Goal: Task Accomplishment & Management: Manage account settings

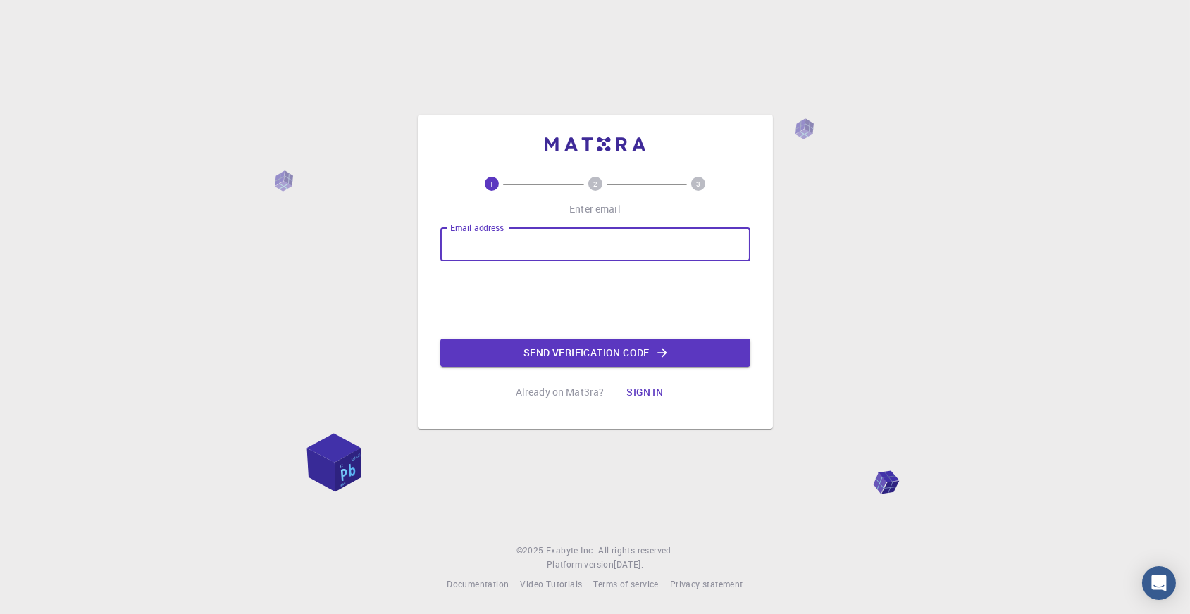
type input "[EMAIL_ADDRESS][DOMAIN_NAME]"
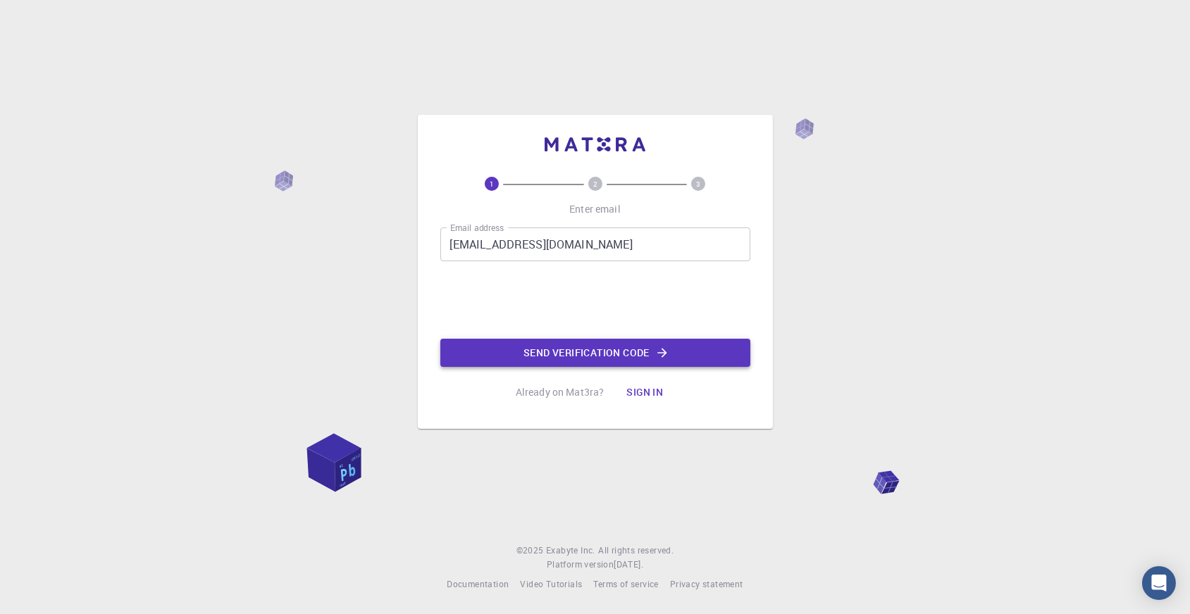
click at [493, 364] on button "Send verification code" at bounding box center [595, 353] width 310 height 28
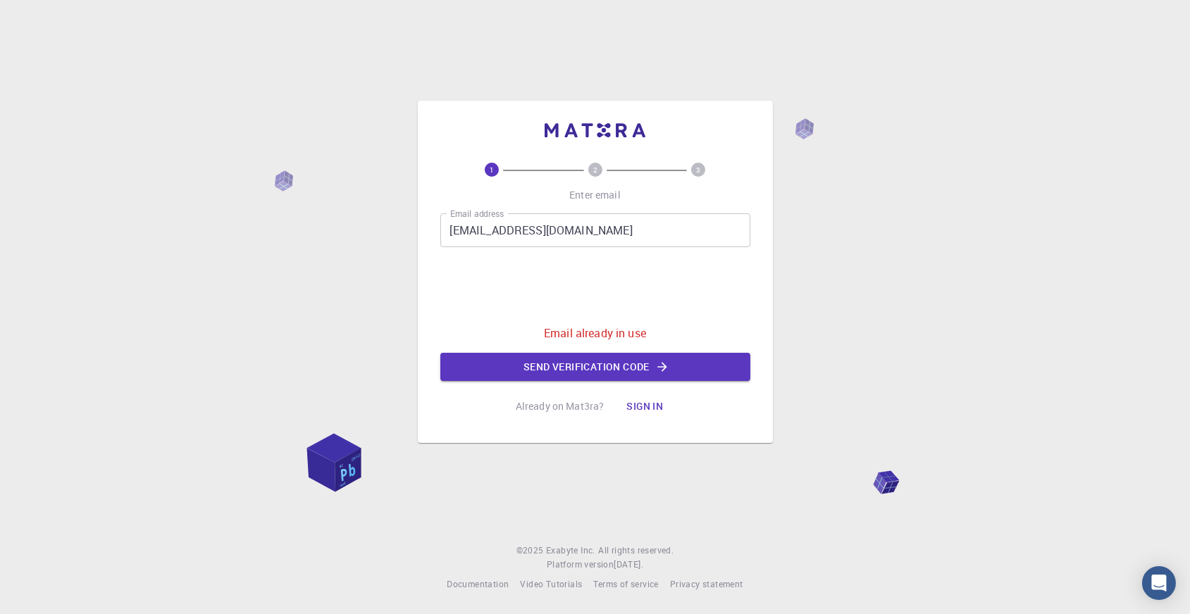
click at [607, 223] on input "[EMAIL_ADDRESS][DOMAIN_NAME]" at bounding box center [595, 231] width 310 height 34
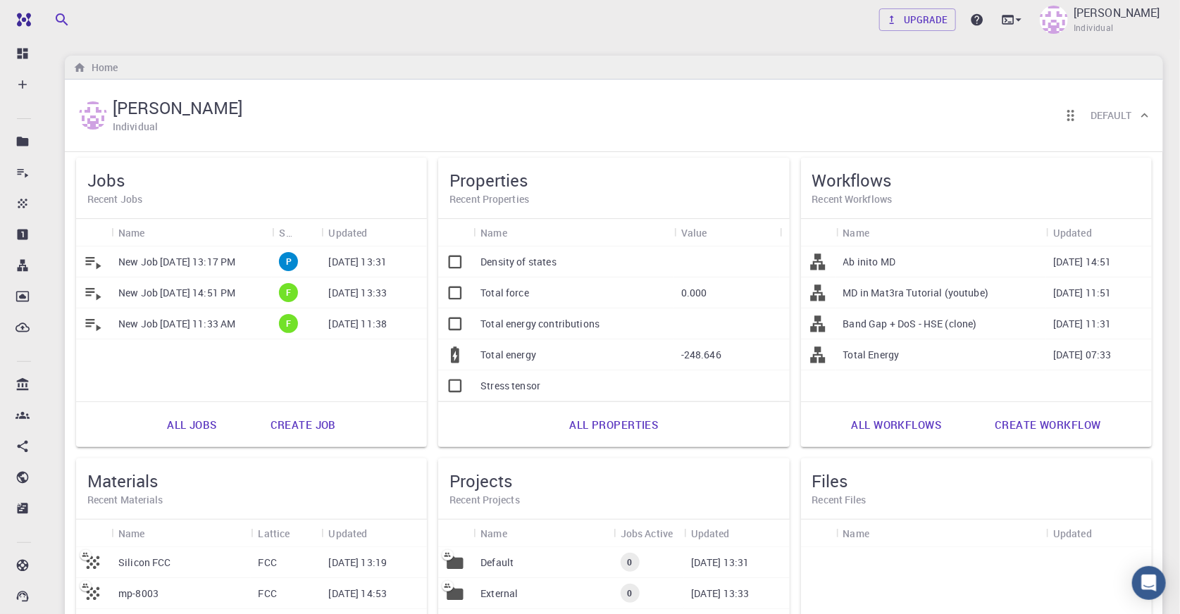
click at [221, 265] on p "New Job [DATE] 13:17 PM" at bounding box center [176, 262] width 117 height 14
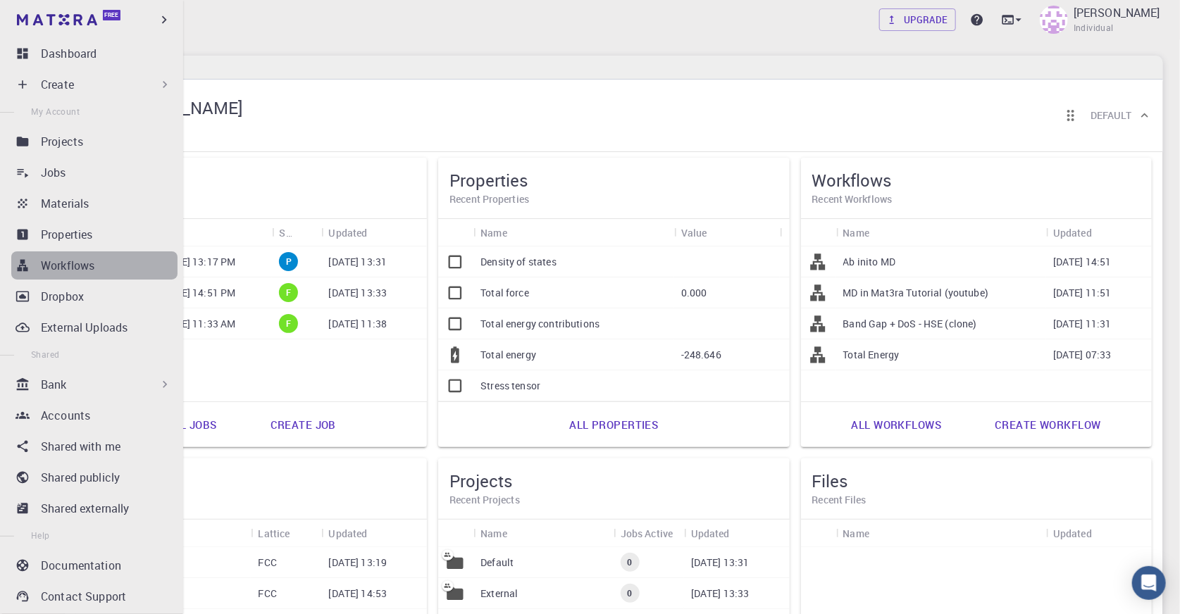
click at [113, 271] on div "Workflows" at bounding box center [109, 265] width 137 height 17
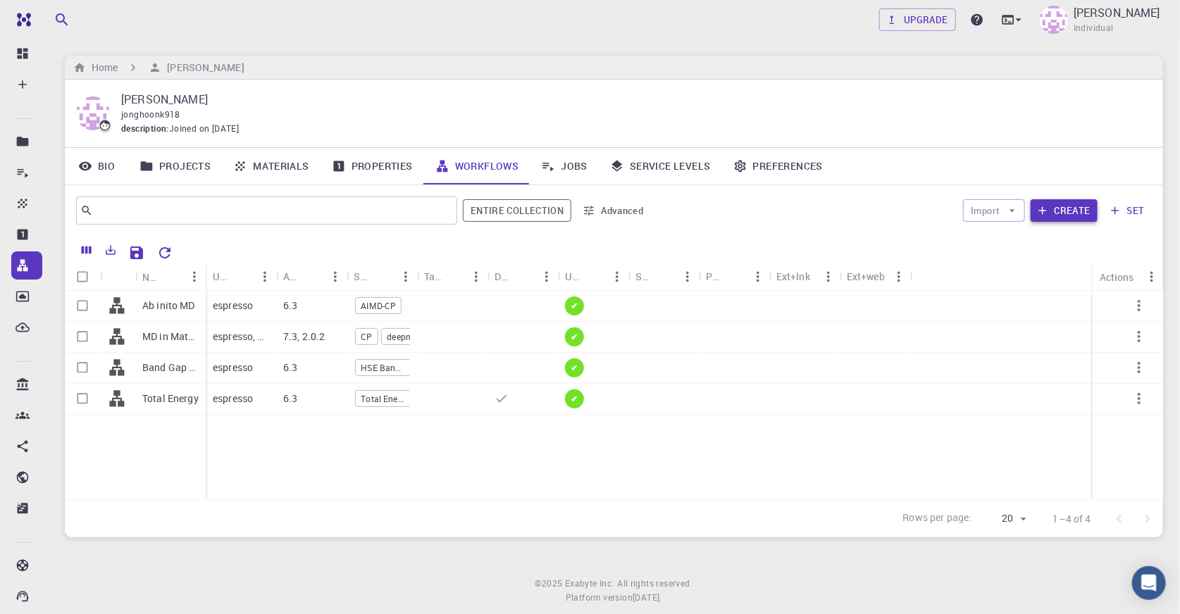
click at [1068, 205] on button "Create" at bounding box center [1064, 210] width 67 height 23
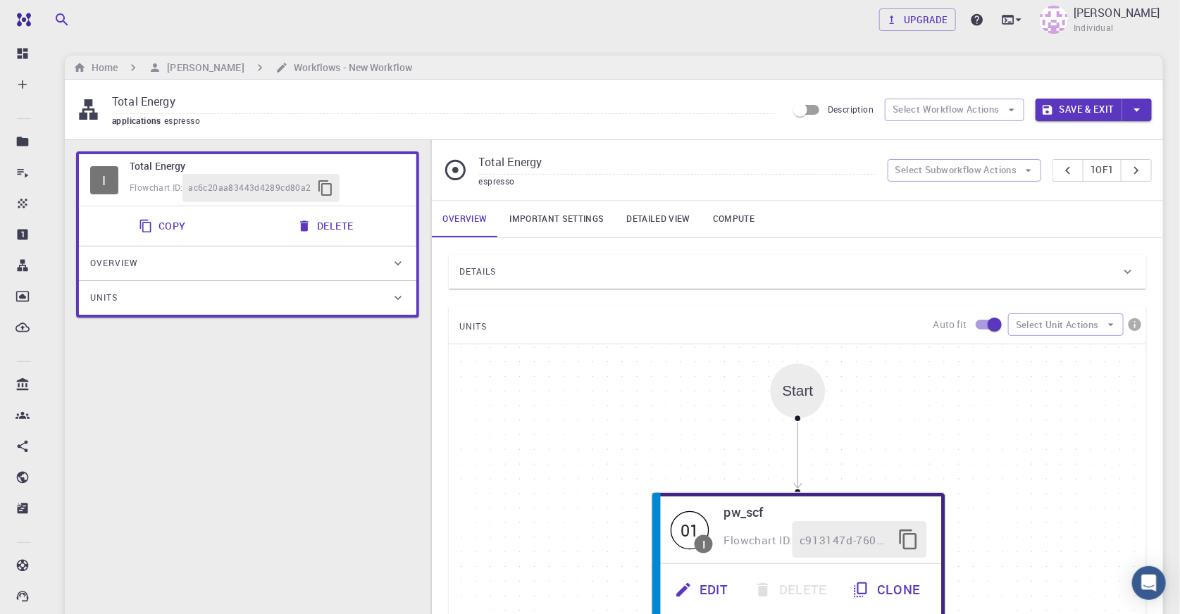
click at [163, 162] on h6 "Total Energy" at bounding box center [268, 167] width 276 height 16
click at [588, 163] on input "Total Energy" at bounding box center [677, 163] width 397 height 23
type input "T"
type input "Molecule dynamics"
click at [335, 402] on div "I Molecule dynamics Flowchart ID: ac6c20aa83443d4289cd80a2 Copy Delete Overview…" at bounding box center [248, 473] width 366 height 667
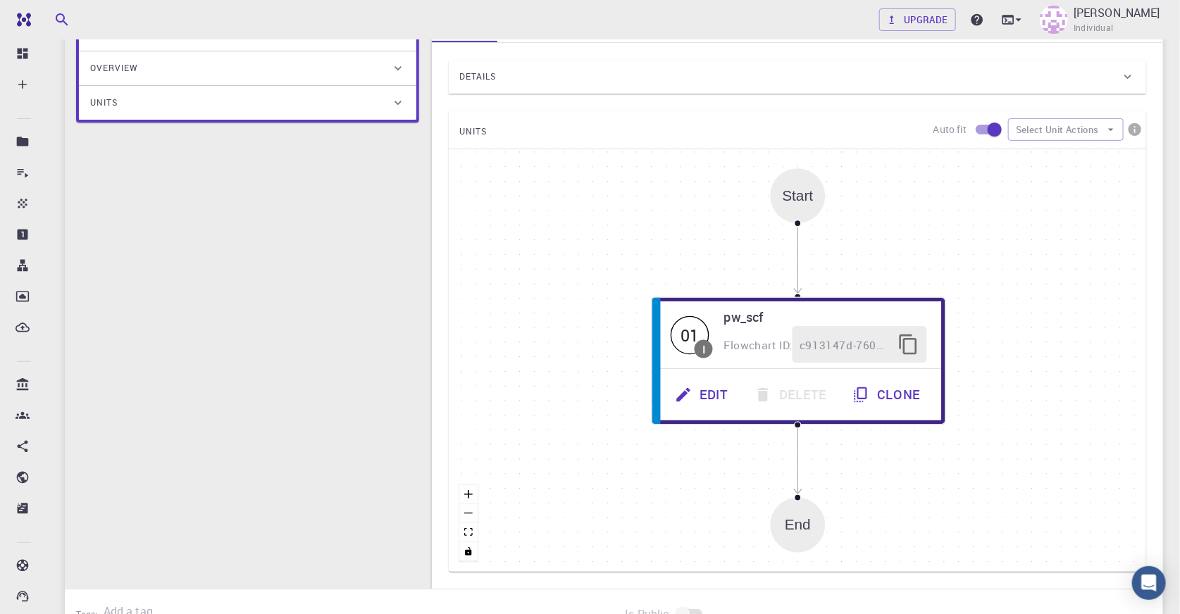
scroll to position [128, 0]
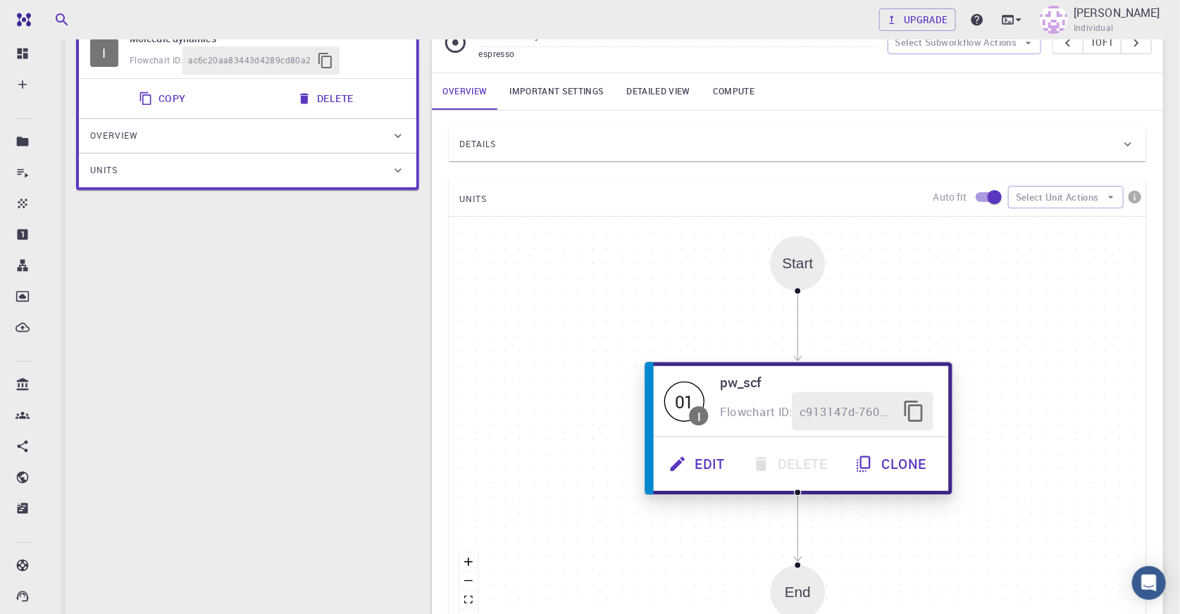
click at [741, 386] on h6 "pw_scf" at bounding box center [827, 382] width 214 height 21
click at [715, 458] on button "Edit" at bounding box center [698, 464] width 83 height 39
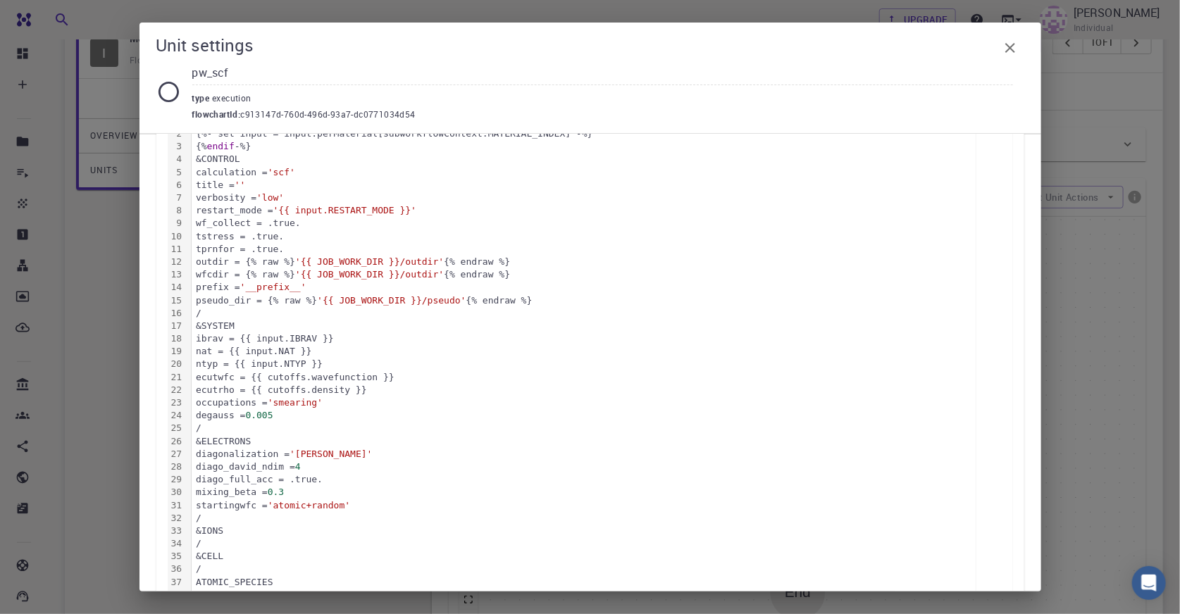
scroll to position [430, 0]
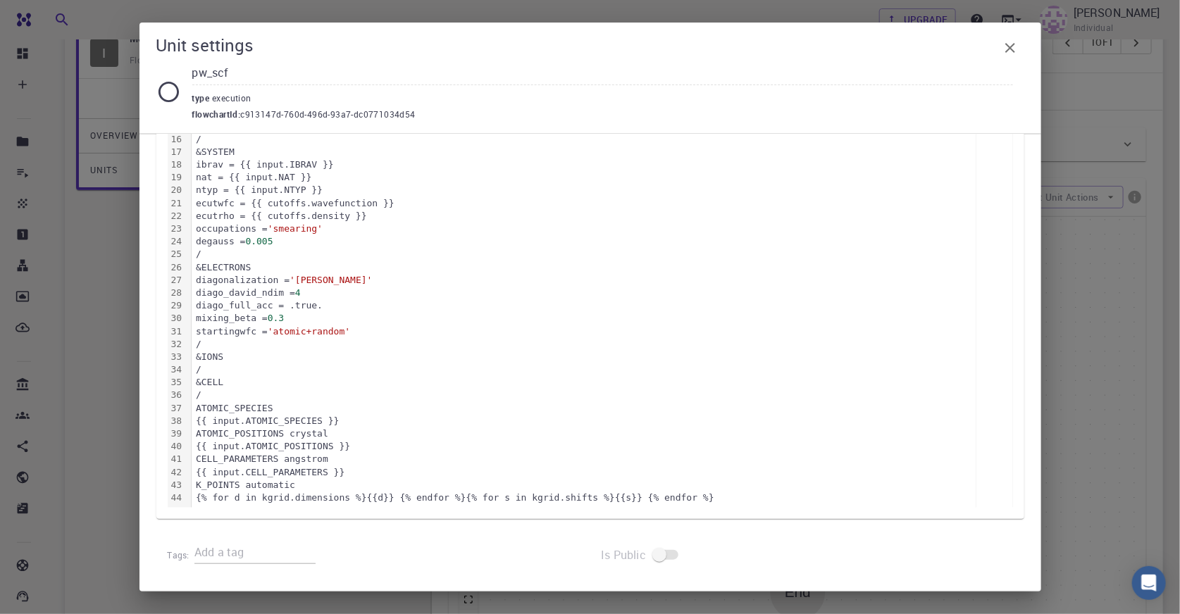
click at [362, 412] on div "ATOMIC_SPECIES" at bounding box center [584, 408] width 784 height 13
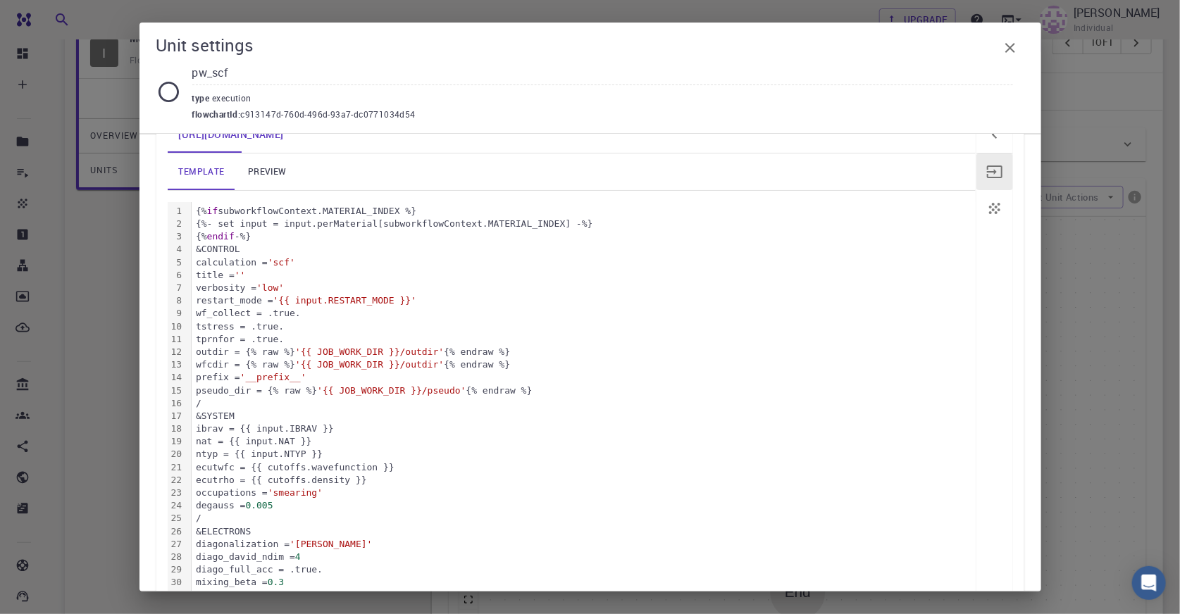
scroll to position [110, 0]
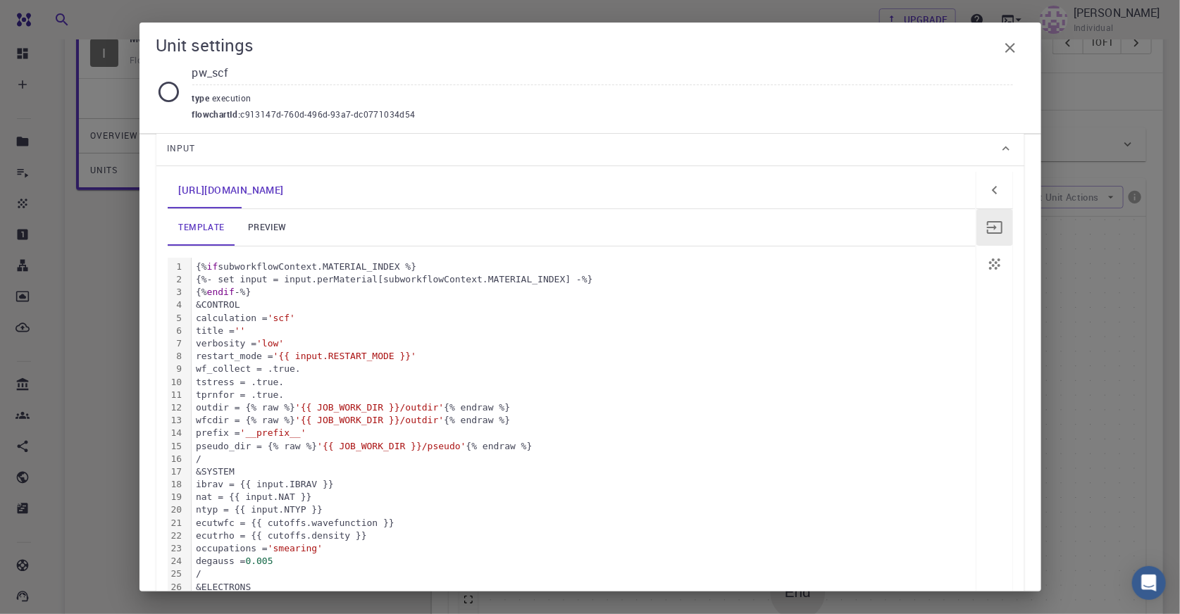
click at [1006, 46] on icon "button" at bounding box center [1010, 47] width 17 height 17
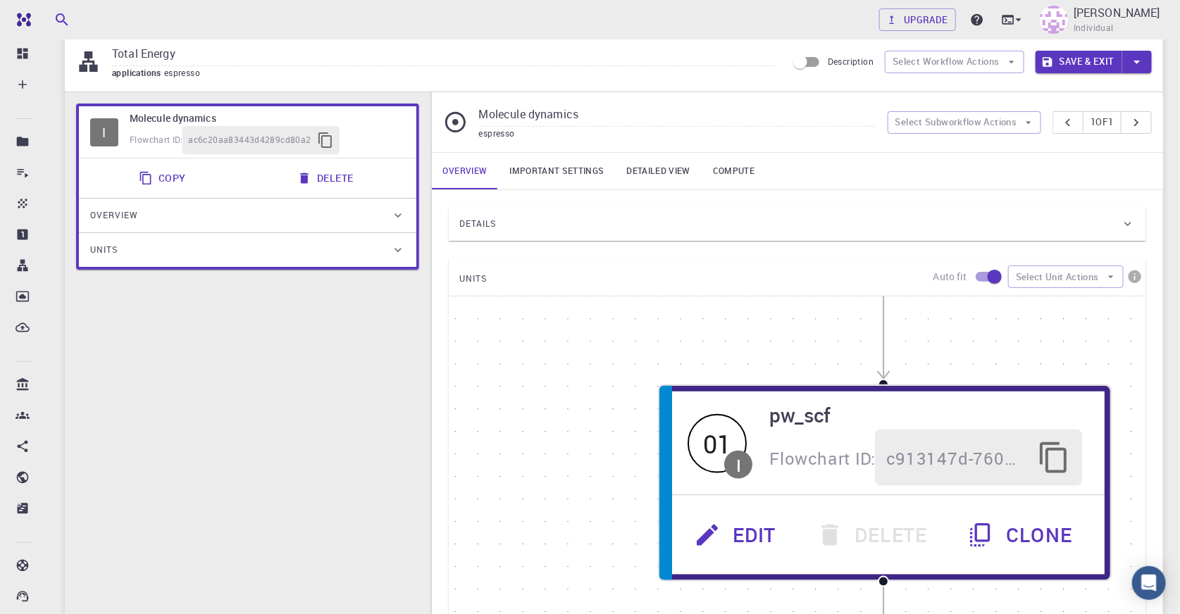
scroll to position [0, 0]
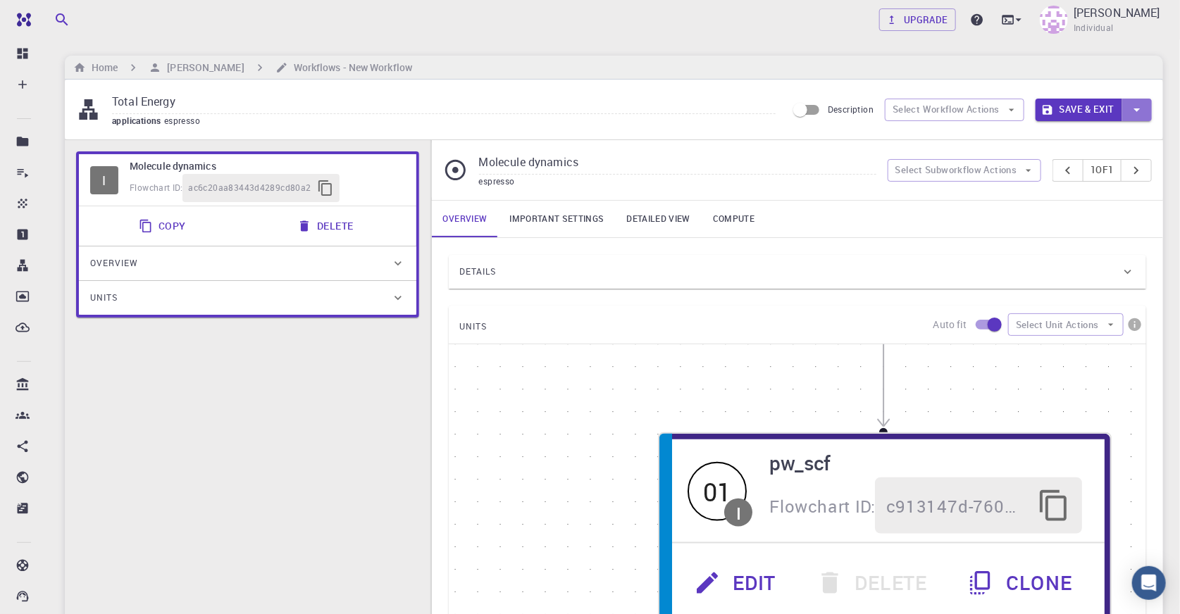
click at [1137, 107] on icon "button" at bounding box center [1138, 110] width 16 height 16
click at [569, 80] on div at bounding box center [590, 307] width 1180 height 614
click at [226, 70] on h6 "[PERSON_NAME]" at bounding box center [202, 68] width 82 height 16
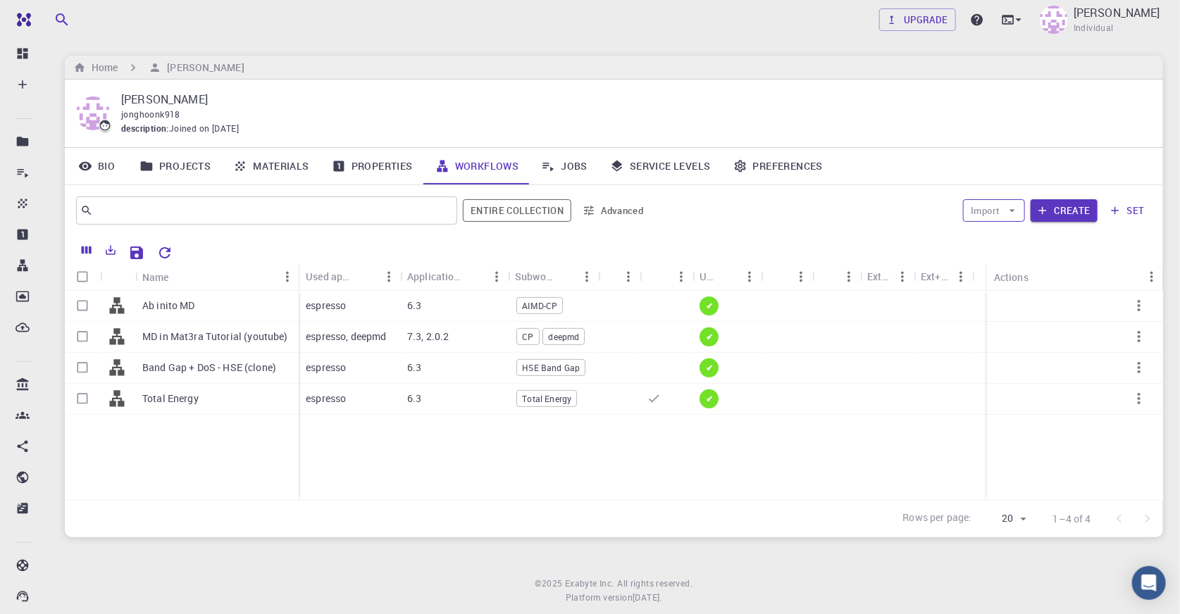
click at [982, 213] on button "Import" at bounding box center [993, 210] width 61 height 23
click at [993, 242] on div at bounding box center [989, 239] width 25 height 14
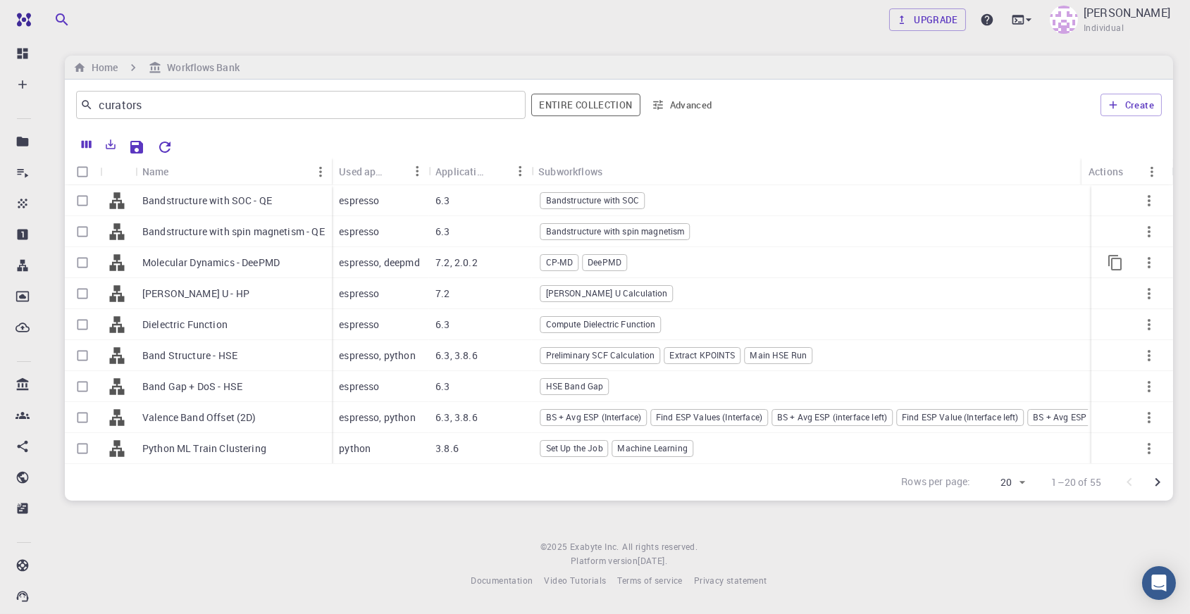
click at [179, 260] on p "Molecular Dynamics - DeePMD" at bounding box center [210, 263] width 137 height 14
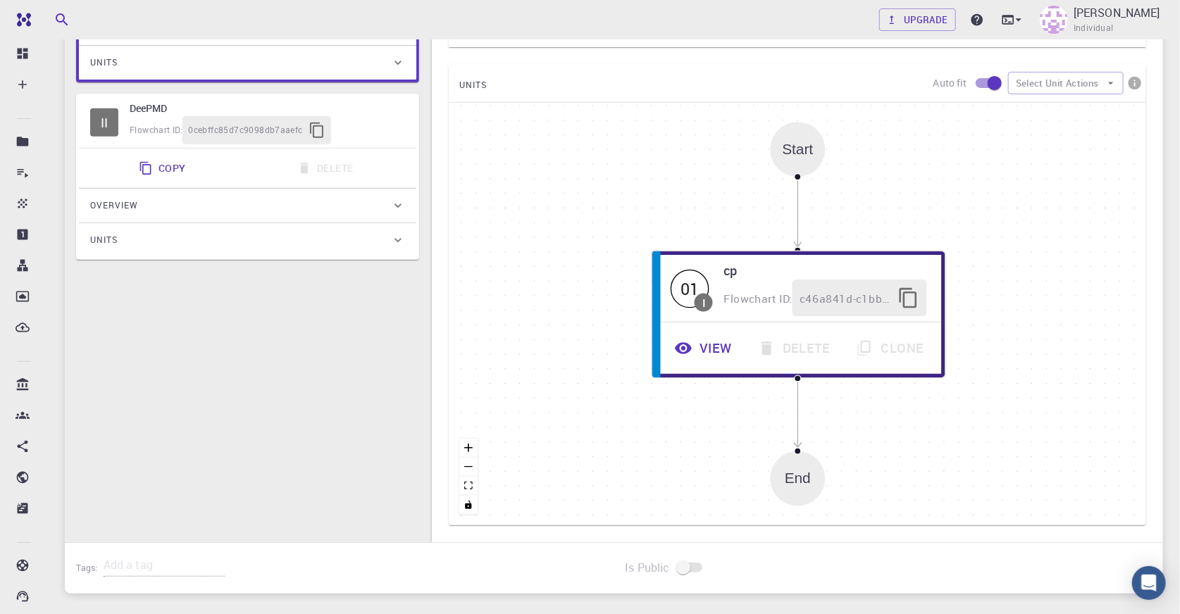
scroll to position [129, 0]
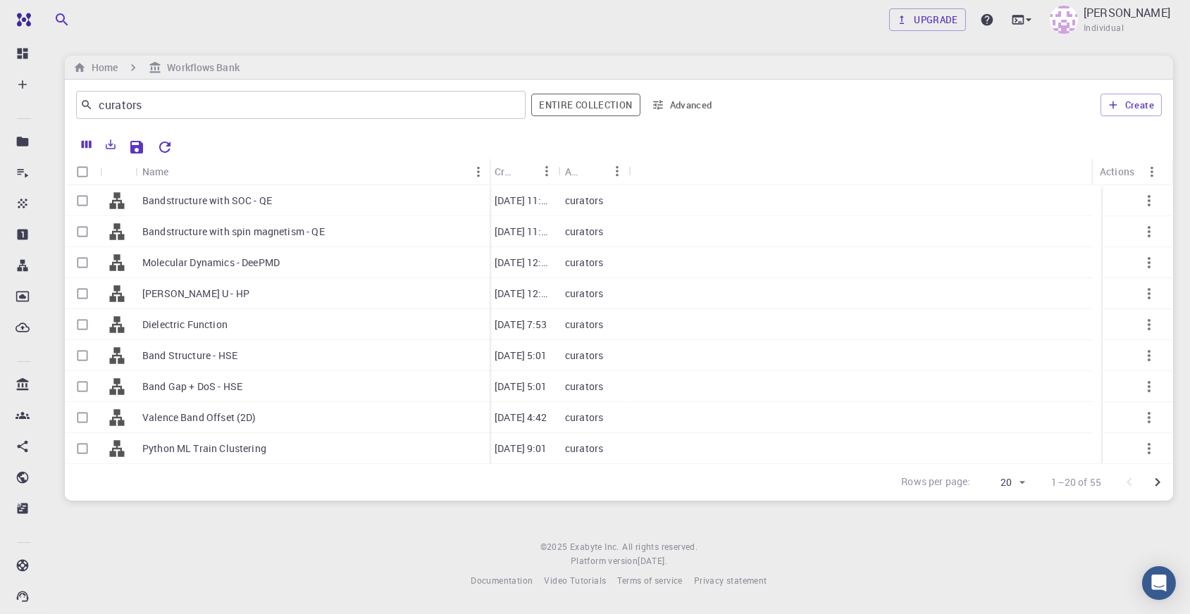
drag, startPoint x: 202, startPoint y: 167, endPoint x: 486, endPoint y: 167, distance: 284.0
click at [486, 167] on div "Name" at bounding box center [491, 171] width 14 height 27
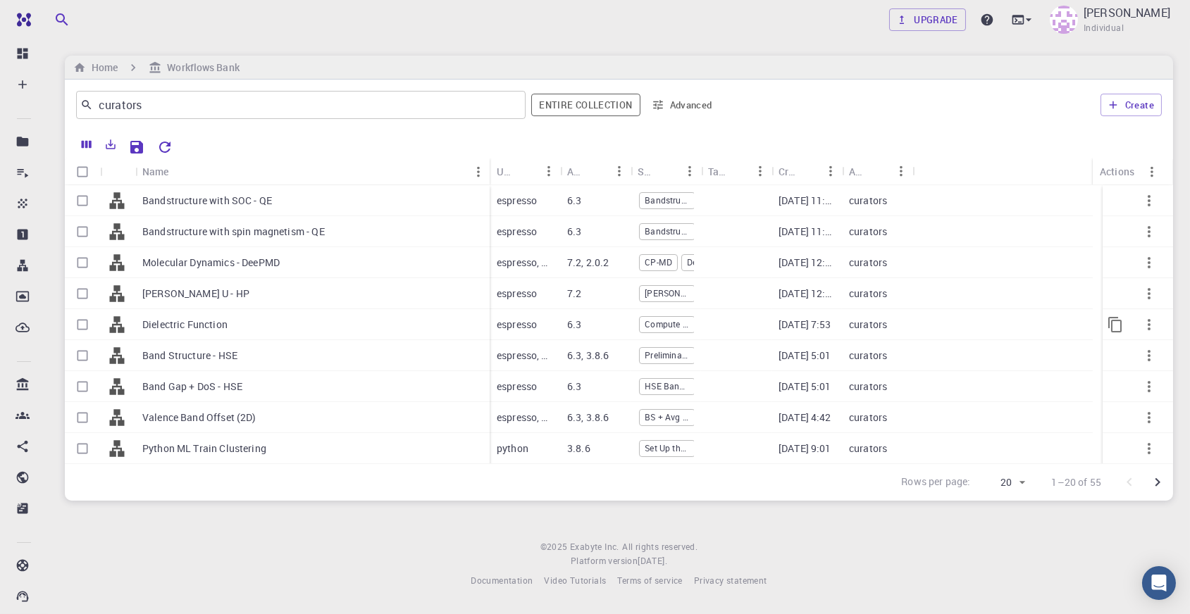
click at [269, 328] on div "Dielectric Function" at bounding box center [312, 324] width 354 height 31
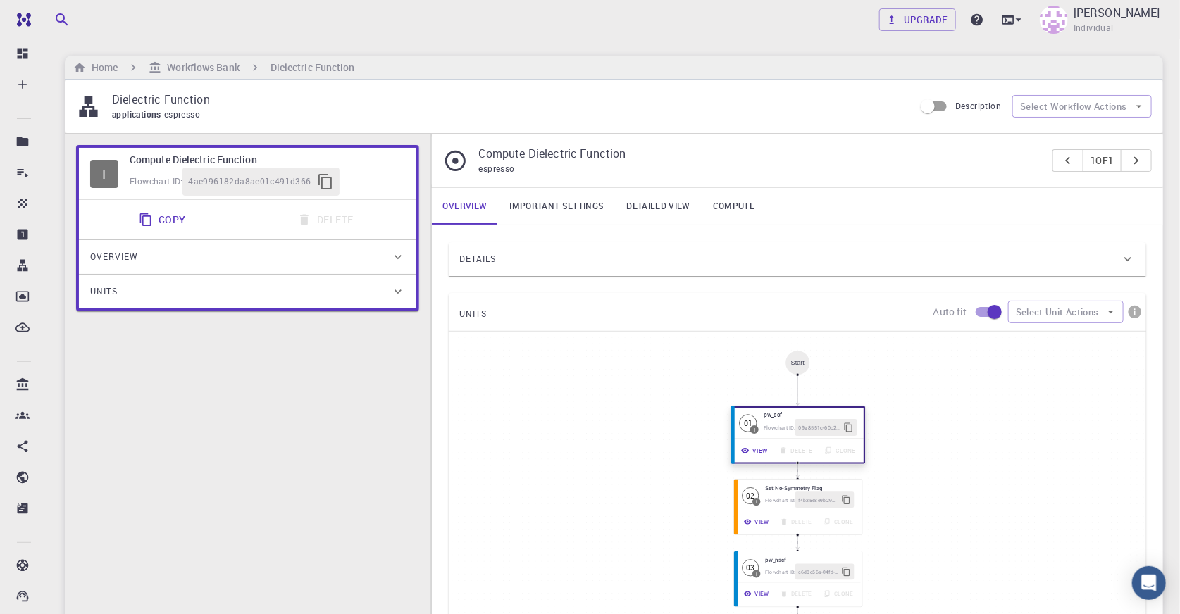
click at [760, 454] on button "View" at bounding box center [755, 451] width 38 height 17
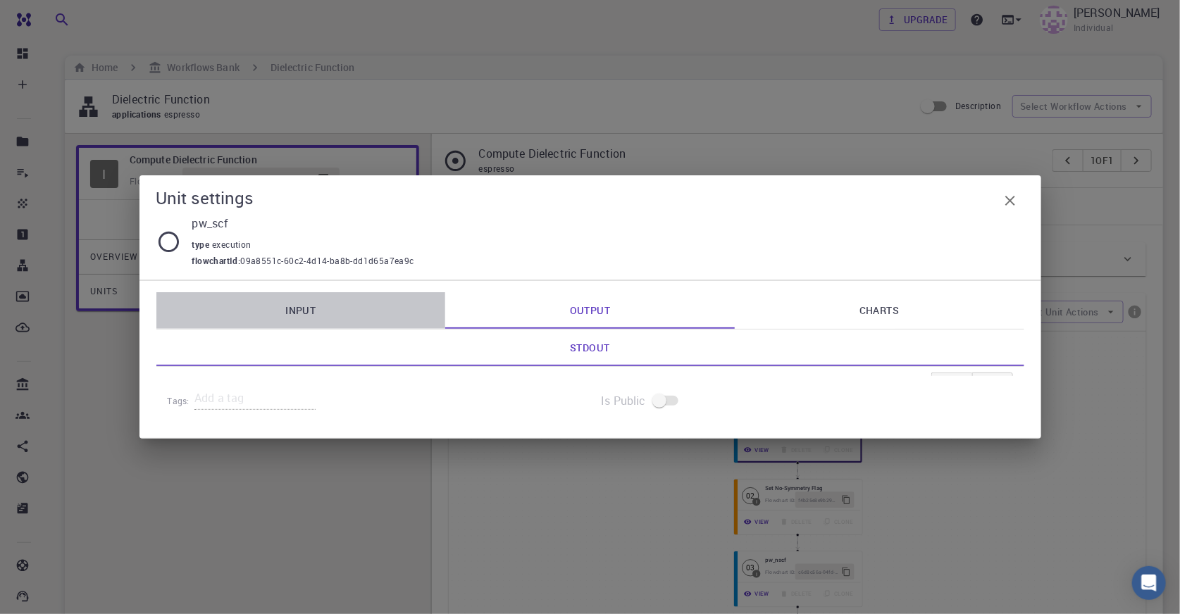
click at [317, 309] on link "Input" at bounding box center [301, 310] width 290 height 37
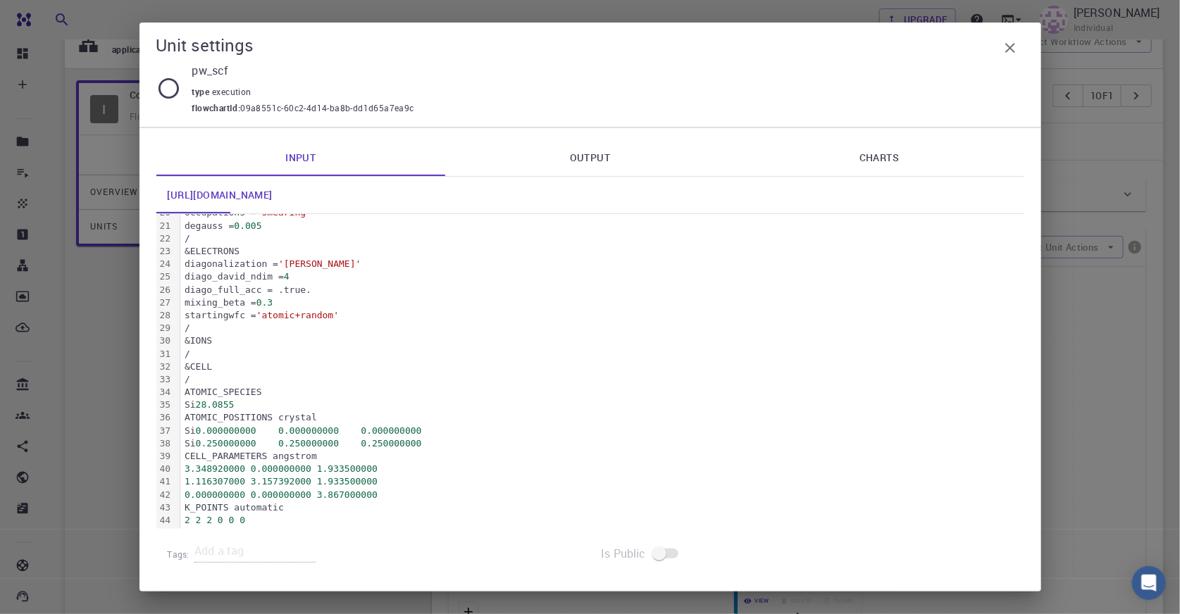
scroll to position [192, 0]
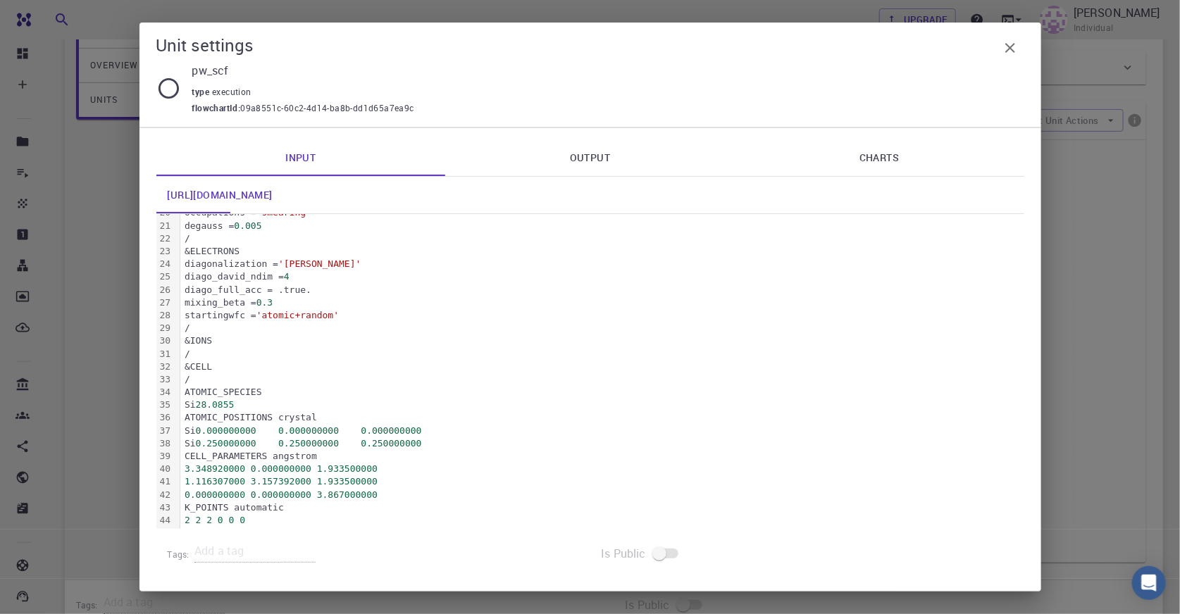
click at [380, 361] on div "&CELL" at bounding box center [602, 367] width 844 height 13
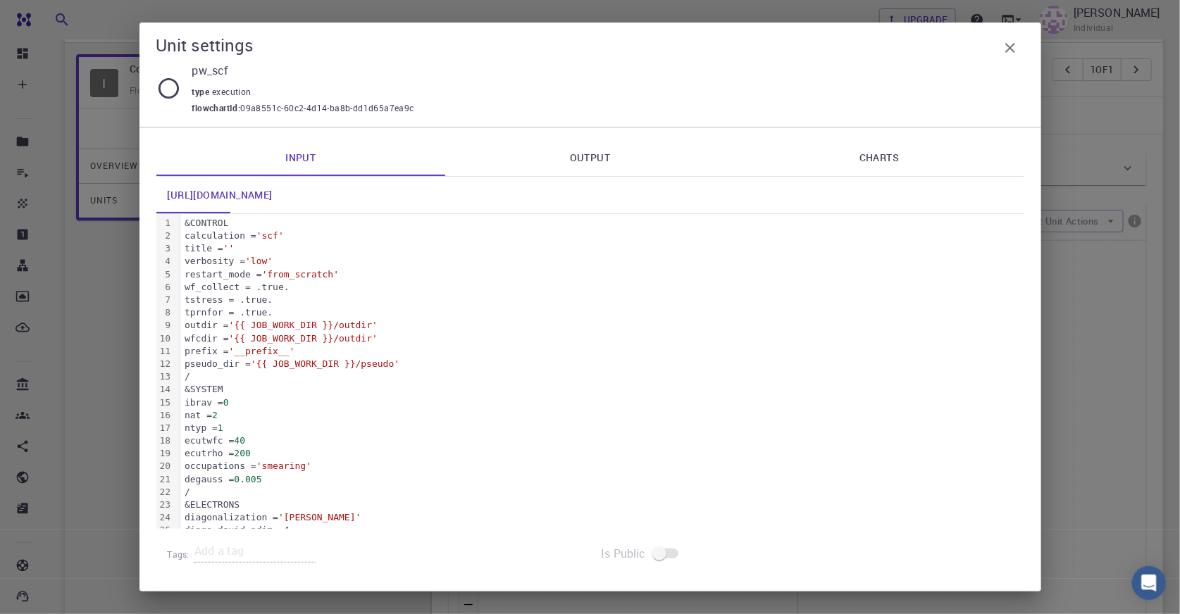
scroll to position [0, 0]
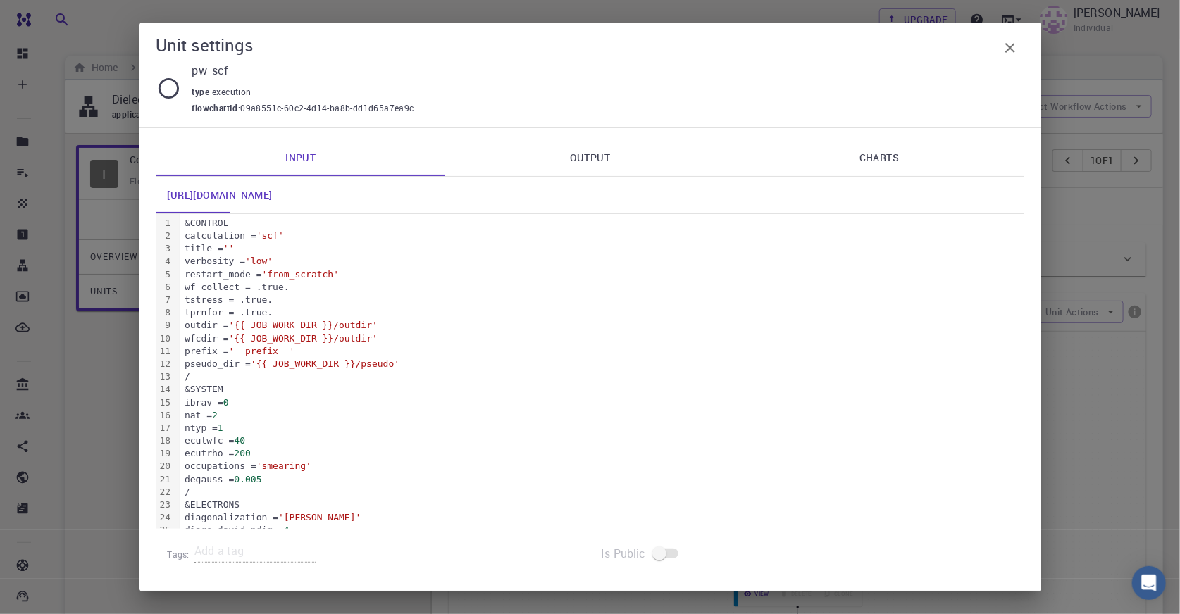
click at [1011, 42] on icon "button" at bounding box center [1010, 47] width 17 height 17
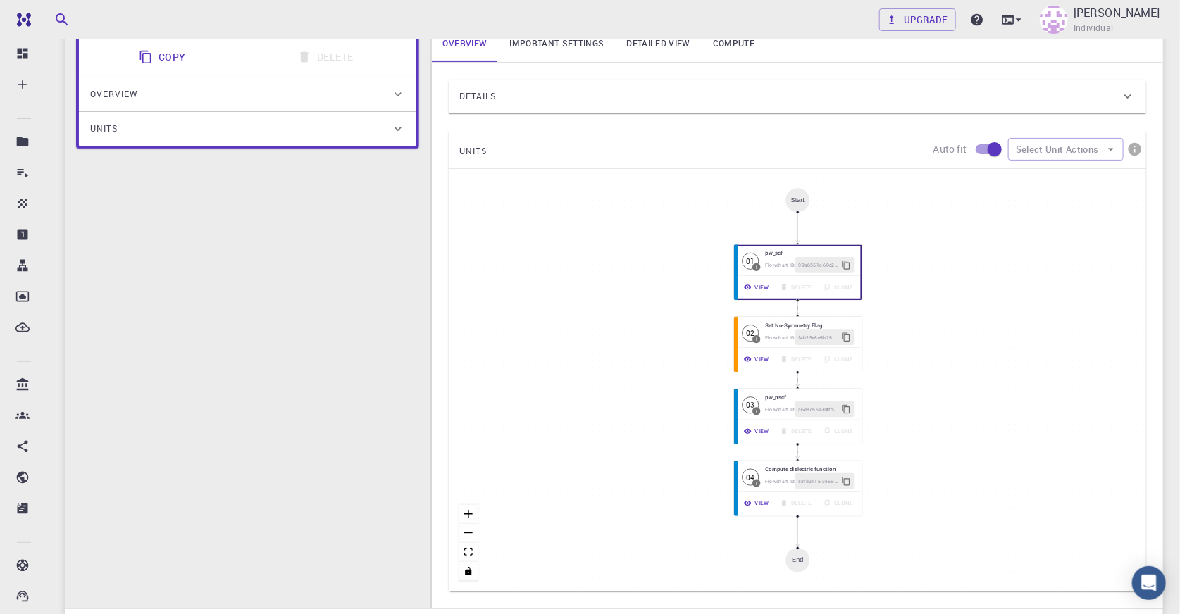
scroll to position [192, 0]
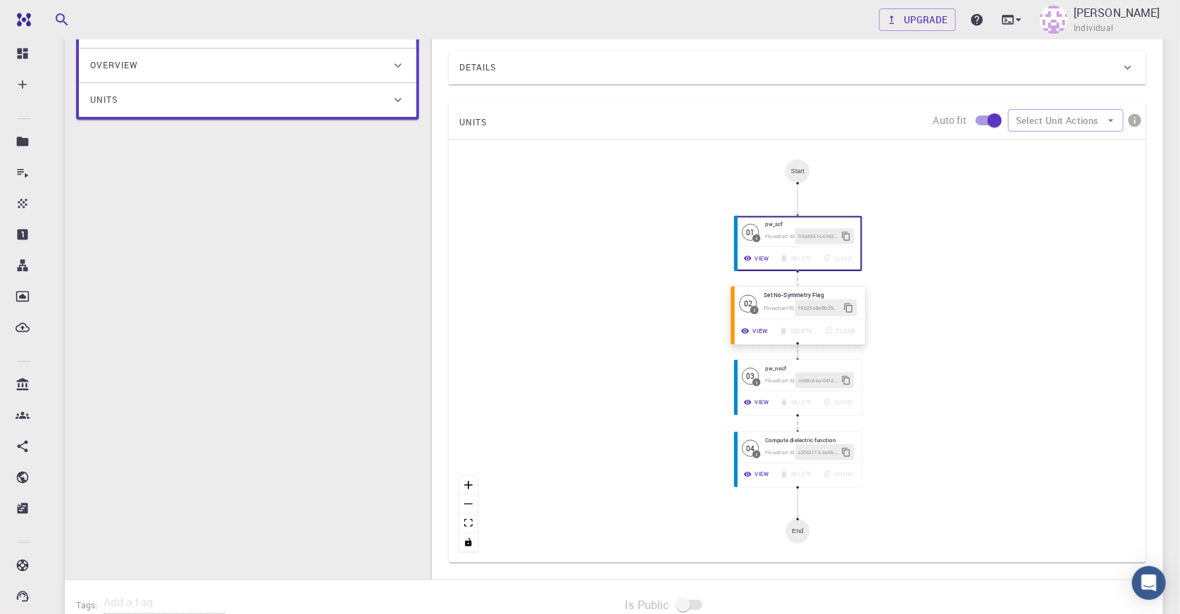
click at [758, 334] on button "View" at bounding box center [755, 331] width 38 height 17
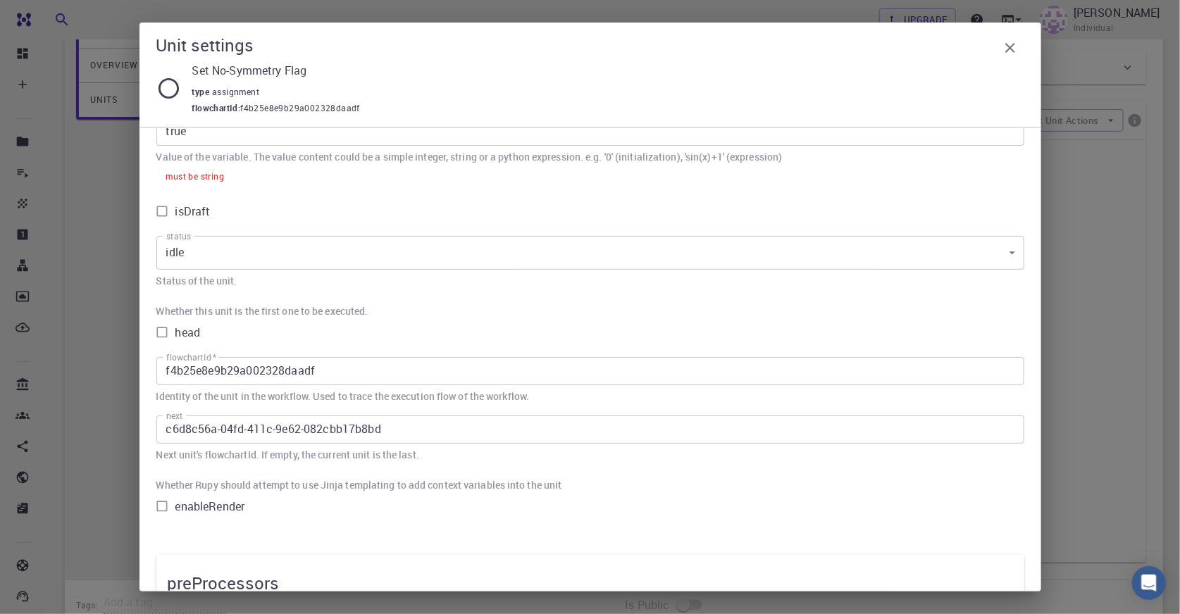
scroll to position [0, 0]
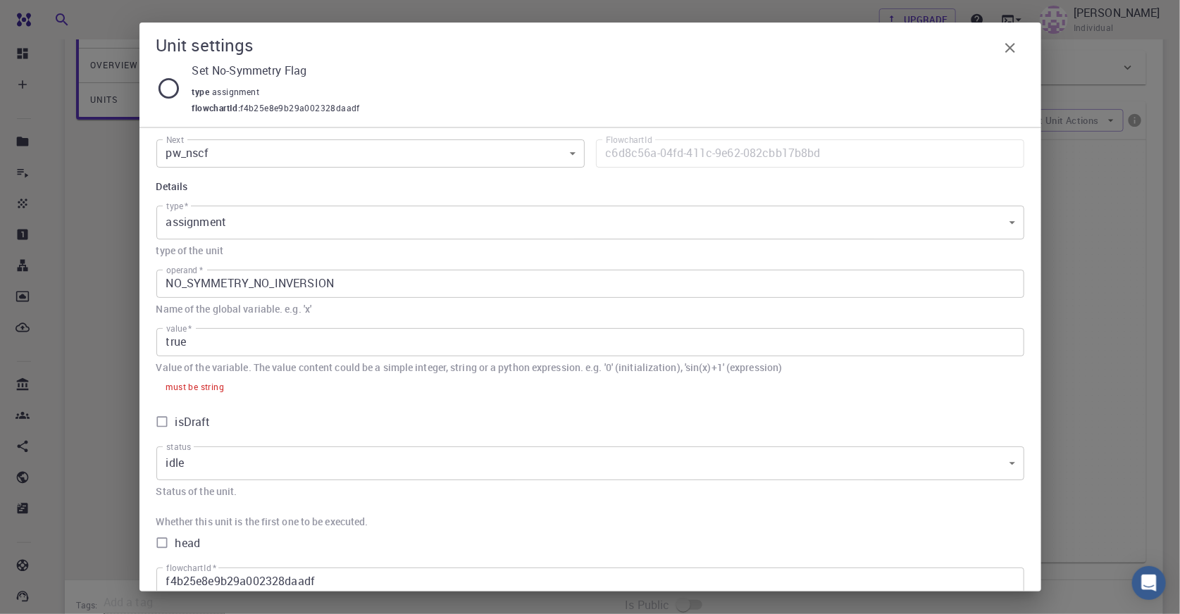
click at [1011, 50] on icon "button" at bounding box center [1010, 47] width 17 height 17
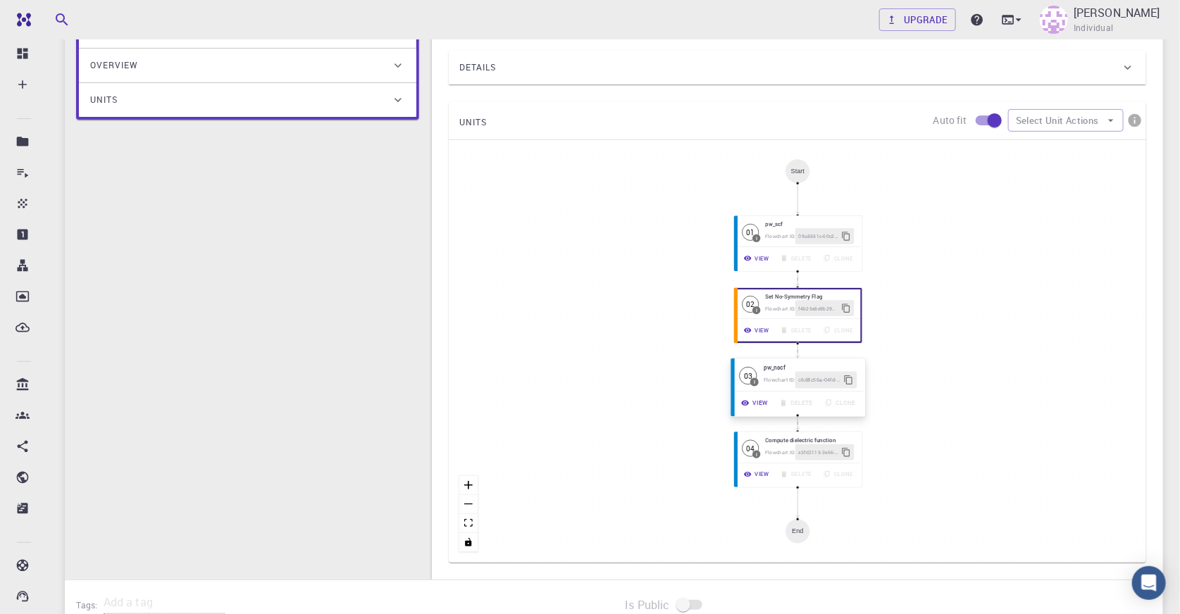
click at [746, 407] on icon "button" at bounding box center [745, 403] width 8 height 8
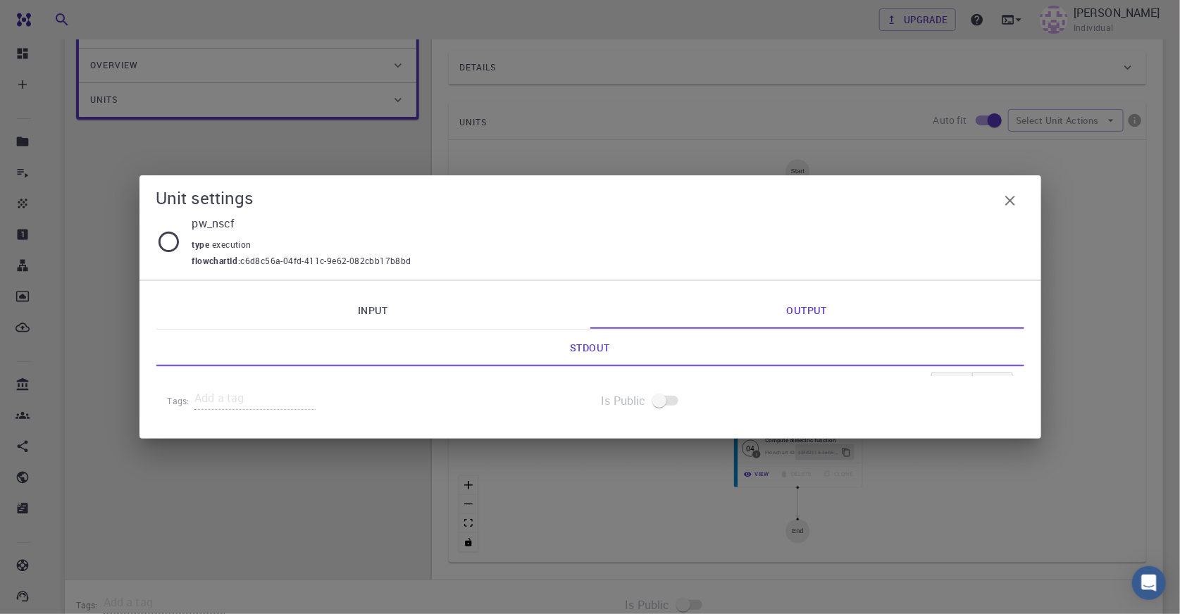
click at [373, 308] on link "Input" at bounding box center [373, 310] width 434 height 37
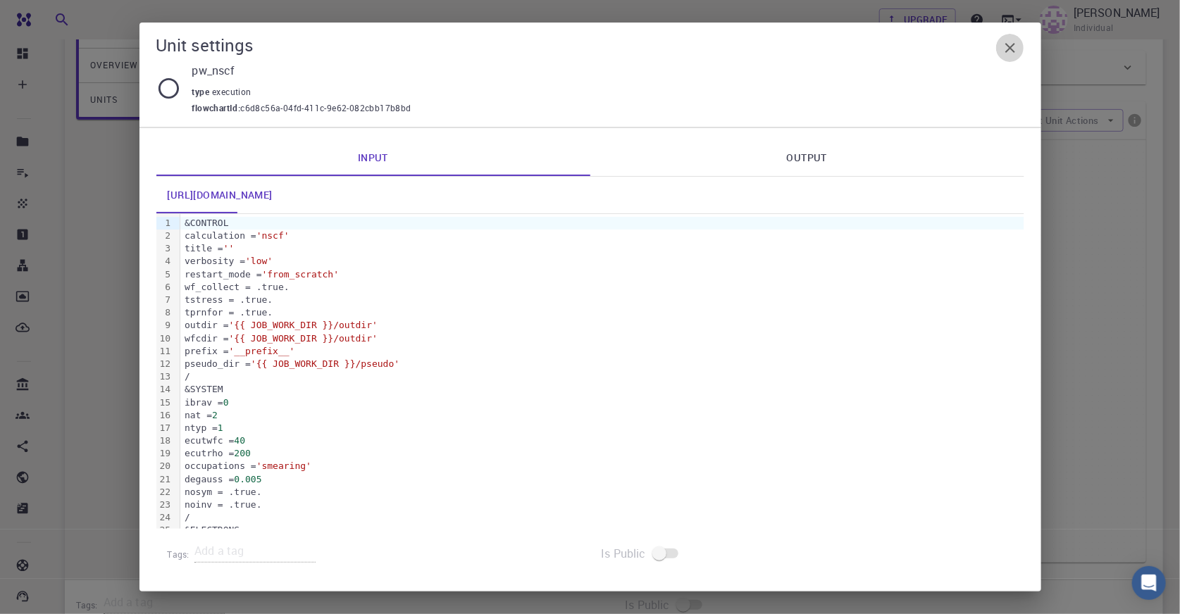
click at [1004, 45] on icon "button" at bounding box center [1010, 47] width 17 height 17
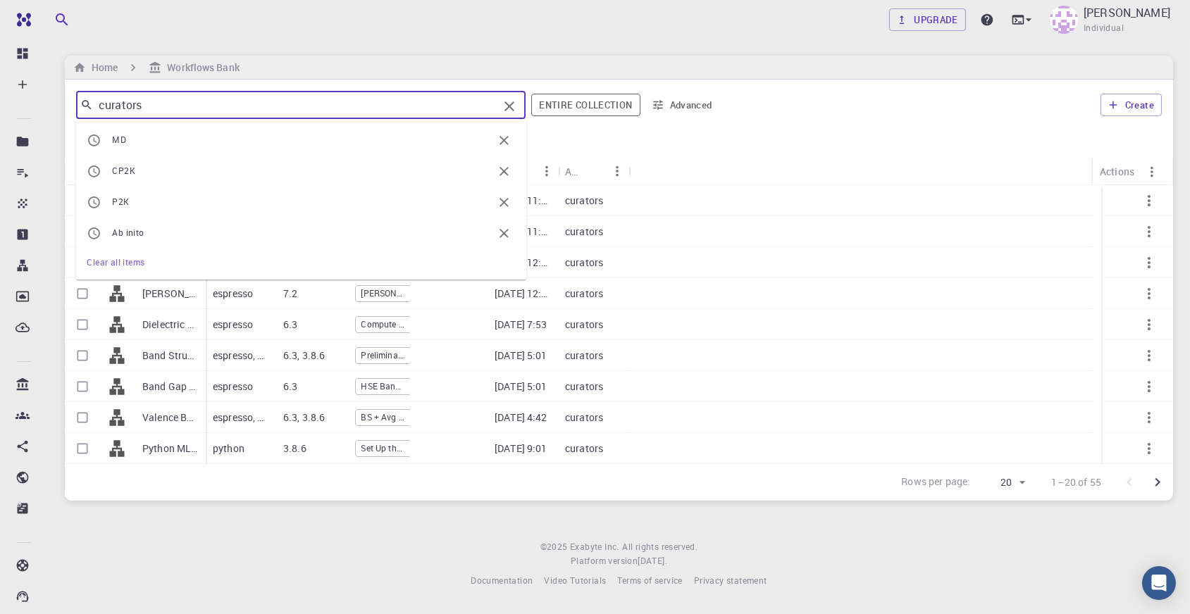
drag, startPoint x: 156, startPoint y: 106, endPoint x: 85, endPoint y: 113, distance: 70.9
click at [85, 113] on div "curators ​" at bounding box center [301, 105] width 450 height 28
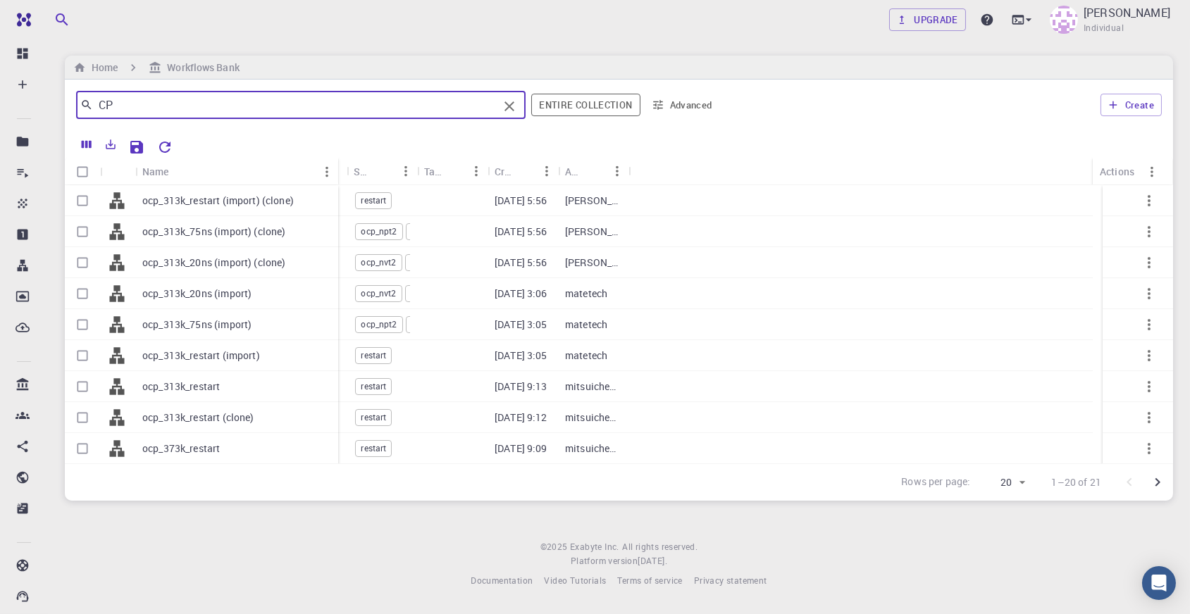
drag, startPoint x: 205, startPoint y: 166, endPoint x: 338, endPoint y: 164, distance: 132.5
click at [338, 164] on div "Name" at bounding box center [340, 171] width 14 height 27
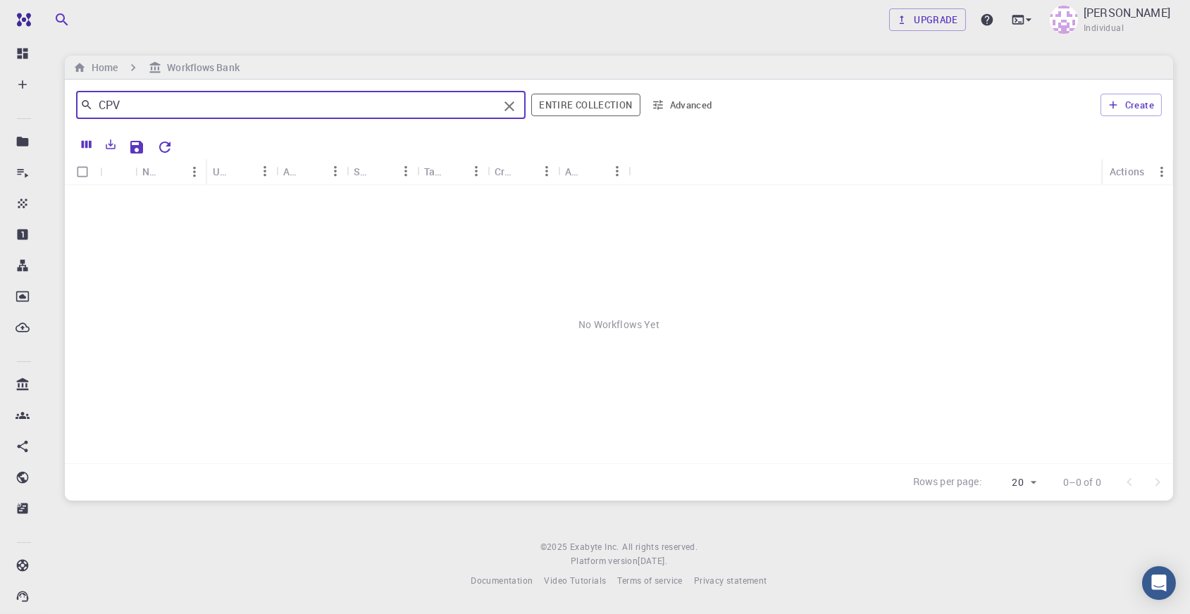
click at [227, 106] on input "CPV" at bounding box center [295, 105] width 405 height 20
type input "CP"
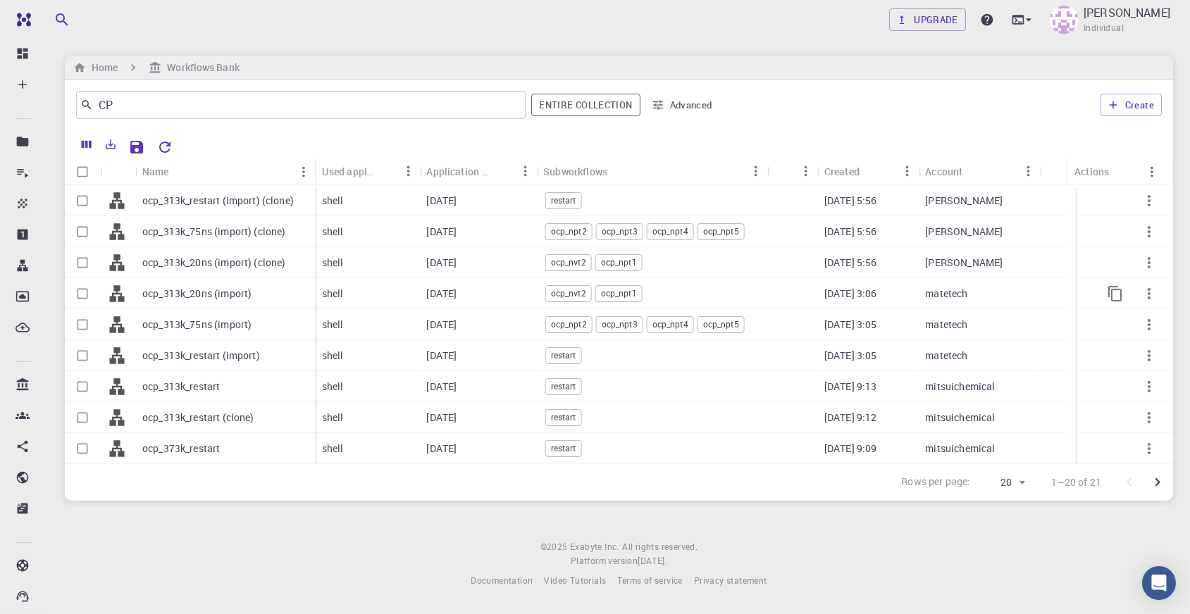
click at [261, 286] on div "ocp_313k_20ns (import)" at bounding box center [225, 293] width 180 height 31
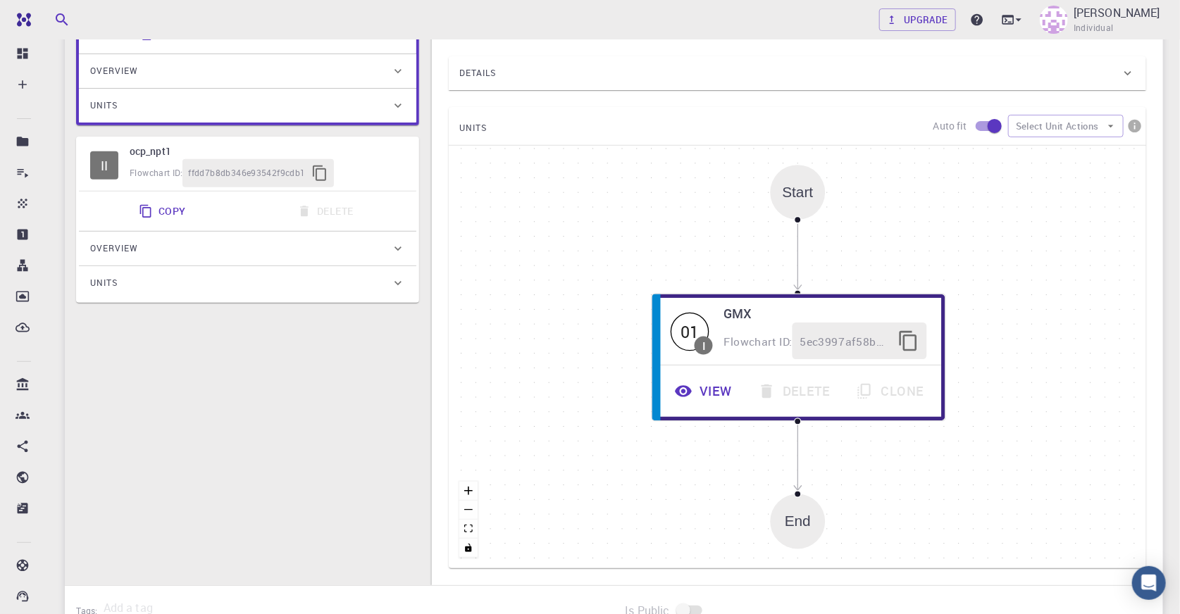
scroll to position [192, 0]
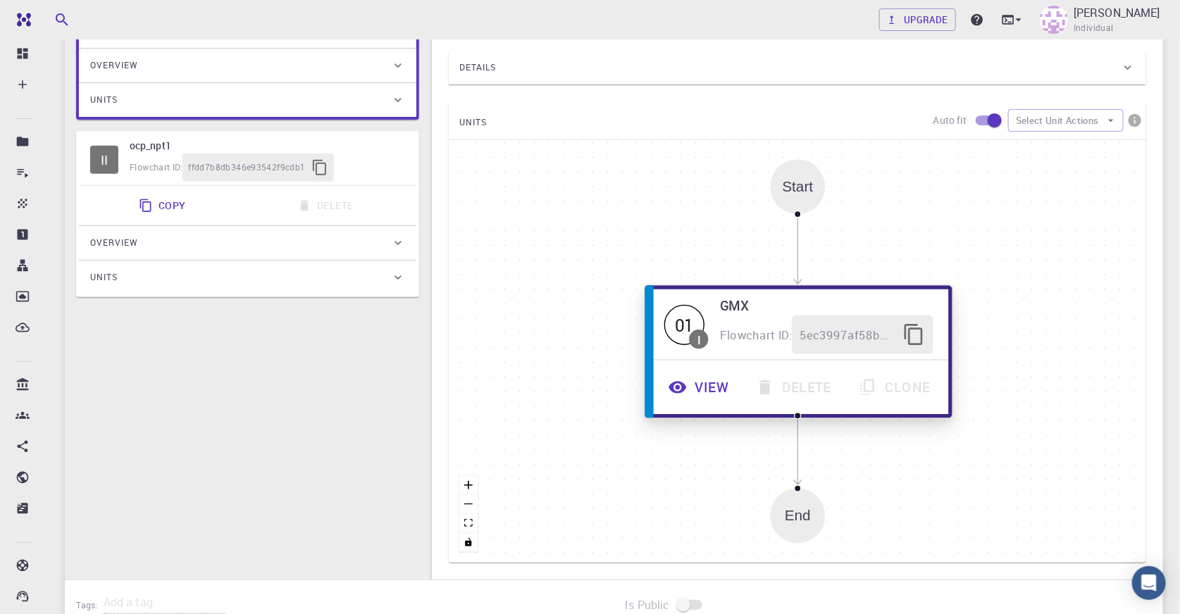
click at [693, 383] on button "View" at bounding box center [700, 388] width 87 height 39
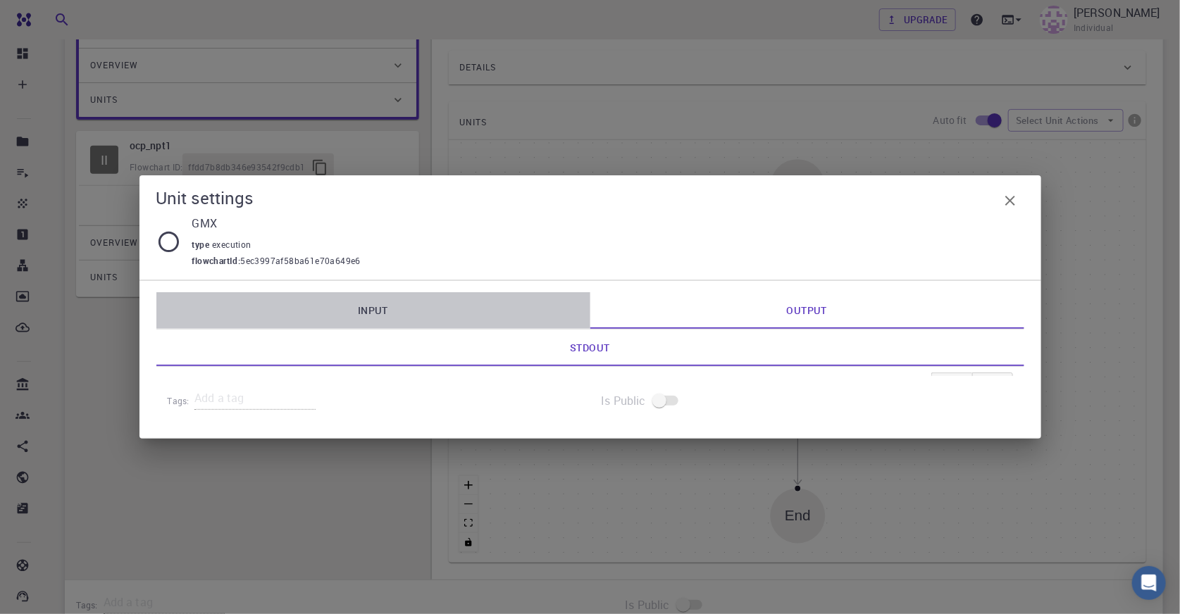
click at [443, 312] on link "Input" at bounding box center [373, 310] width 434 height 37
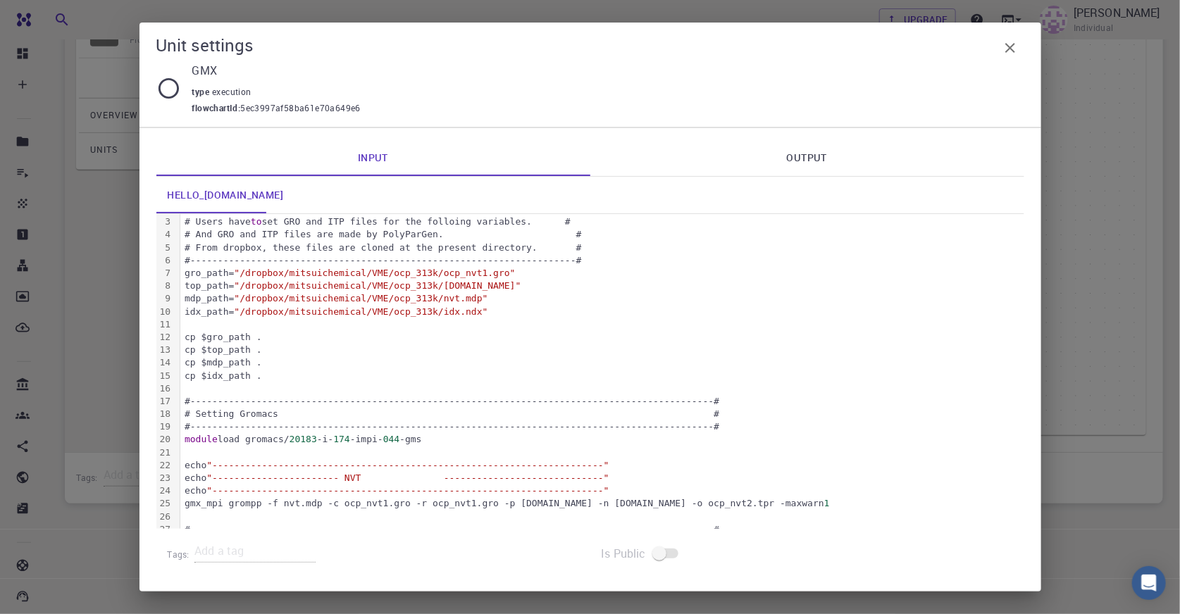
scroll to position [0, 0]
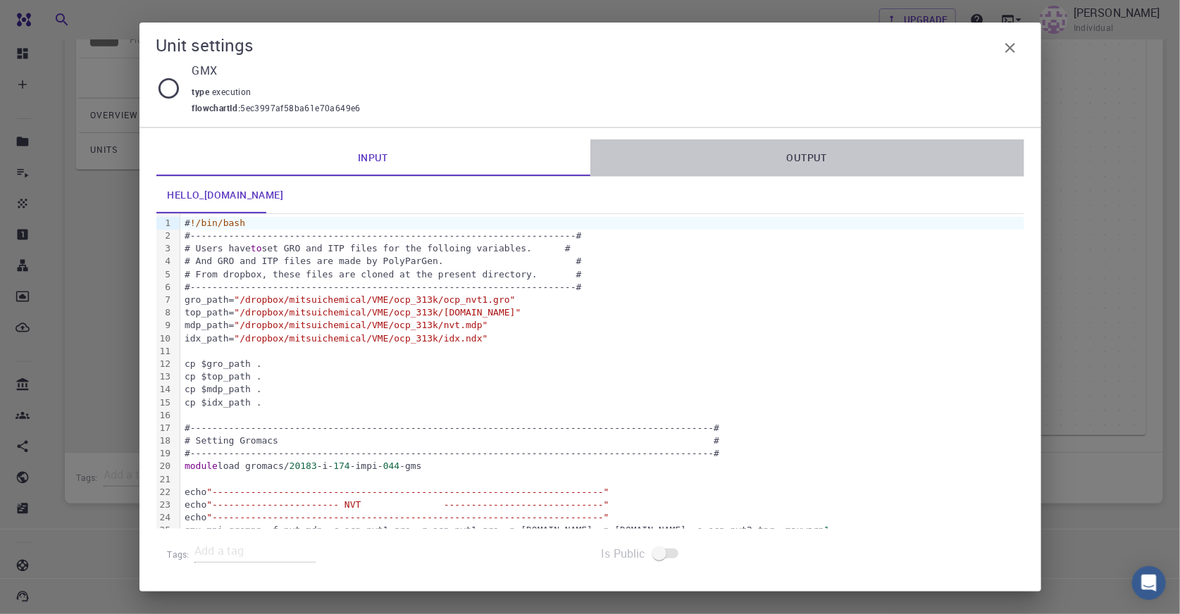
click at [859, 157] on link "Output" at bounding box center [808, 158] width 434 height 37
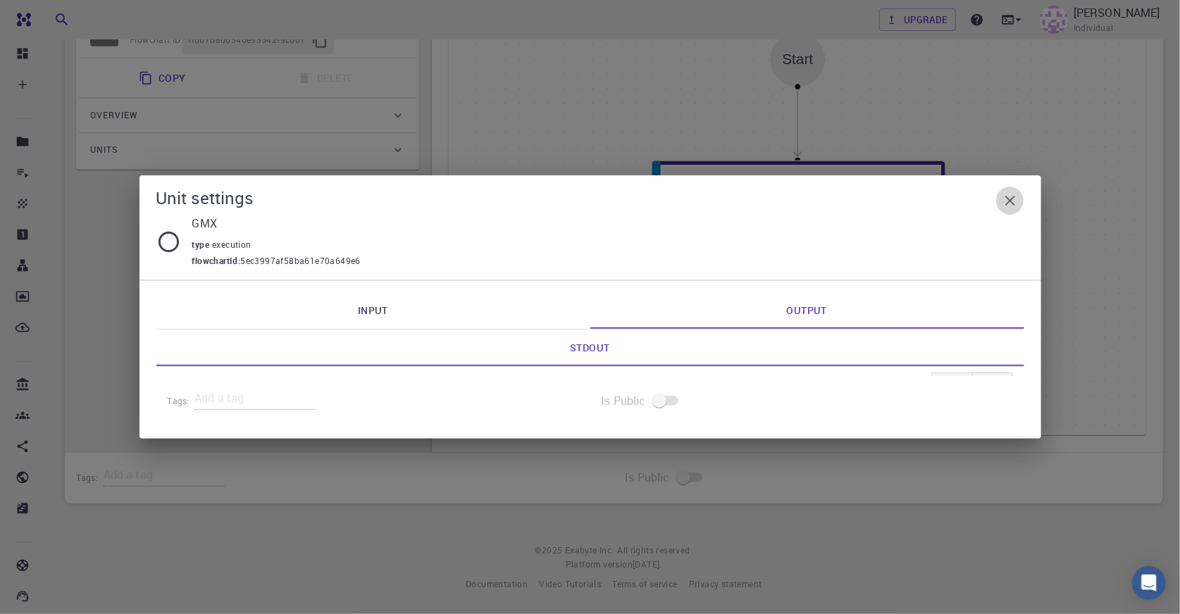
click at [1011, 203] on icon "button" at bounding box center [1011, 201] width 10 height 10
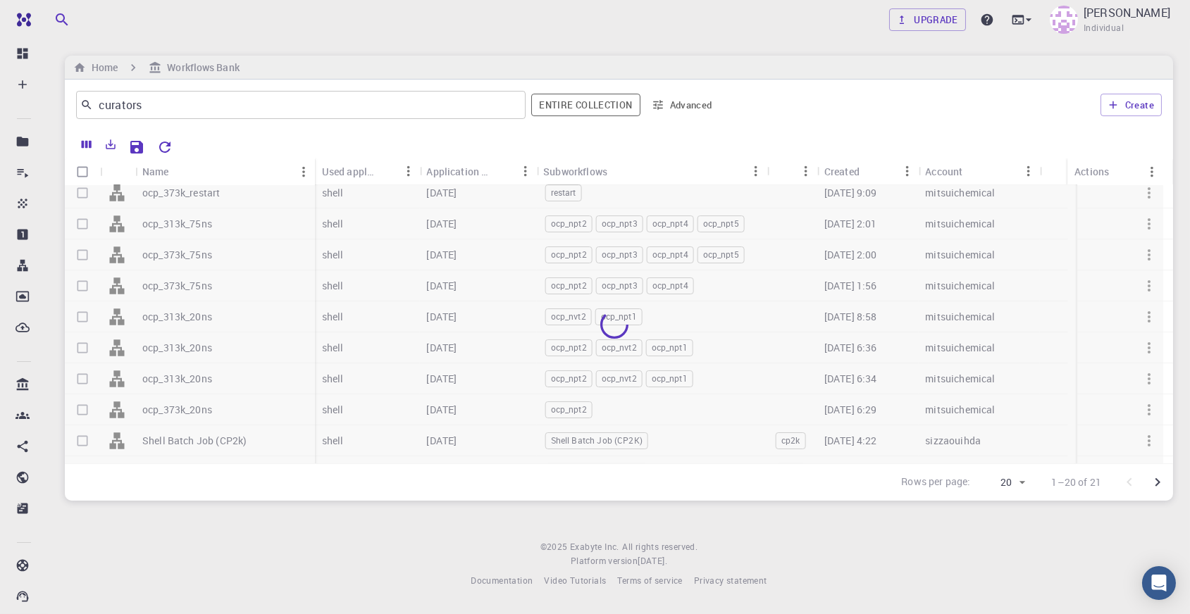
scroll to position [341, 0]
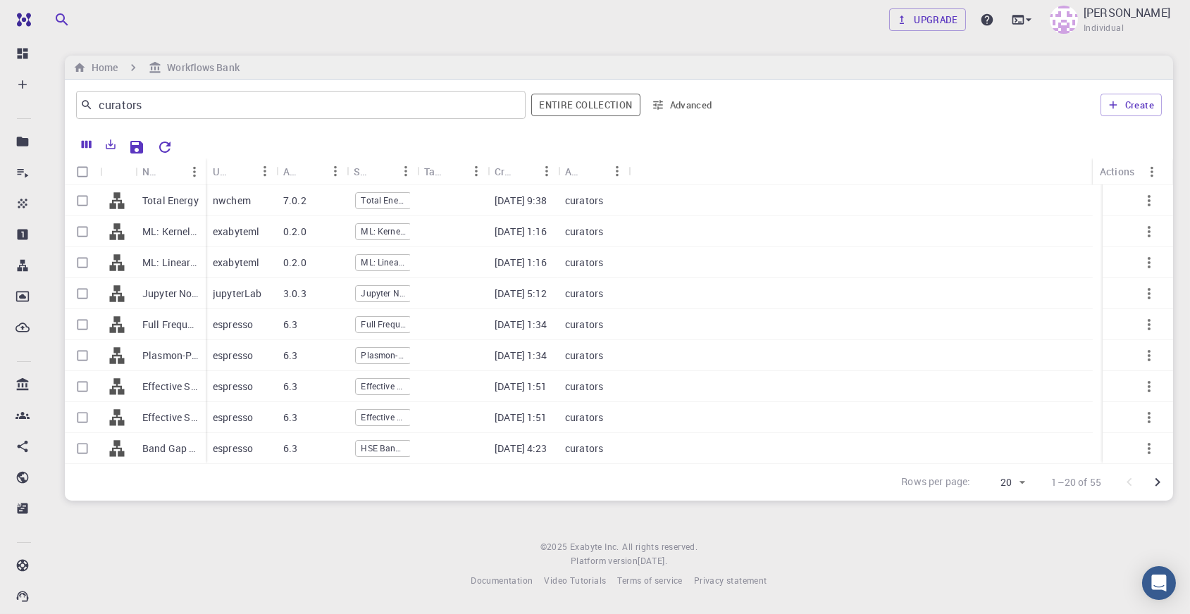
drag, startPoint x: 184, startPoint y: 99, endPoint x: -40, endPoint y: 106, distance: 224.2
click at [0, 106] on html "Free Dashboard Create New Job New Material Create Material Upload File Import f…" at bounding box center [595, 307] width 1190 height 614
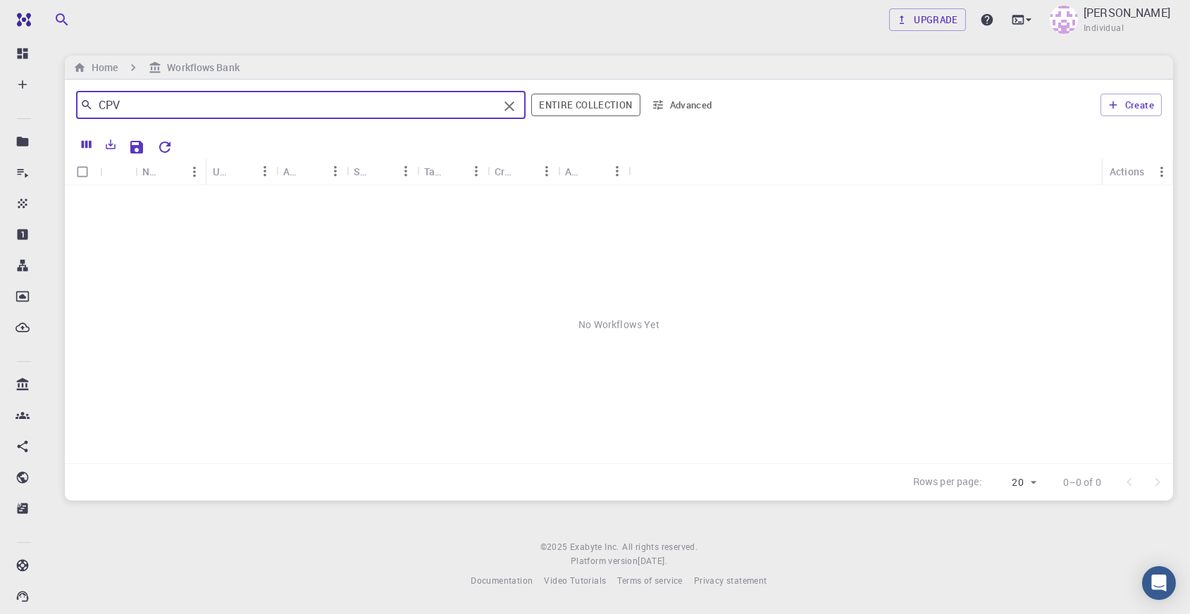
scroll to position [0, 0]
click at [205, 104] on input "CPV" at bounding box center [295, 105] width 405 height 20
type input "CP"
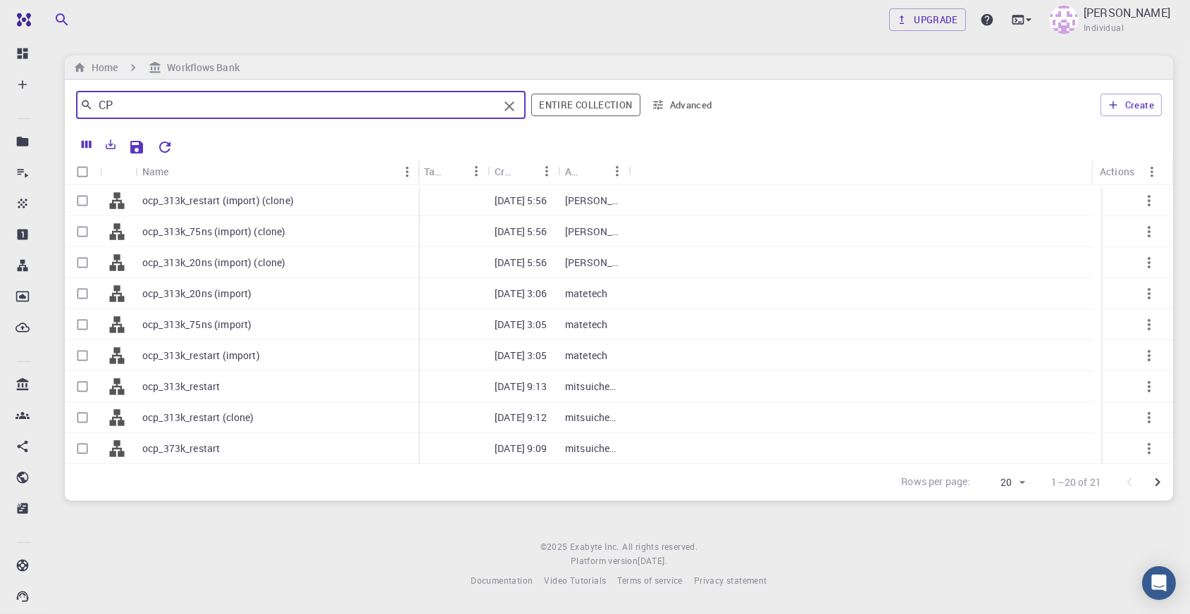
drag, startPoint x: 204, startPoint y: 168, endPoint x: 416, endPoint y: 181, distance: 213.2
click at [416, 181] on div "Name" at bounding box center [420, 171] width 14 height 27
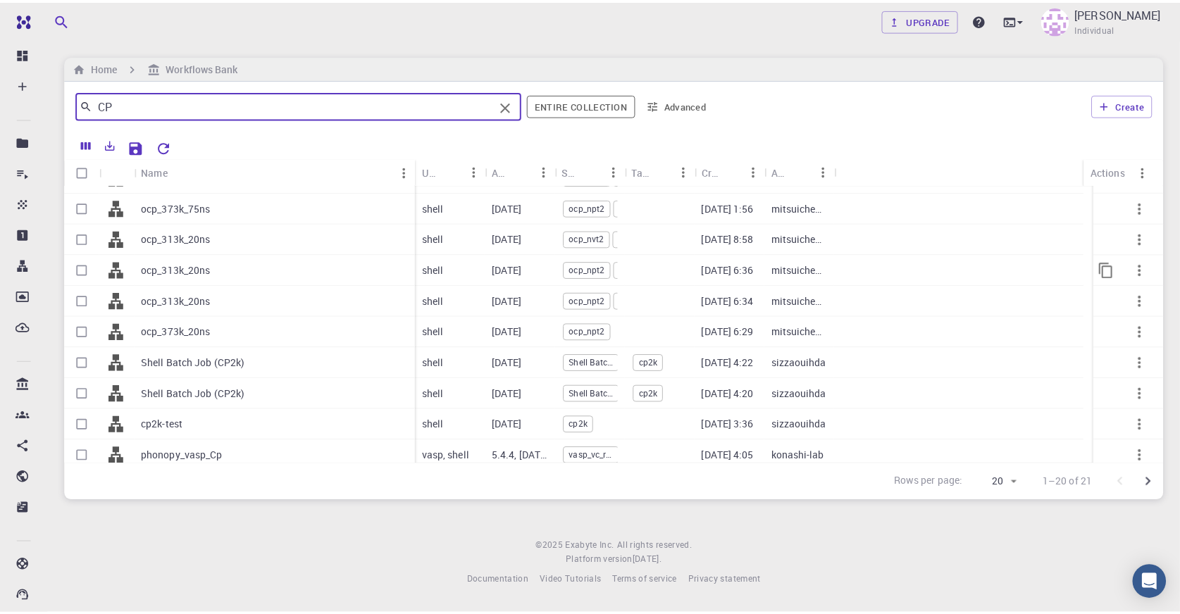
scroll to position [341, 0]
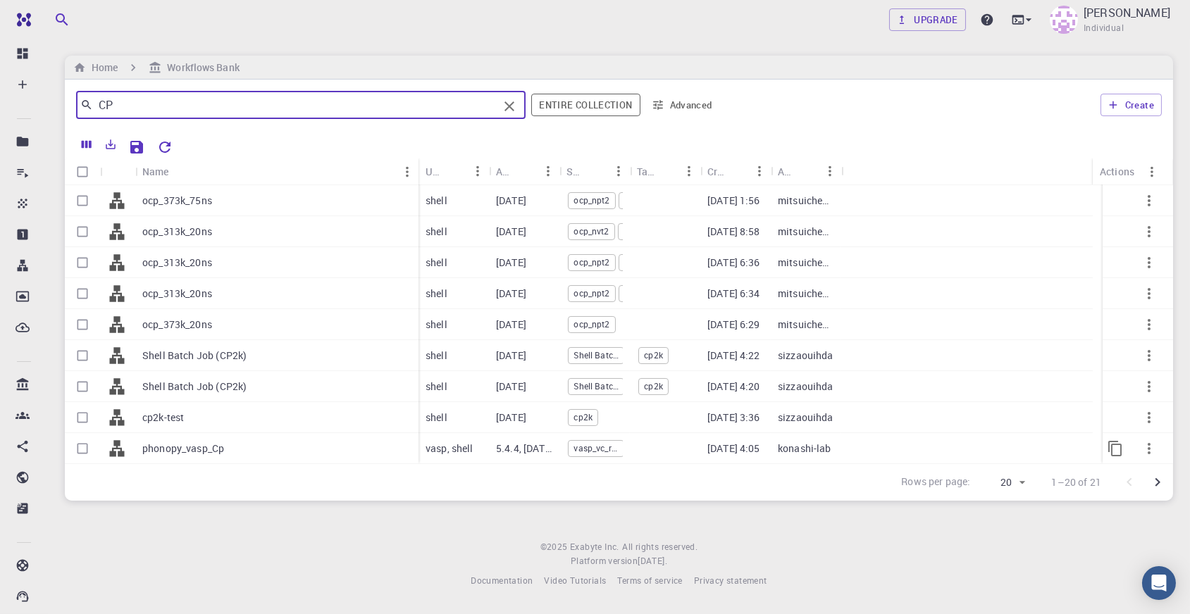
click at [257, 444] on div "phonopy_vasp_Cp" at bounding box center [276, 448] width 283 height 31
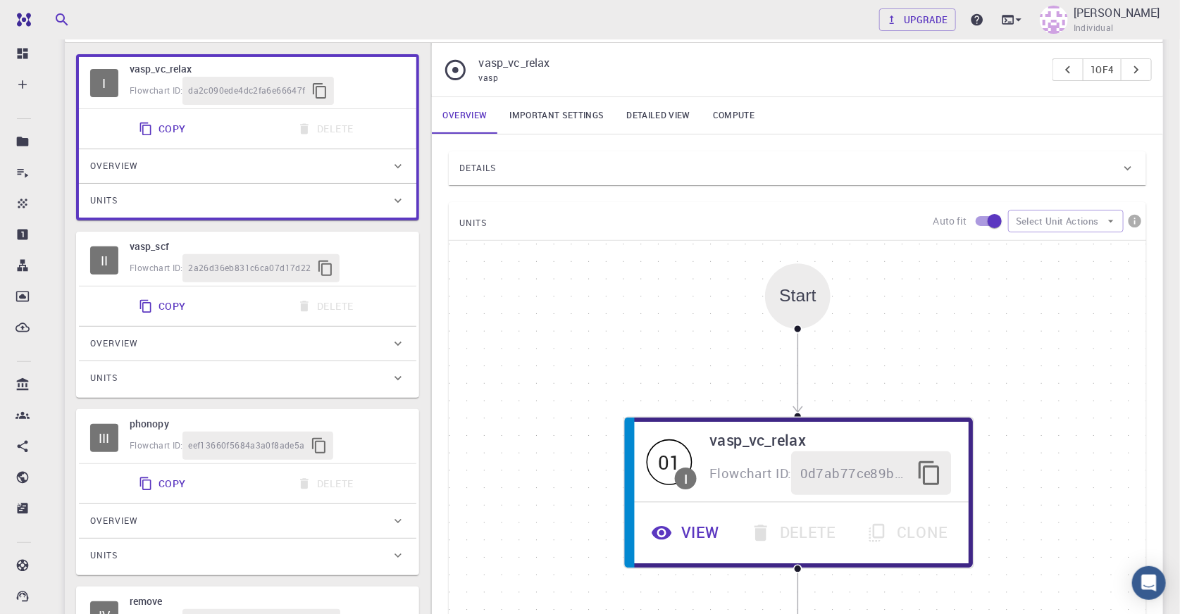
scroll to position [192, 0]
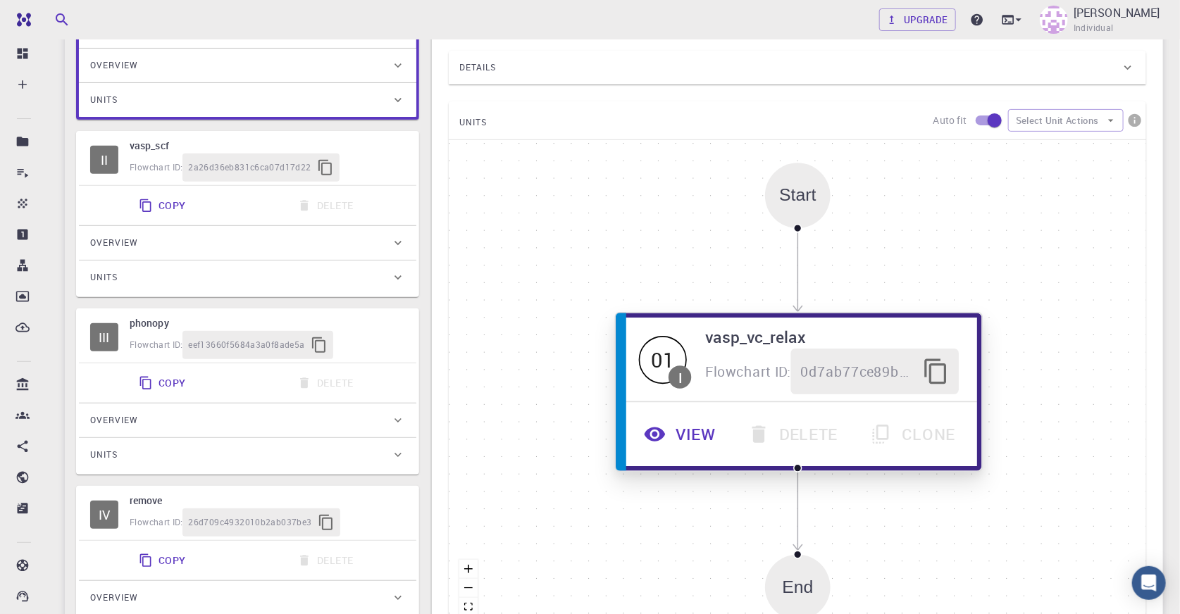
click at [674, 428] on button "View" at bounding box center [682, 435] width 104 height 46
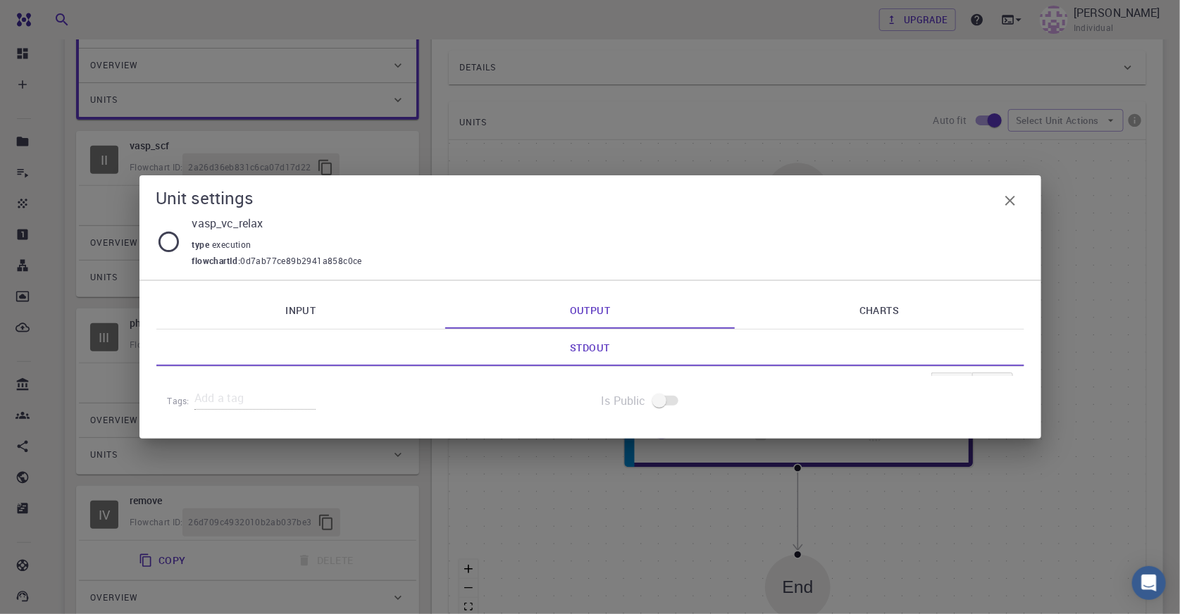
click at [402, 317] on link "Input" at bounding box center [301, 310] width 290 height 37
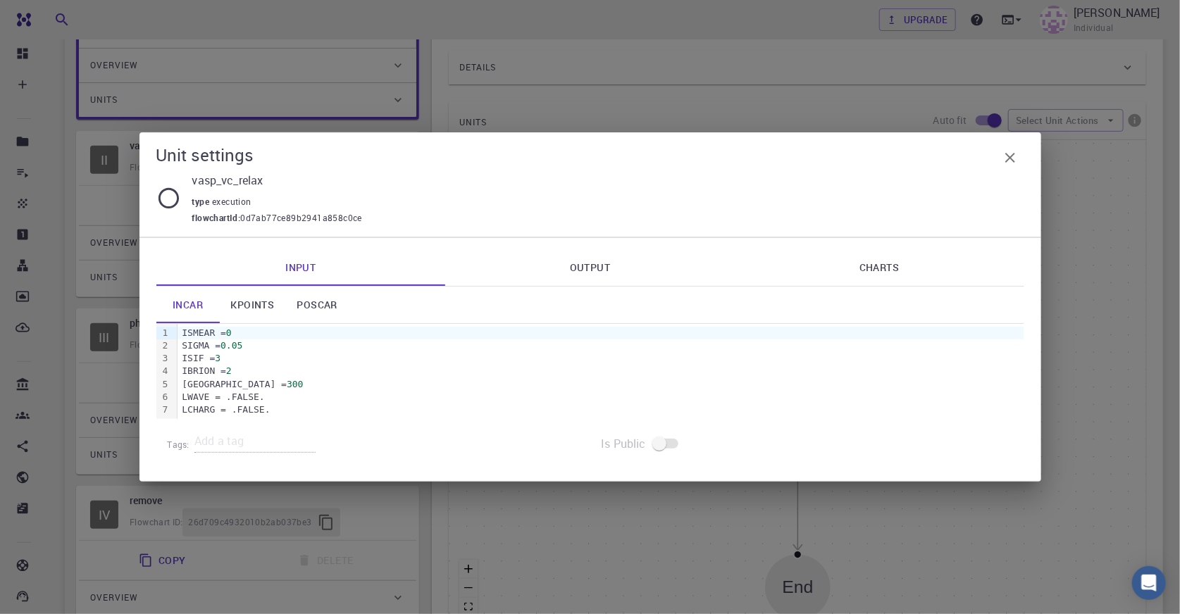
click at [852, 264] on link "Charts" at bounding box center [880, 267] width 290 height 37
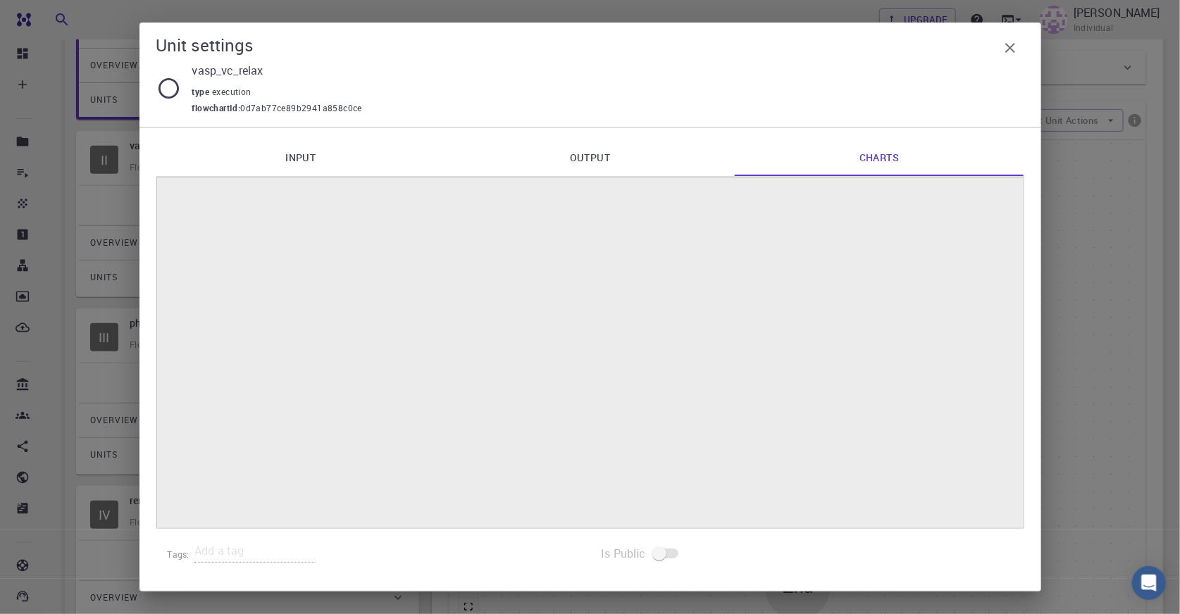
click at [322, 161] on link "Input" at bounding box center [301, 158] width 290 height 37
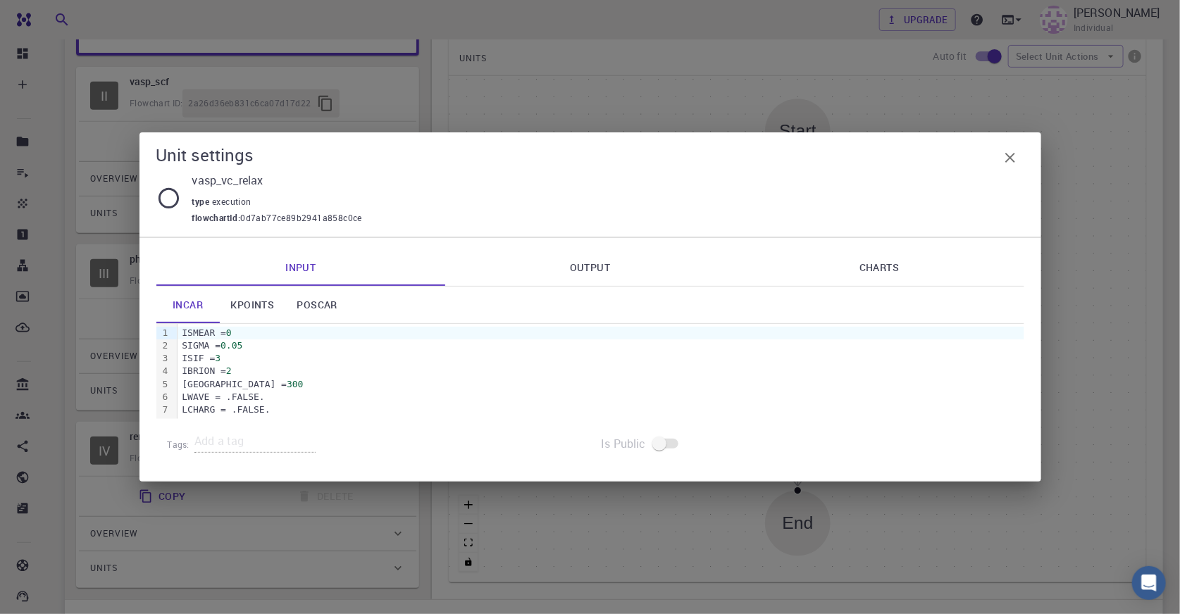
scroll to position [320, 0]
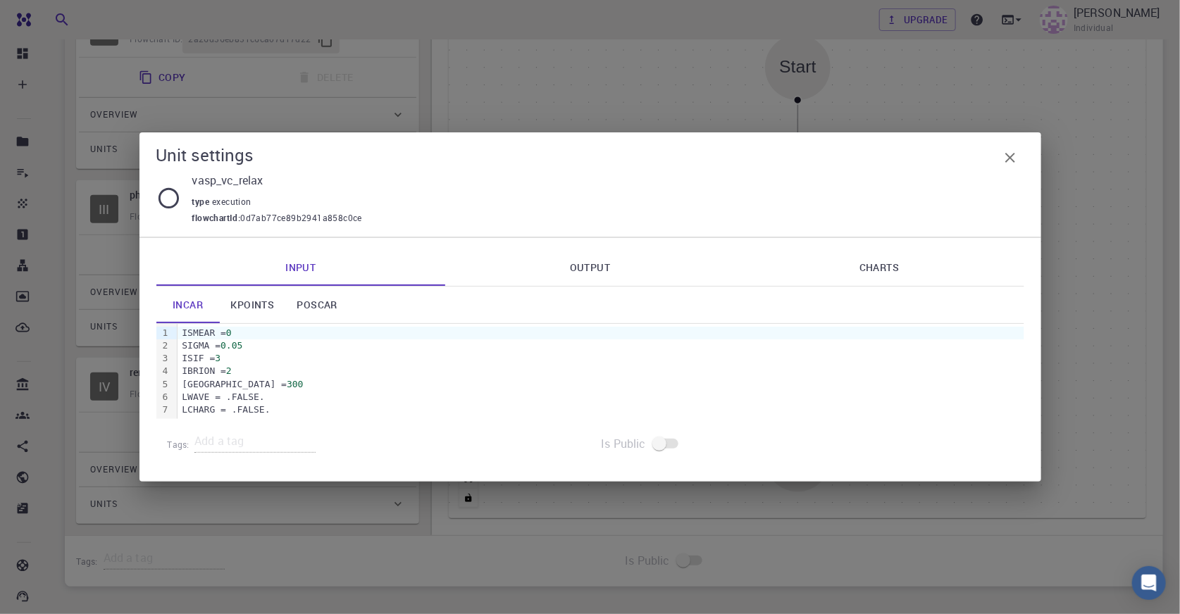
click at [1010, 158] on icon "button" at bounding box center [1011, 158] width 10 height 10
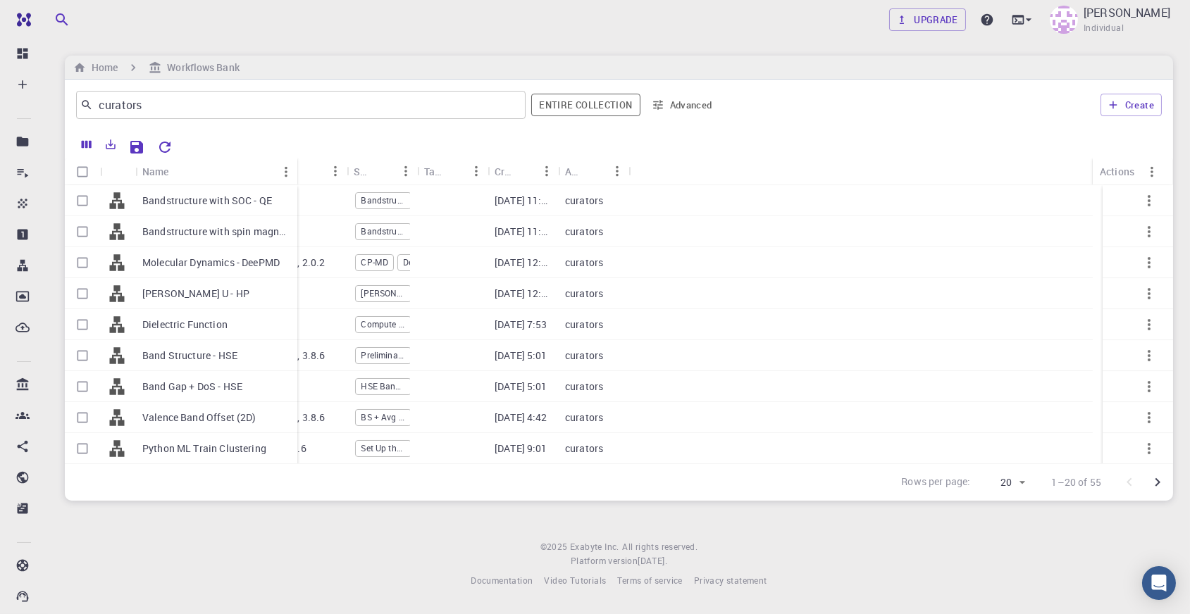
drag, startPoint x: 204, startPoint y: 168, endPoint x: 325, endPoint y: 168, distance: 120.5
click at [306, 168] on div "Name" at bounding box center [299, 171] width 14 height 27
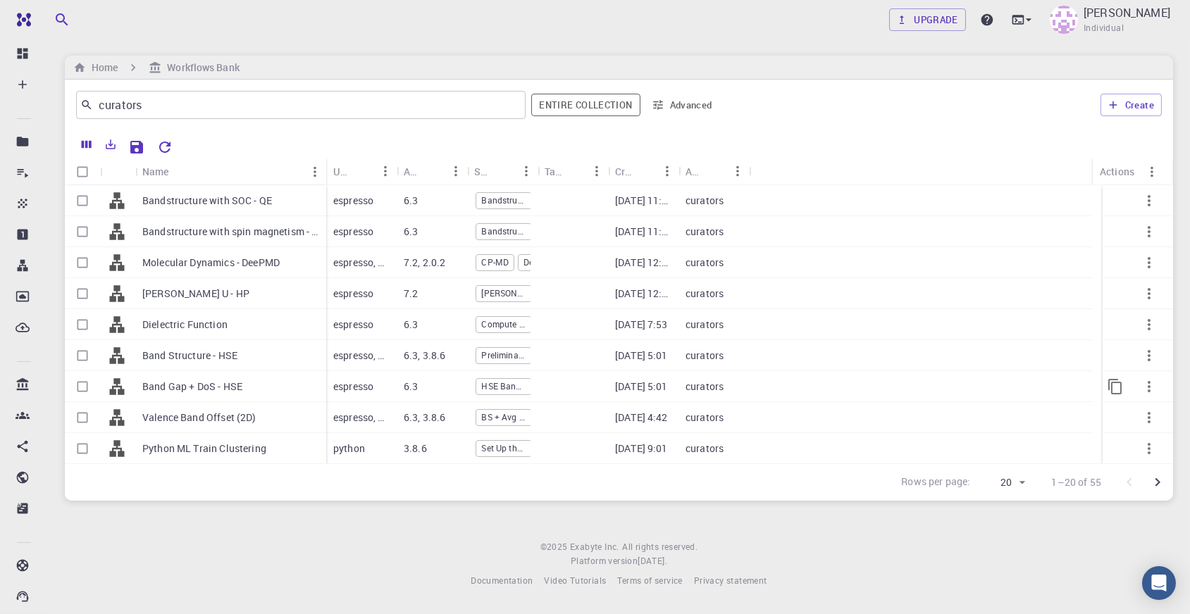
click at [245, 383] on div "Band Gap + DoS - HSE" at bounding box center [230, 386] width 191 height 31
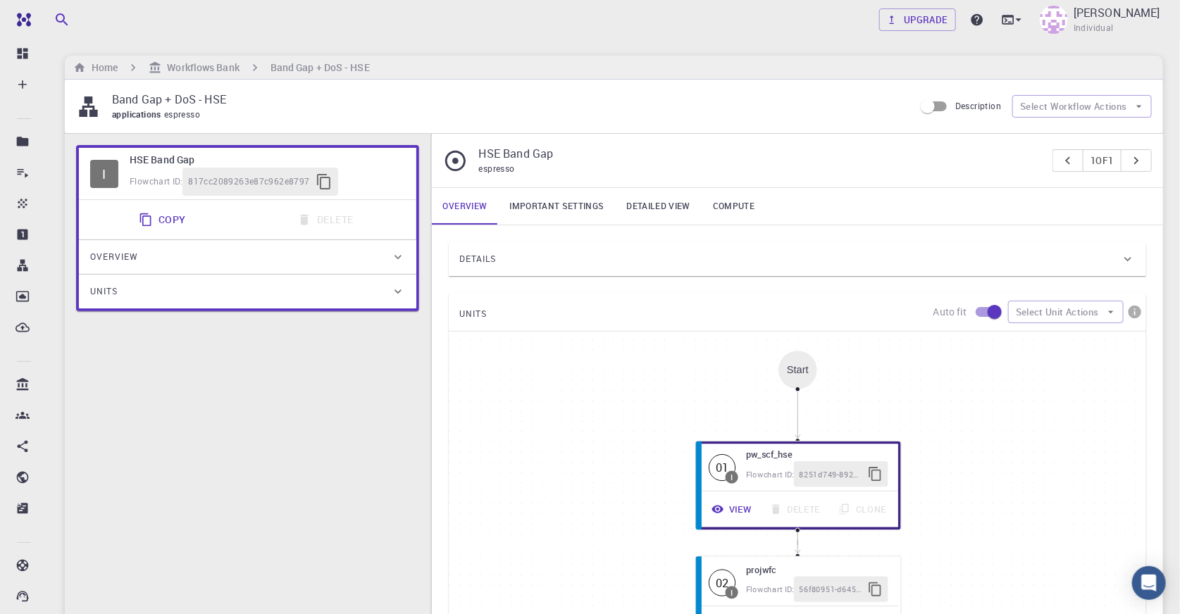
scroll to position [63, 0]
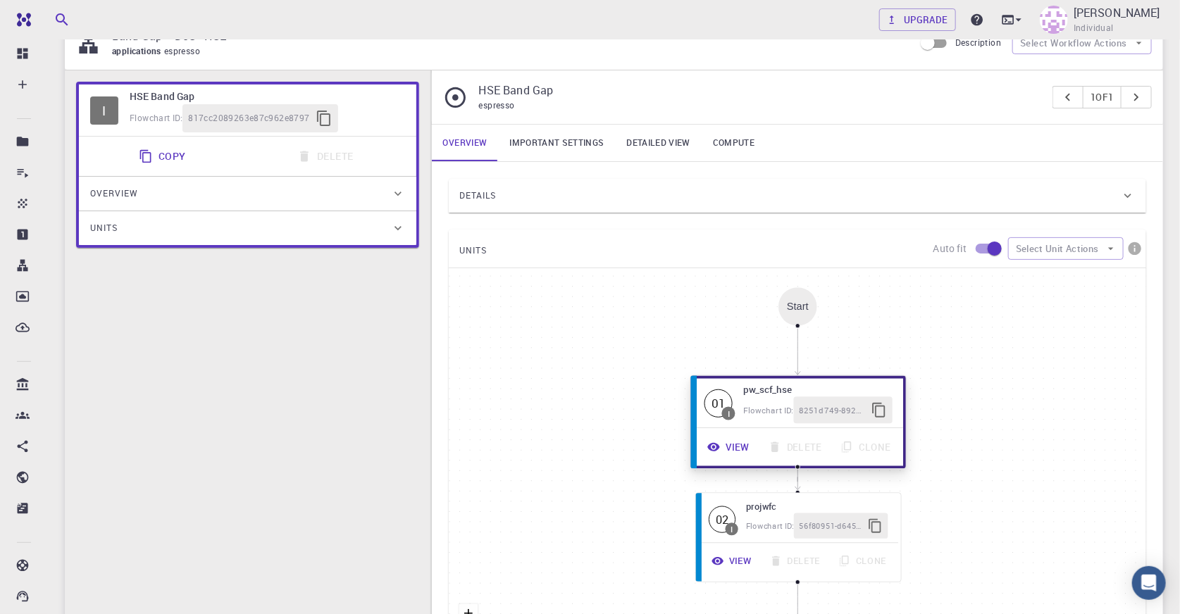
click at [727, 447] on button "View" at bounding box center [729, 447] width 61 height 27
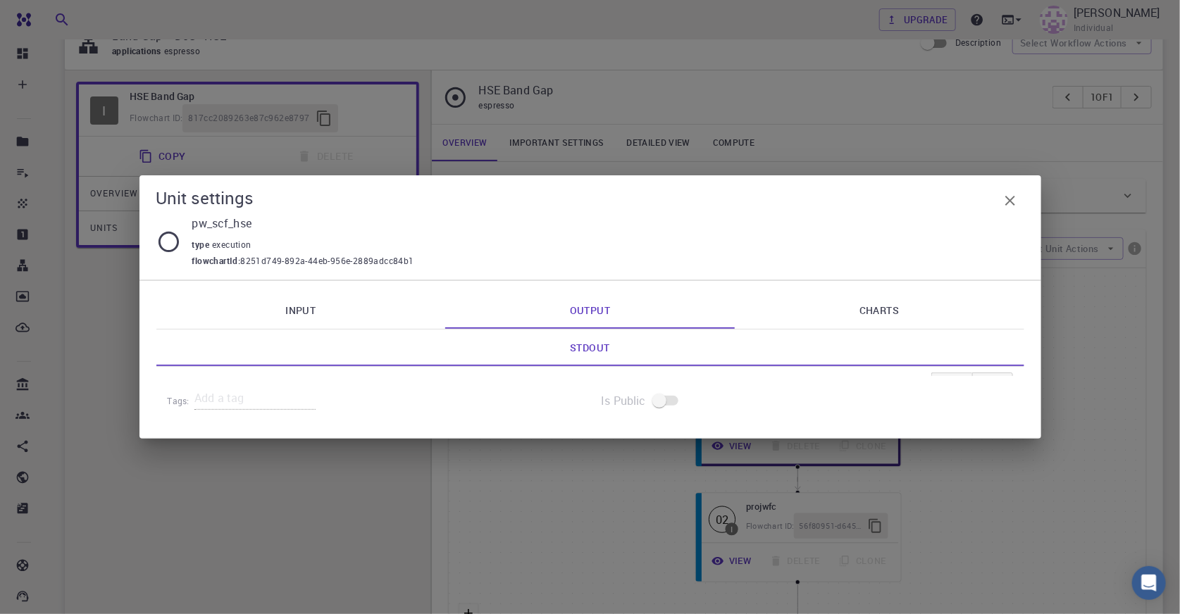
click at [362, 321] on link "Input" at bounding box center [301, 310] width 290 height 37
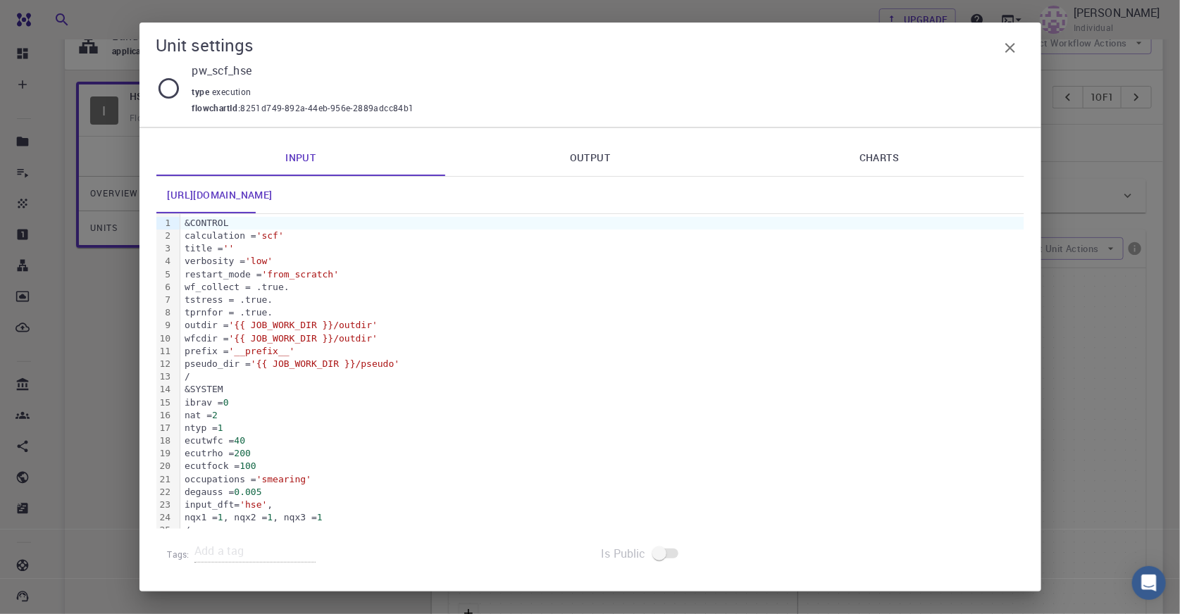
click at [1002, 54] on icon "button" at bounding box center [1010, 47] width 17 height 17
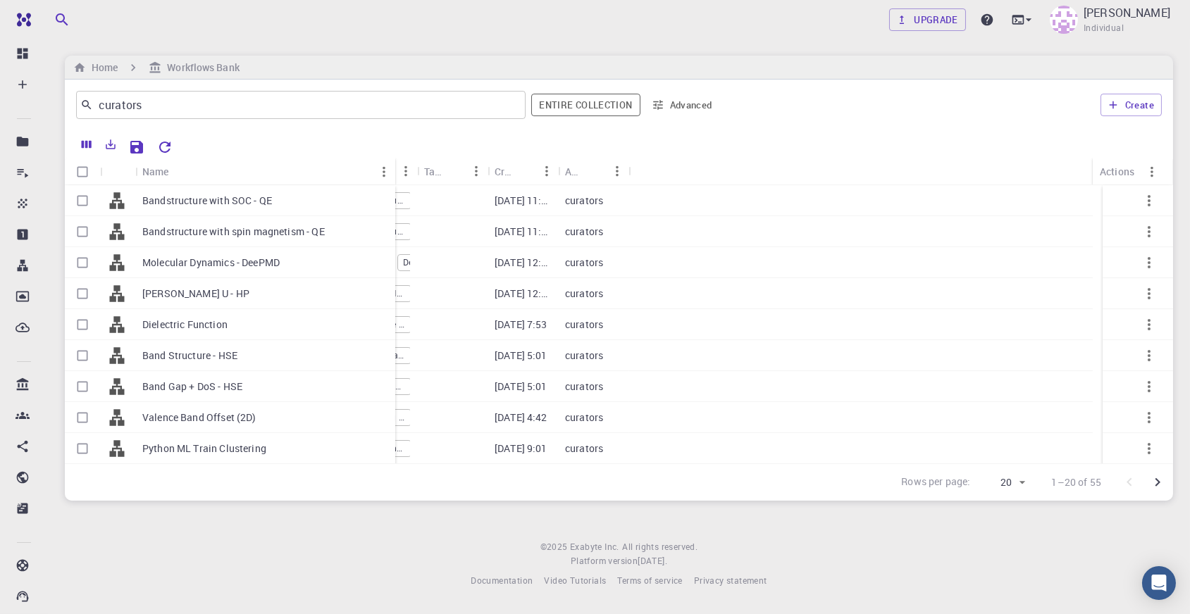
drag, startPoint x: 202, startPoint y: 176, endPoint x: 391, endPoint y: 180, distance: 189.6
click at [391, 180] on div "Name" at bounding box center [397, 171] width 14 height 27
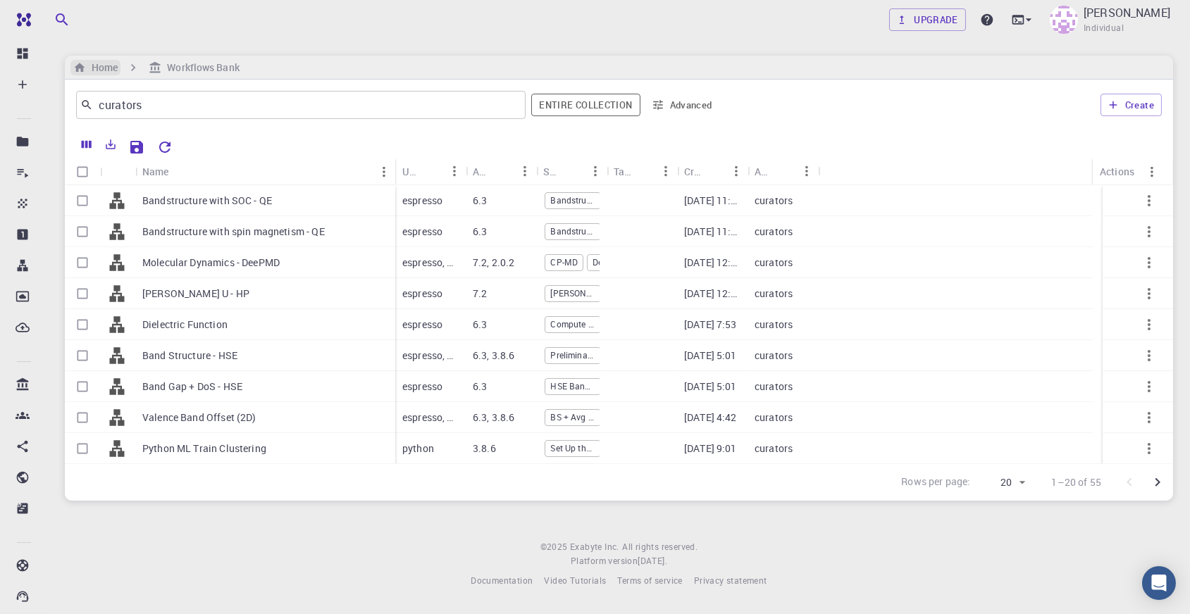
click at [112, 72] on h6 "Home" at bounding box center [102, 68] width 32 height 16
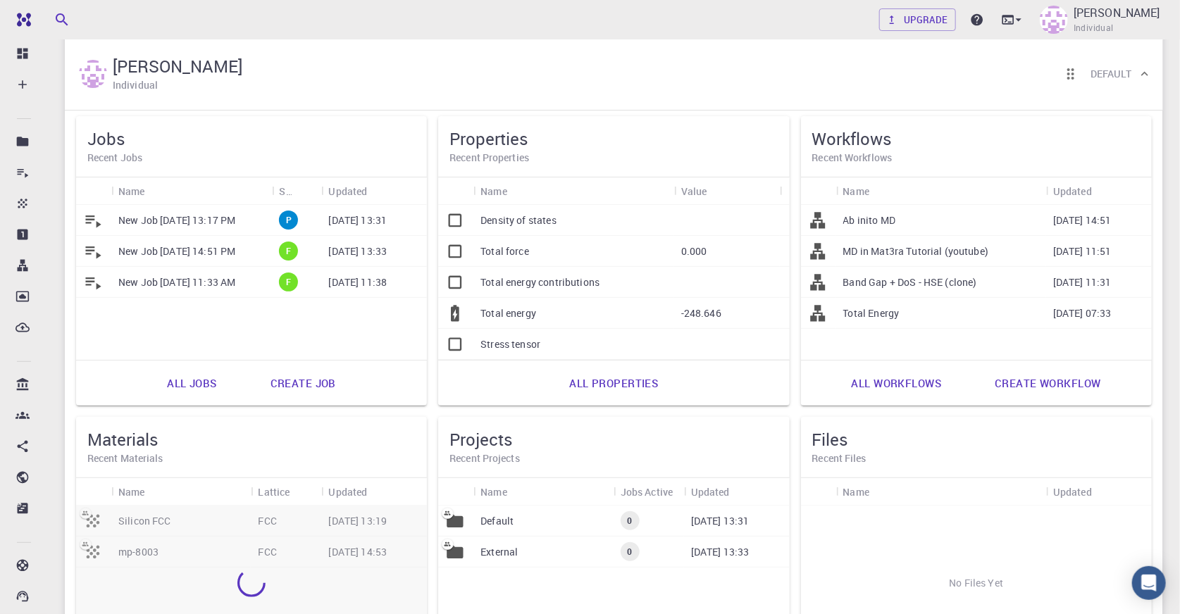
scroll to position [128, 0]
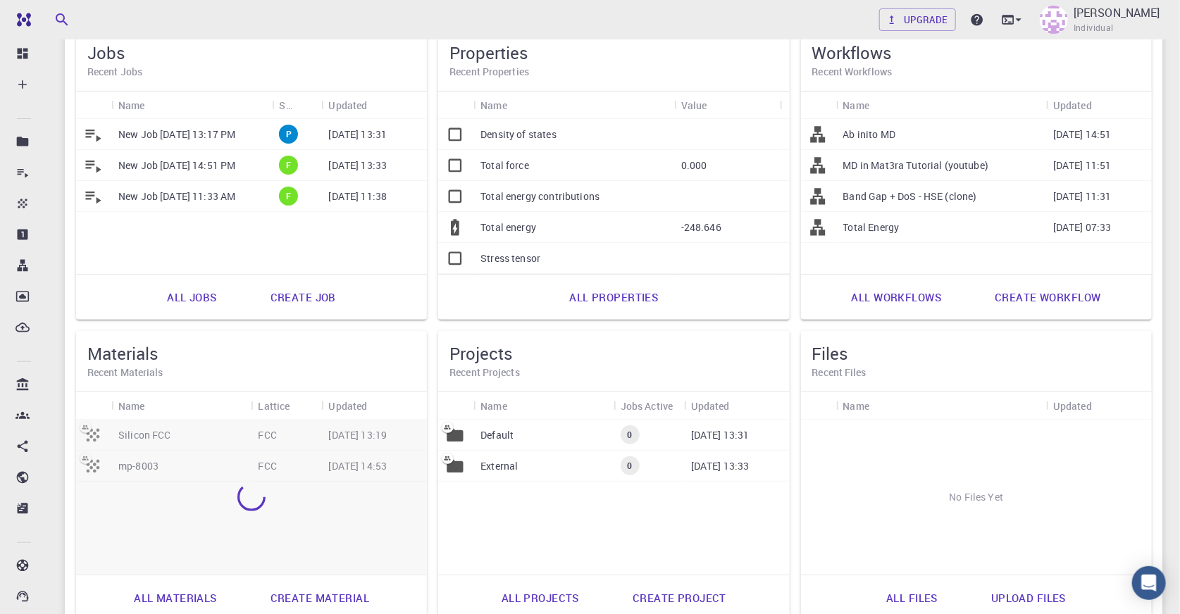
click at [192, 358] on h5 "Materials" at bounding box center [251, 353] width 328 height 23
click at [138, 357] on h5 "Materials" at bounding box center [251, 353] width 328 height 23
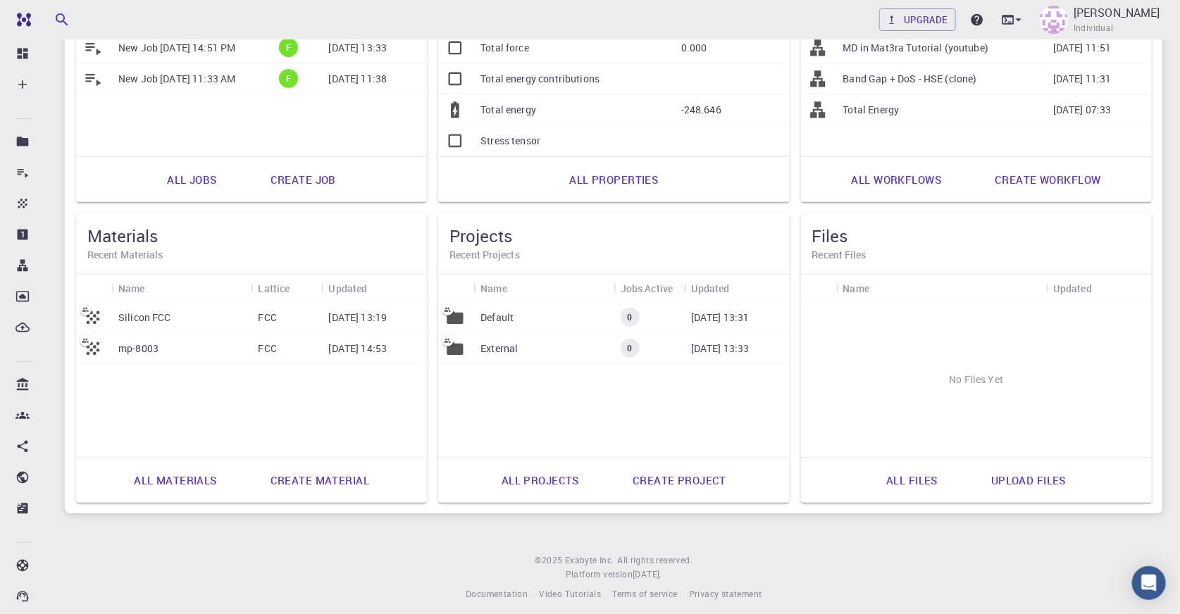
scroll to position [256, 0]
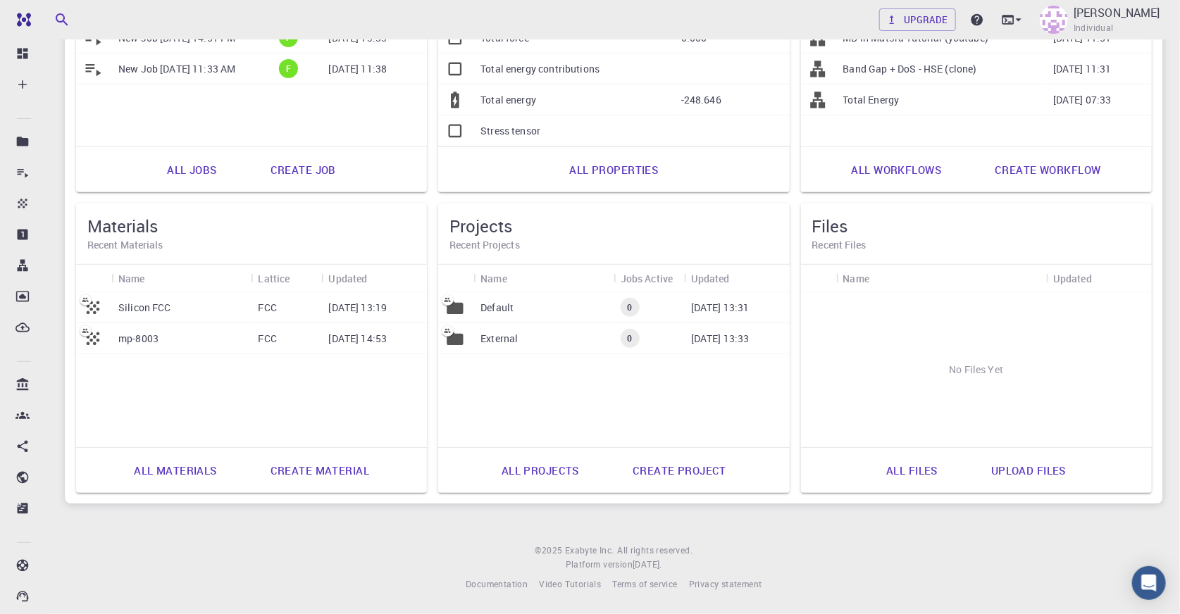
click at [323, 478] on link "Create material" at bounding box center [320, 471] width 130 height 34
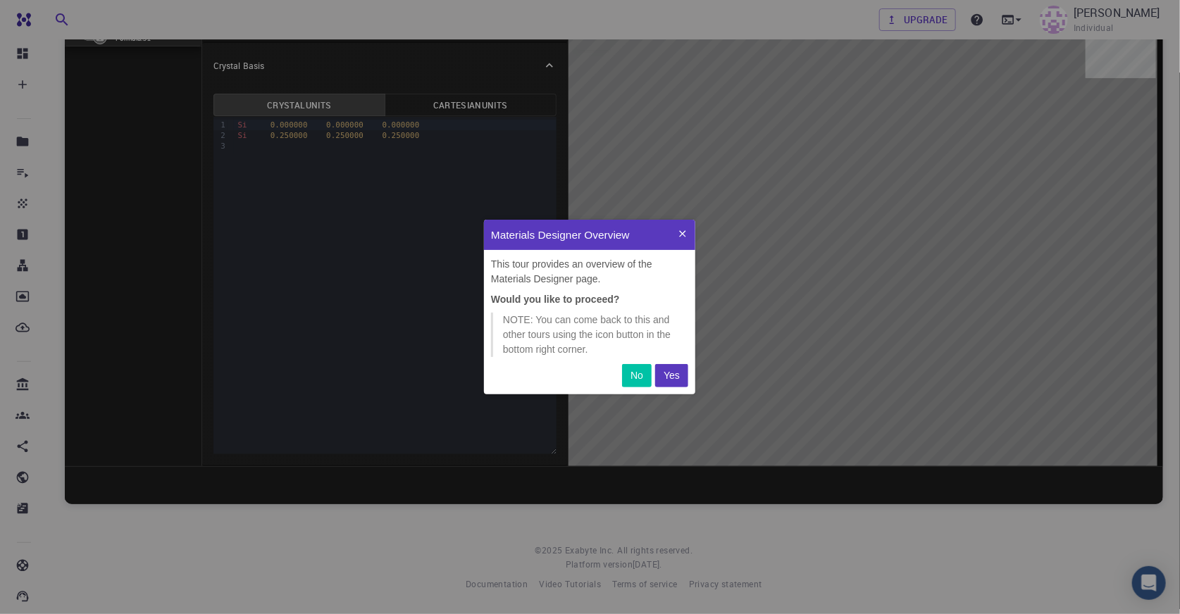
scroll to position [165, 202]
click at [676, 230] on button at bounding box center [682, 235] width 25 height 30
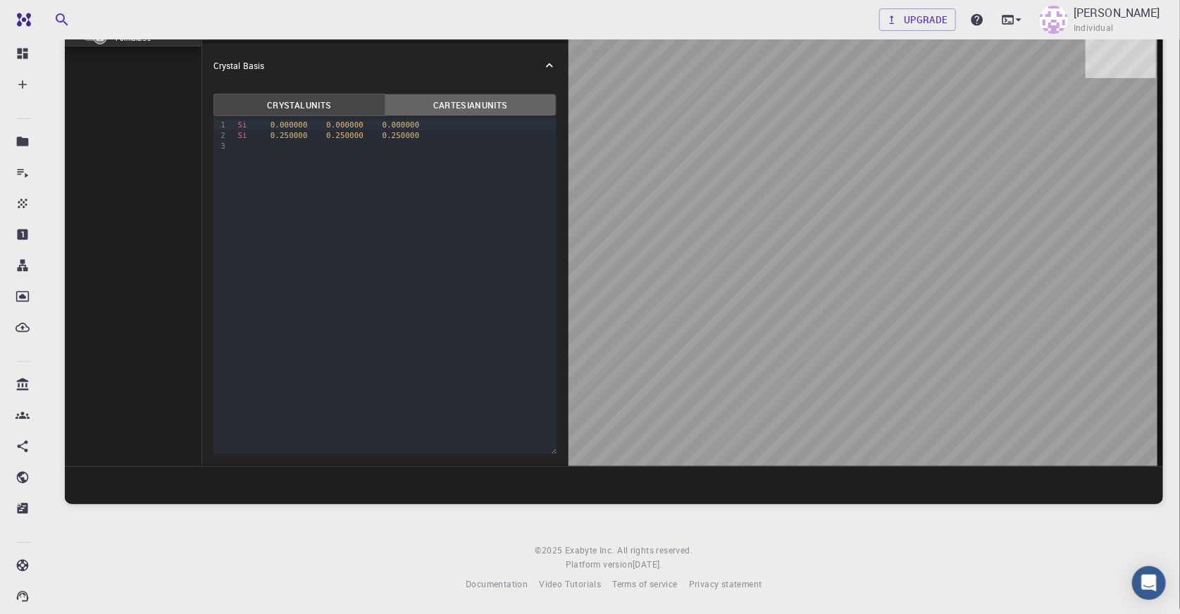
click at [462, 99] on button "Cartesian Units" at bounding box center [471, 105] width 172 height 23
click at [278, 94] on button "Crystal Units" at bounding box center [300, 105] width 172 height 23
click at [437, 94] on button "Cartesian Units" at bounding box center [471, 105] width 172 height 23
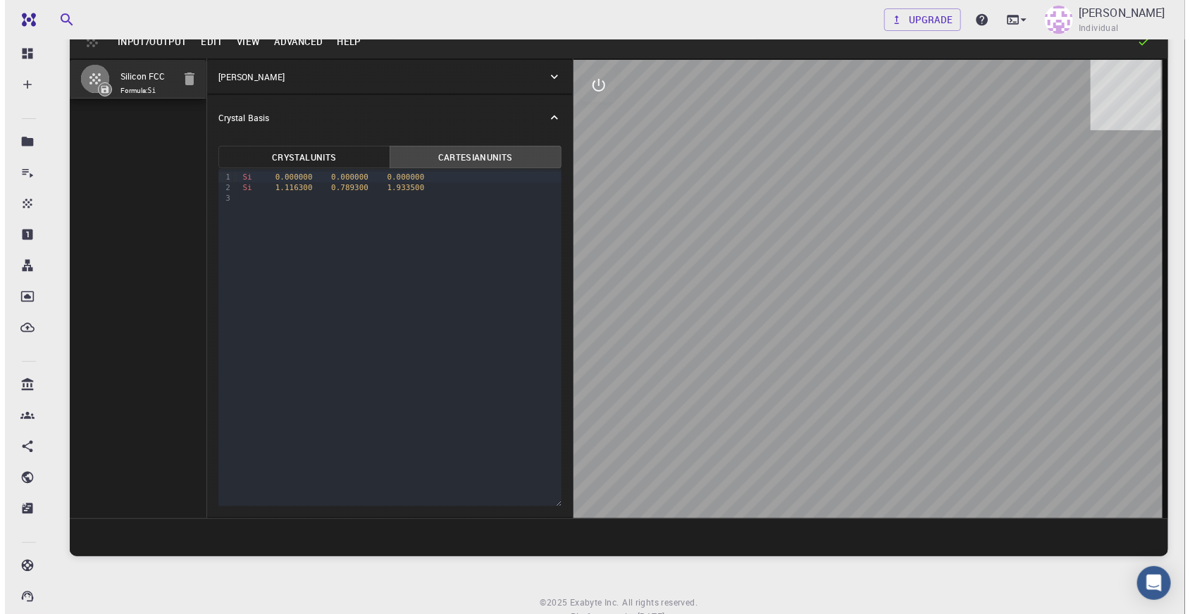
scroll to position [0, 0]
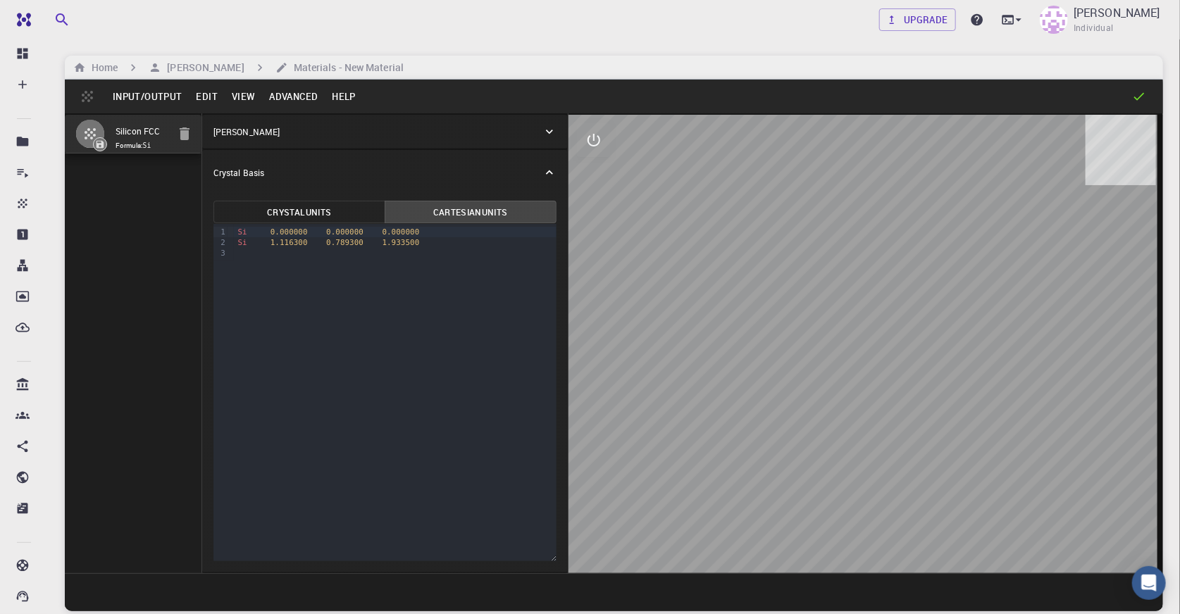
click at [199, 100] on button "Edit" at bounding box center [207, 96] width 36 height 23
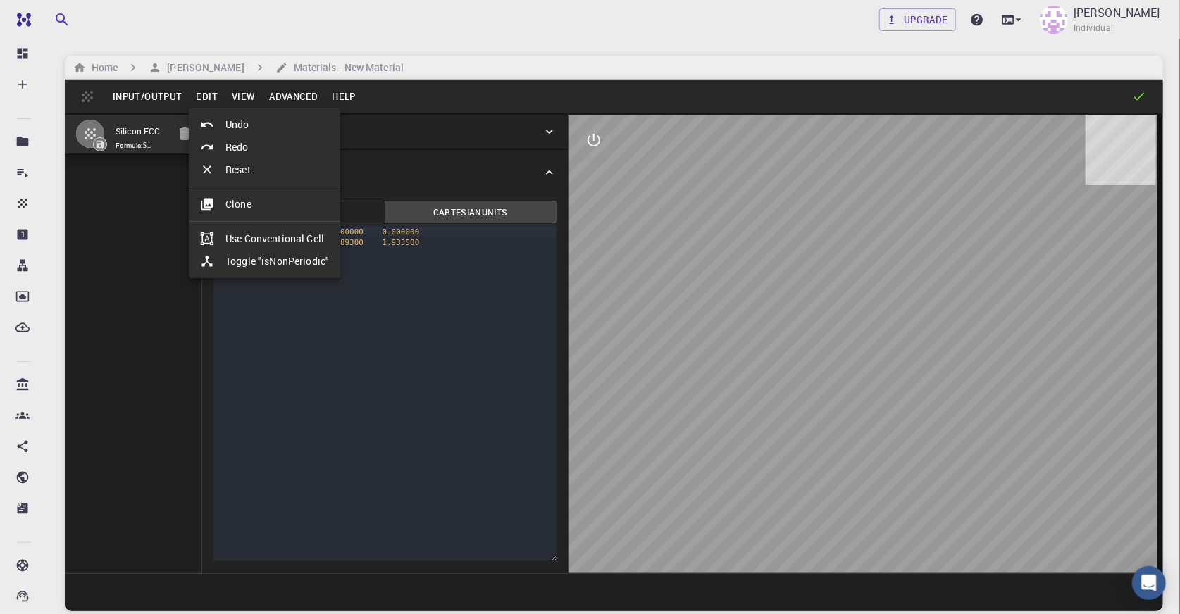
click at [231, 98] on div at bounding box center [590, 307] width 1180 height 614
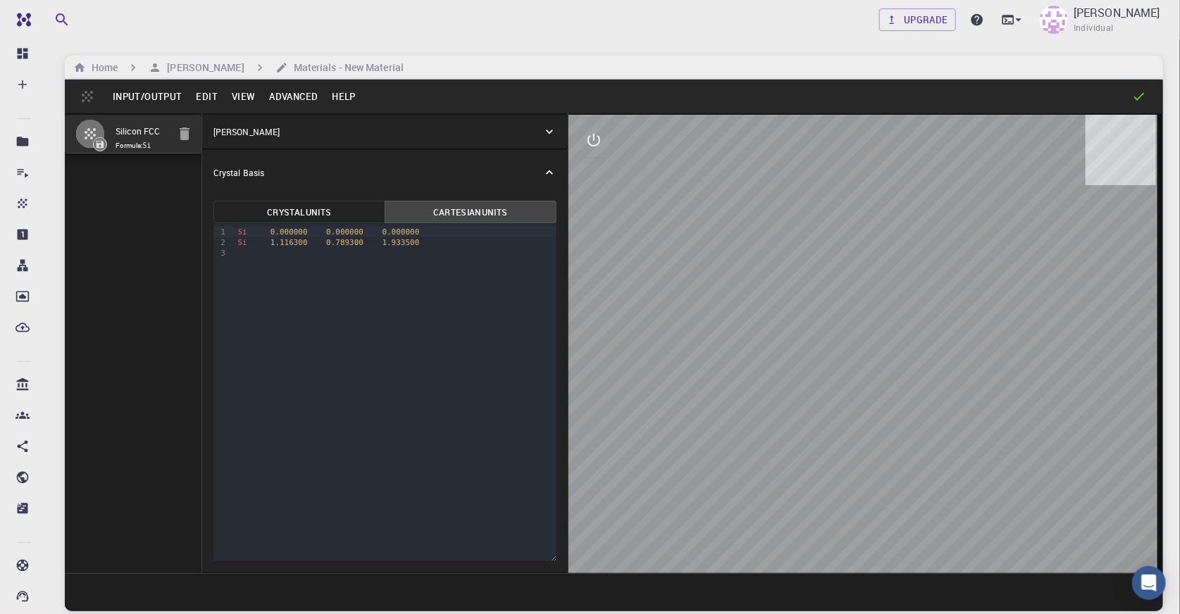
click at [244, 93] on button "View" at bounding box center [244, 96] width 38 height 23
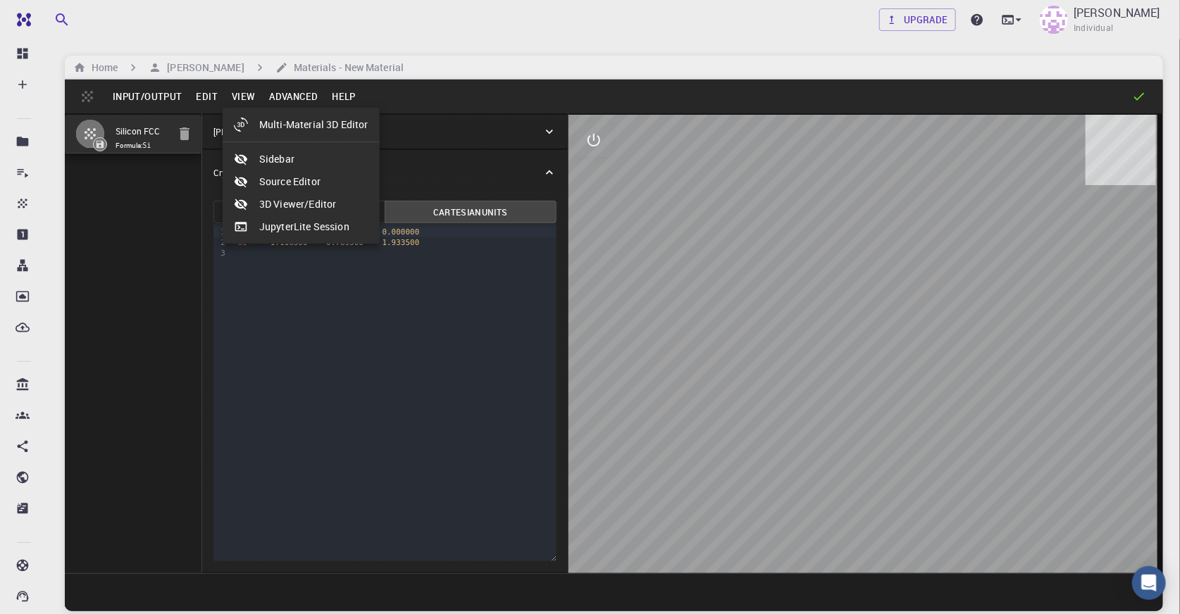
click at [285, 92] on div at bounding box center [590, 307] width 1180 height 614
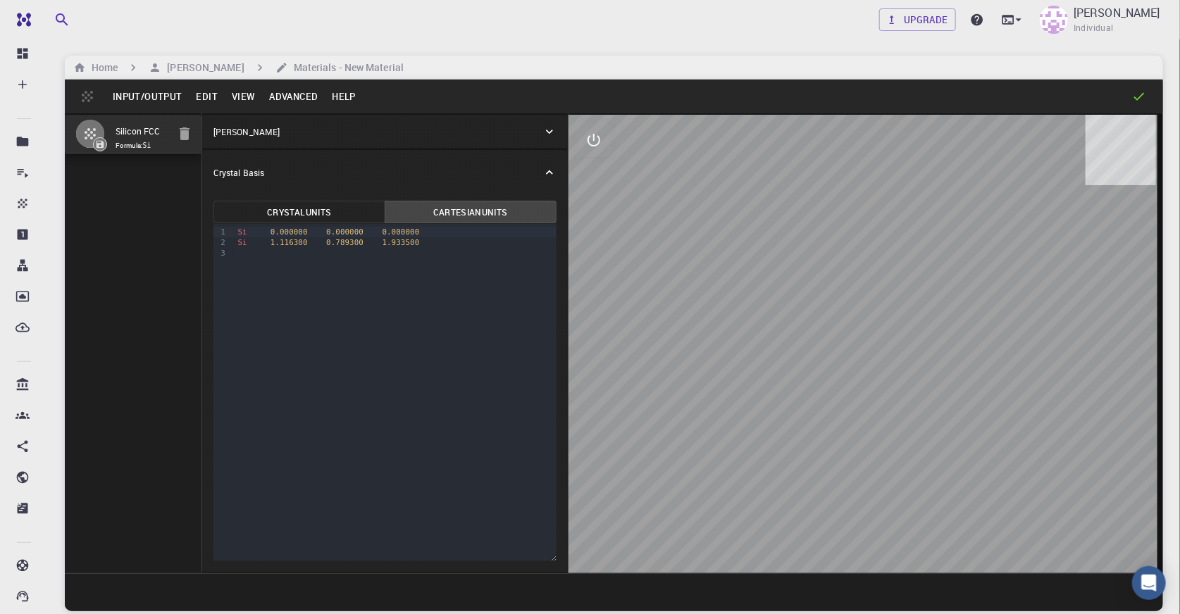
click at [300, 92] on button "Advanced" at bounding box center [293, 96] width 63 height 23
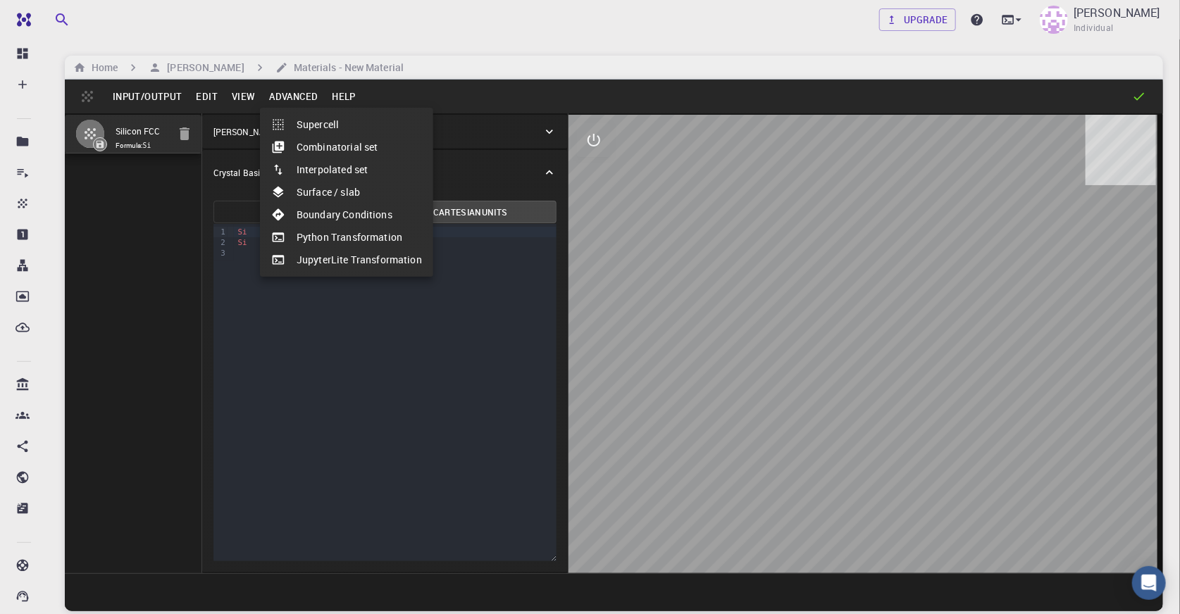
click at [342, 90] on div at bounding box center [590, 307] width 1180 height 614
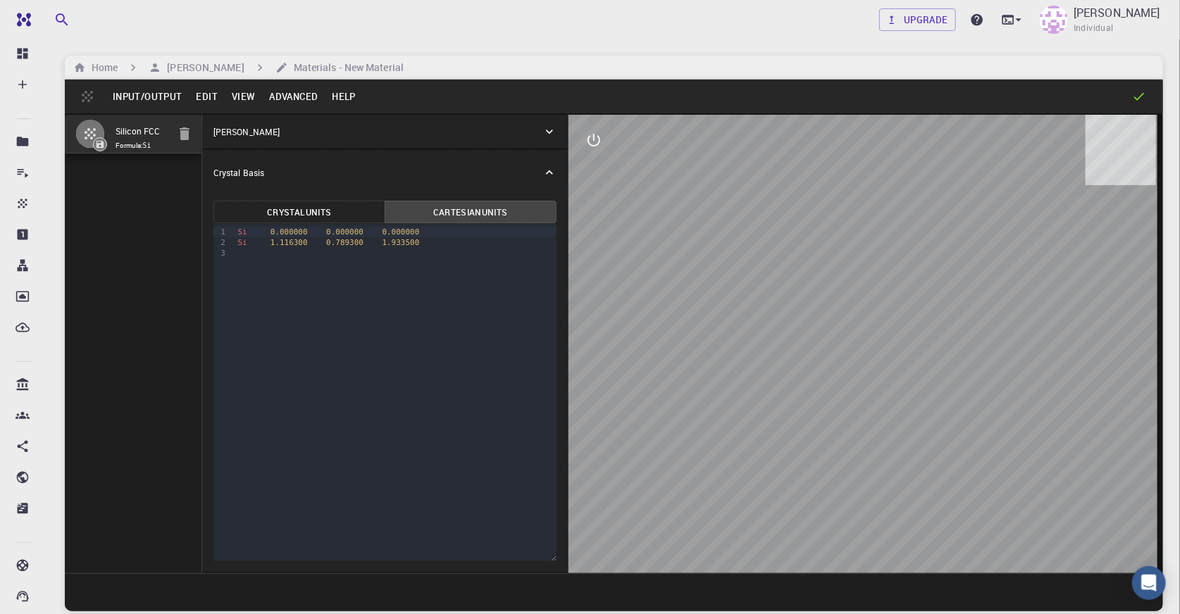
click at [344, 99] on button "Help" at bounding box center [344, 96] width 38 height 23
click at [361, 147] on li "Tutorials" at bounding box center [382, 147] width 118 height 23
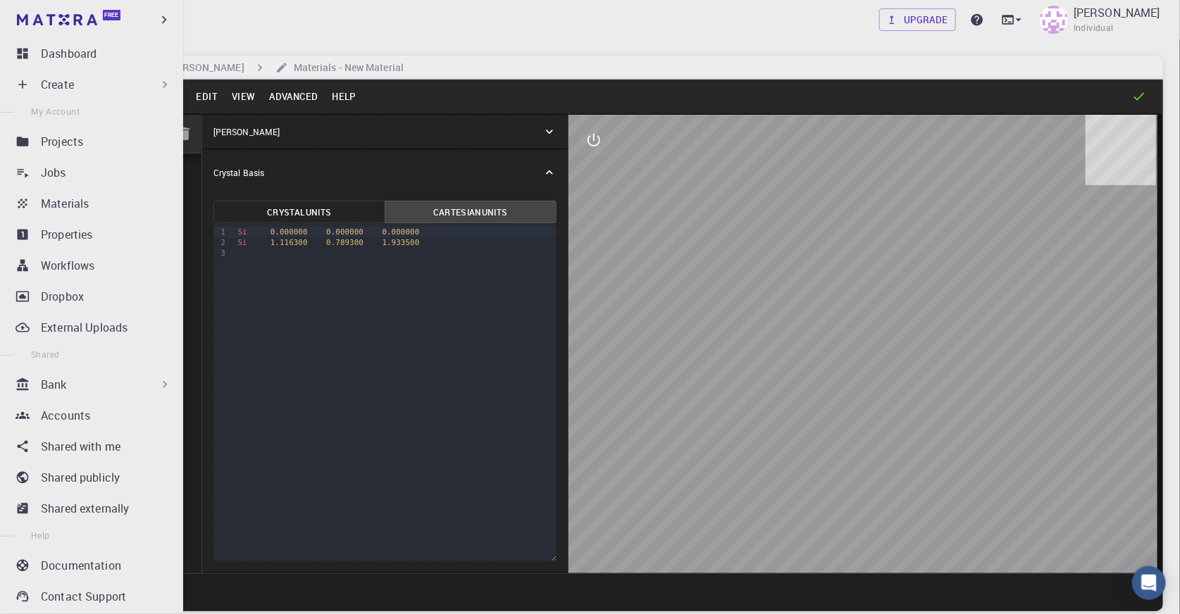
click at [99, 92] on div "Create" at bounding box center [106, 84] width 131 height 17
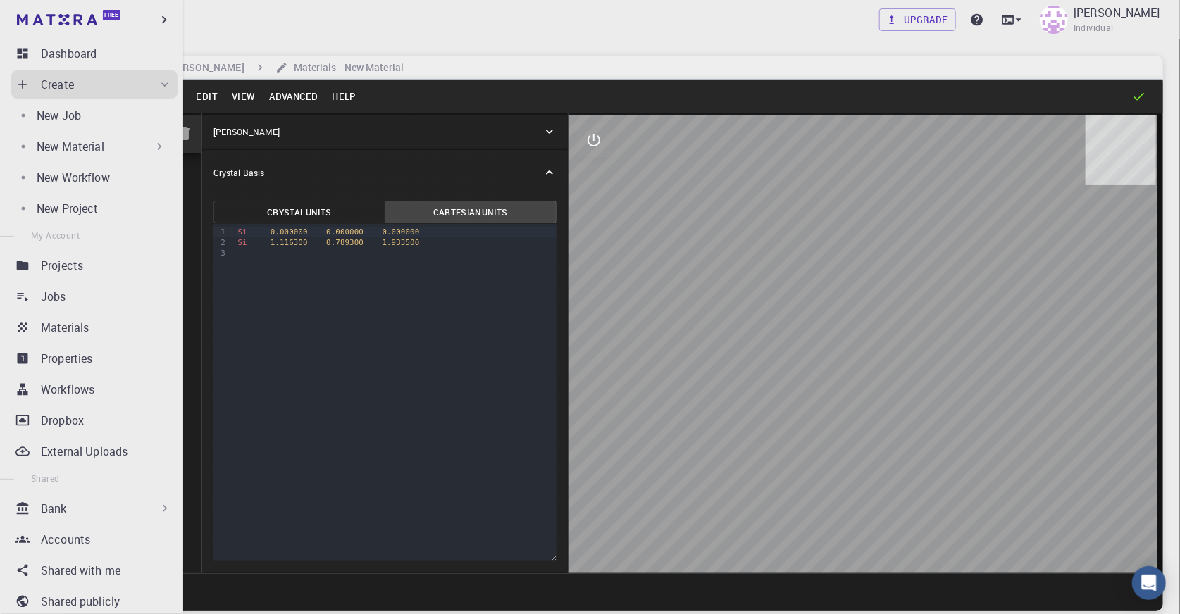
click at [149, 83] on div "Create" at bounding box center [106, 84] width 131 height 17
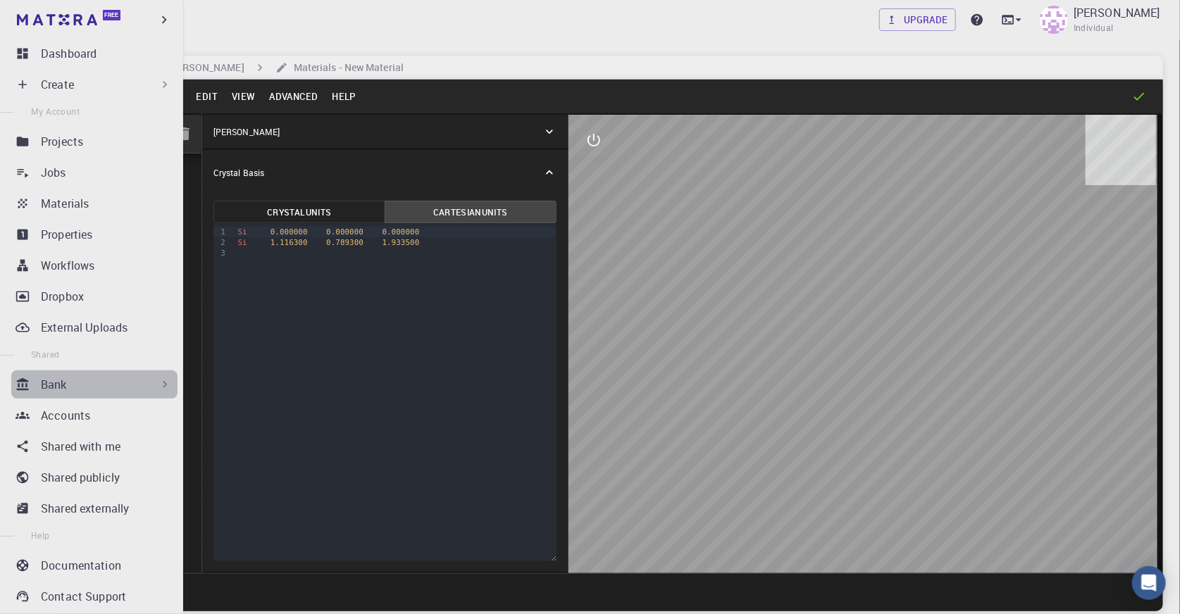
click at [121, 388] on div "Bank" at bounding box center [106, 384] width 131 height 17
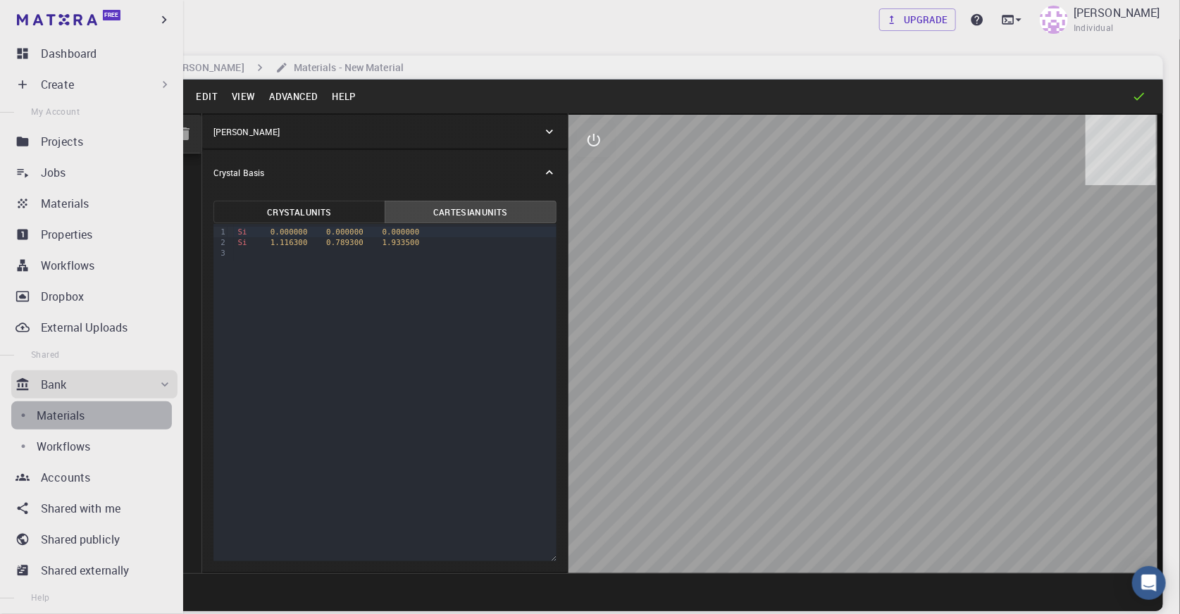
click at [103, 413] on div "Materials" at bounding box center [104, 415] width 135 height 17
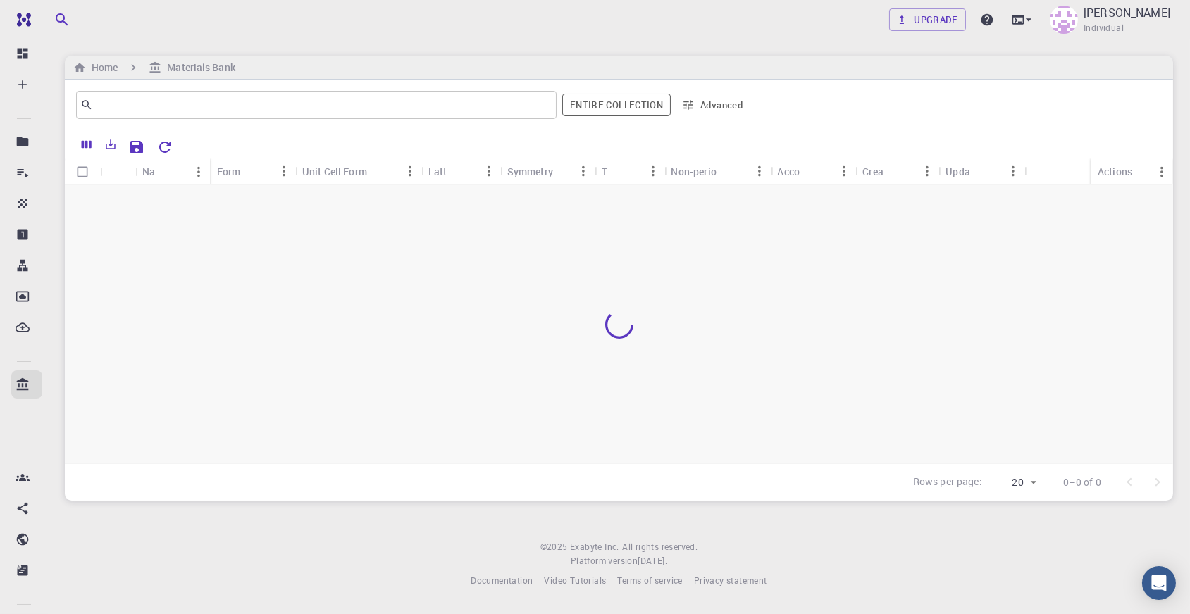
click at [487, 306] on div at bounding box center [619, 324] width 1108 height 278
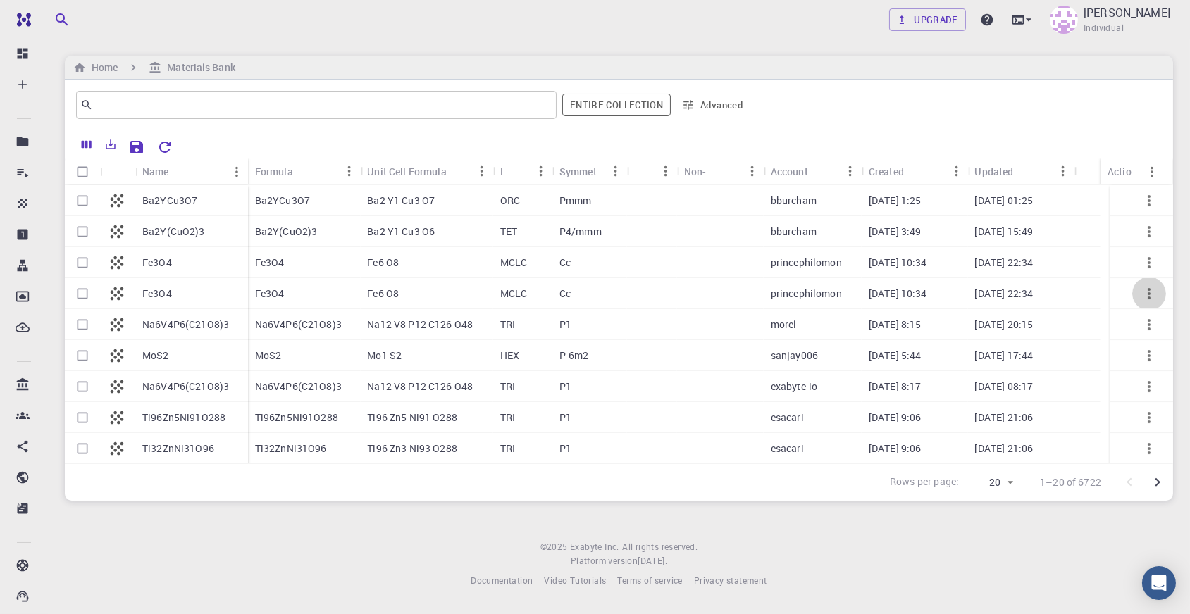
click at [1142, 288] on icon "button" at bounding box center [1149, 293] width 17 height 17
click at [1154, 302] on span "Expand" at bounding box center [1147, 302] width 30 height 14
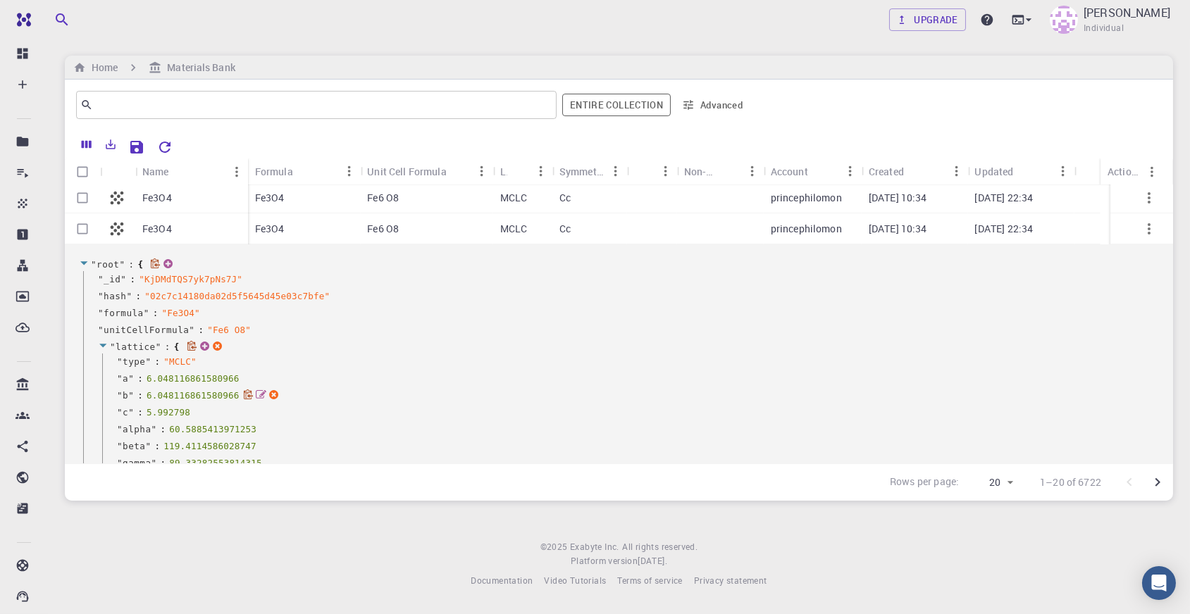
scroll to position [63, 0]
click at [1141, 232] on icon "button" at bounding box center [1149, 230] width 17 height 17
click at [1132, 271] on span "Collapse" at bounding box center [1149, 268] width 35 height 14
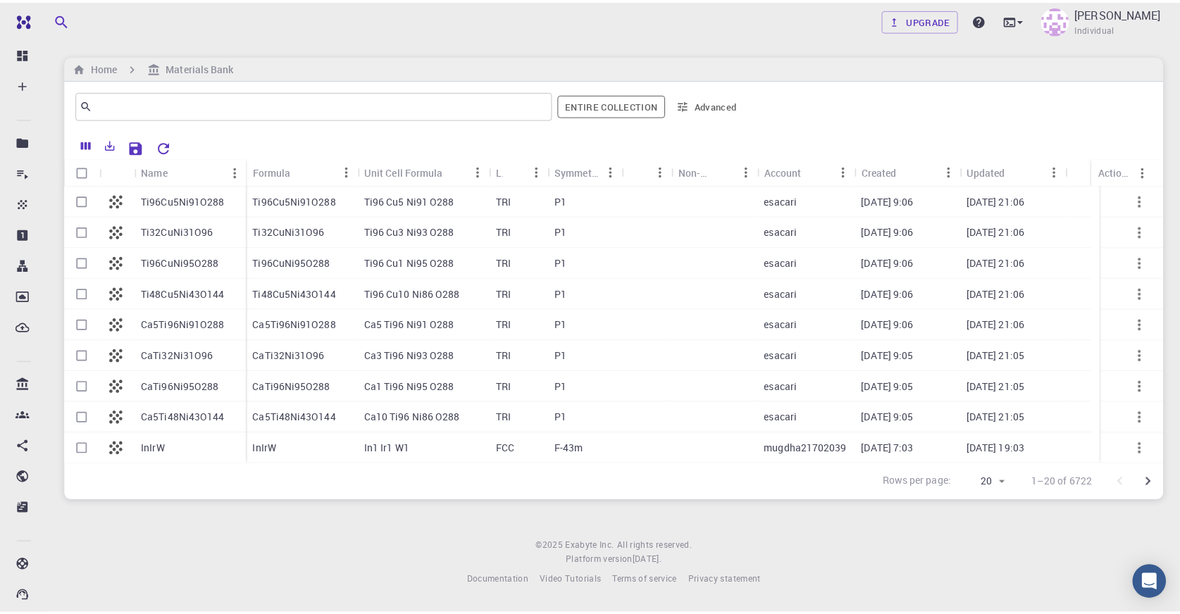
scroll to position [0, 0]
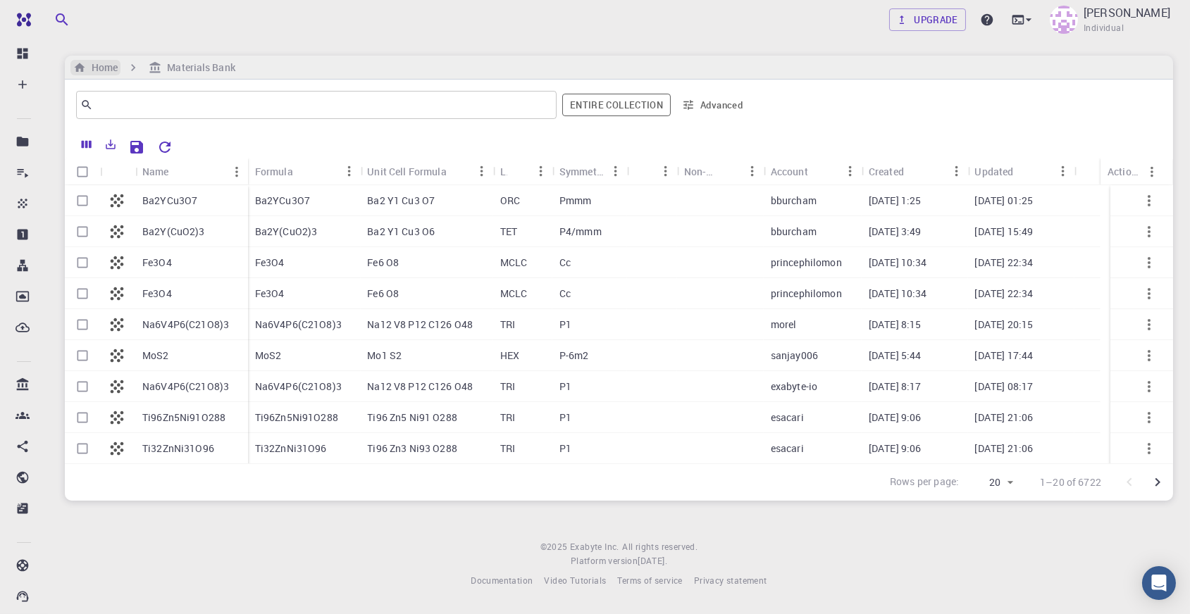
click at [114, 66] on h6 "Home" at bounding box center [102, 68] width 32 height 16
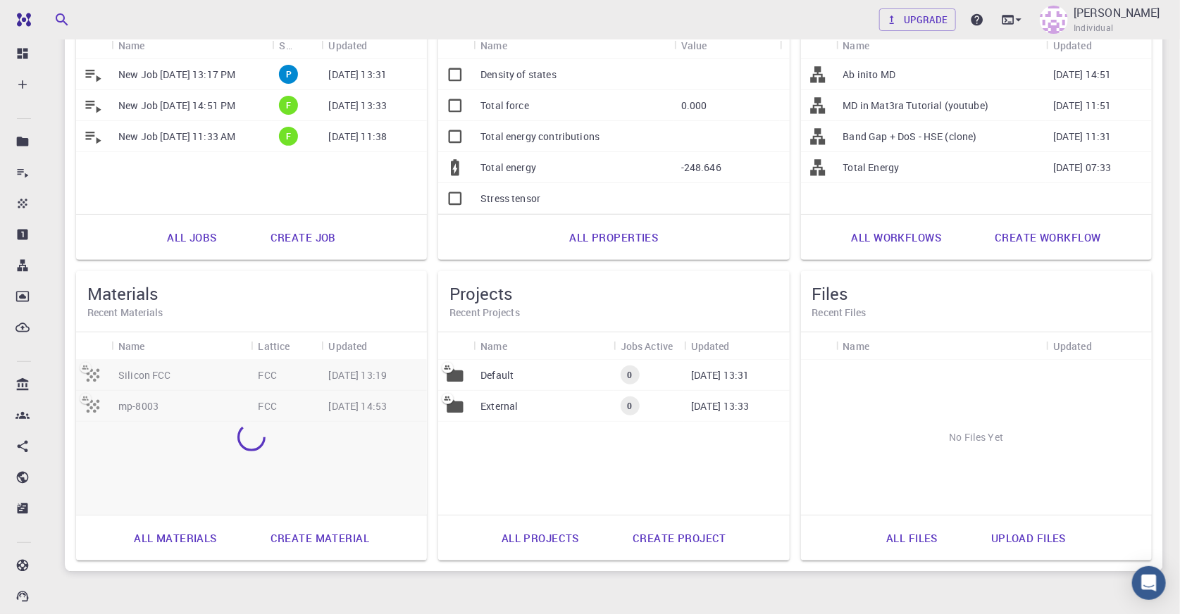
scroll to position [192, 0]
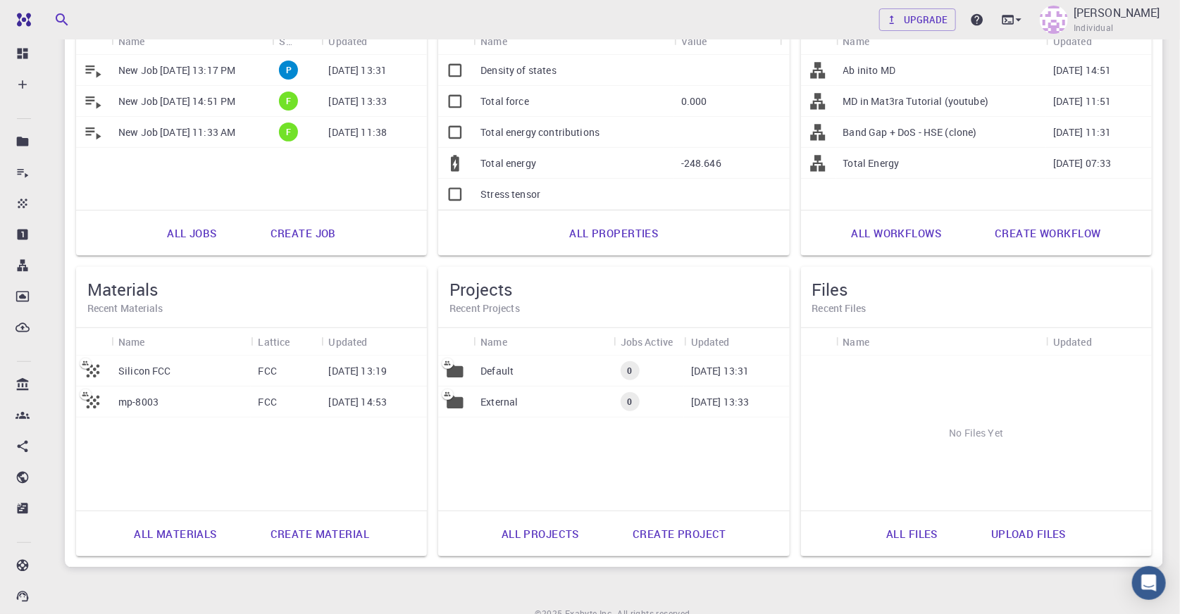
click at [199, 534] on link "All materials" at bounding box center [175, 534] width 114 height 34
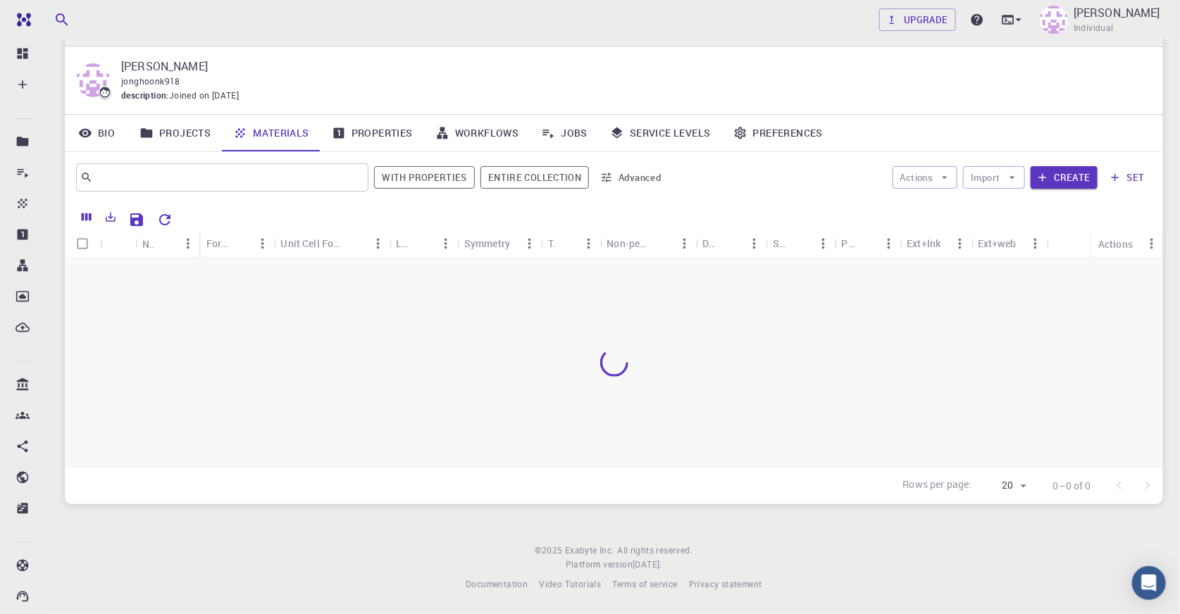
scroll to position [35, 0]
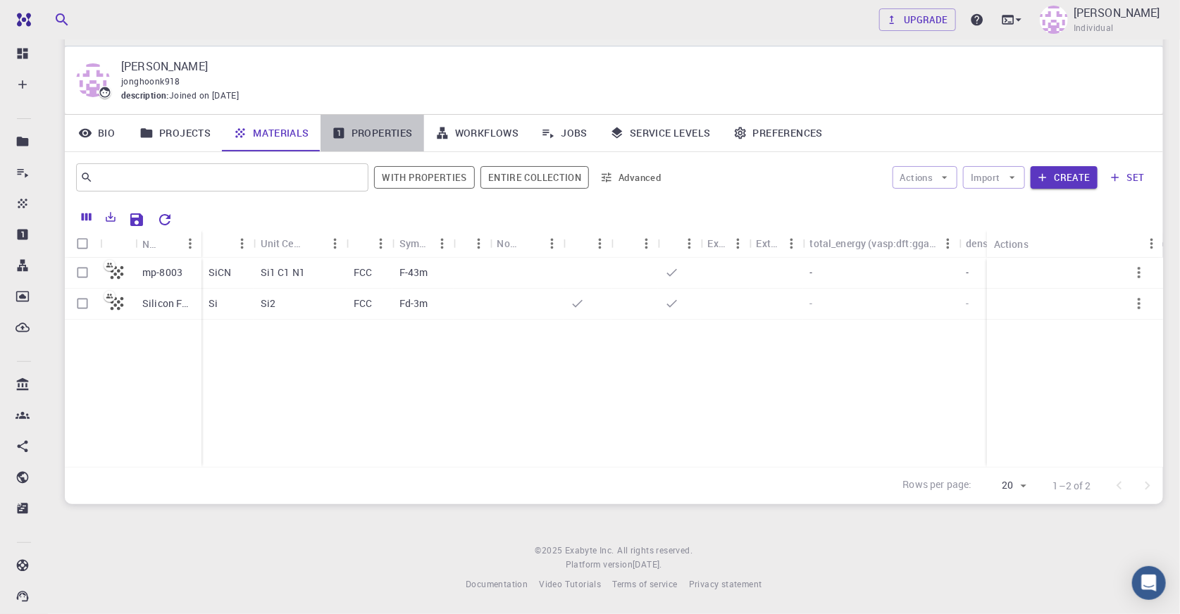
click at [360, 135] on link "Properties" at bounding box center [373, 133] width 104 height 37
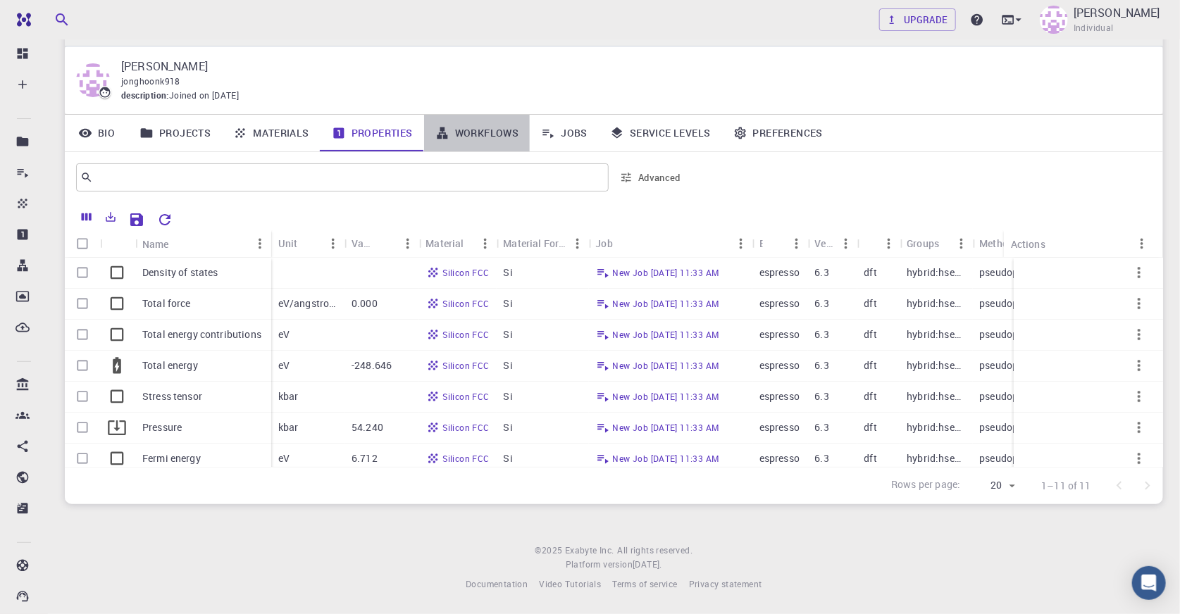
click at [486, 128] on link "Workflows" at bounding box center [477, 133] width 106 height 37
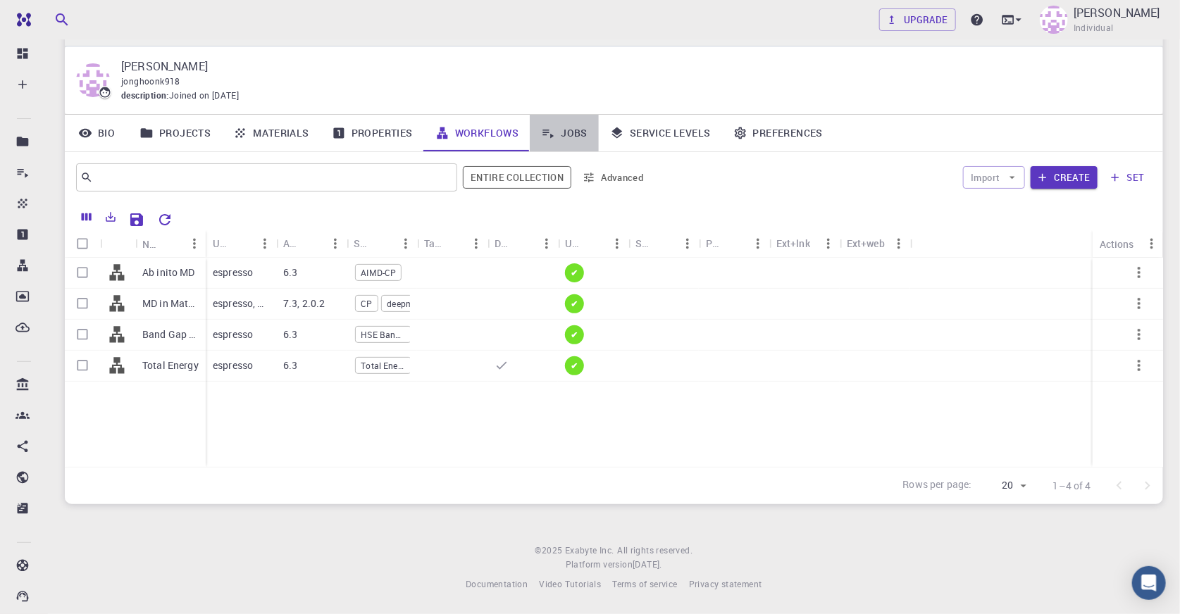
click at [564, 128] on link "Jobs" at bounding box center [564, 133] width 69 height 37
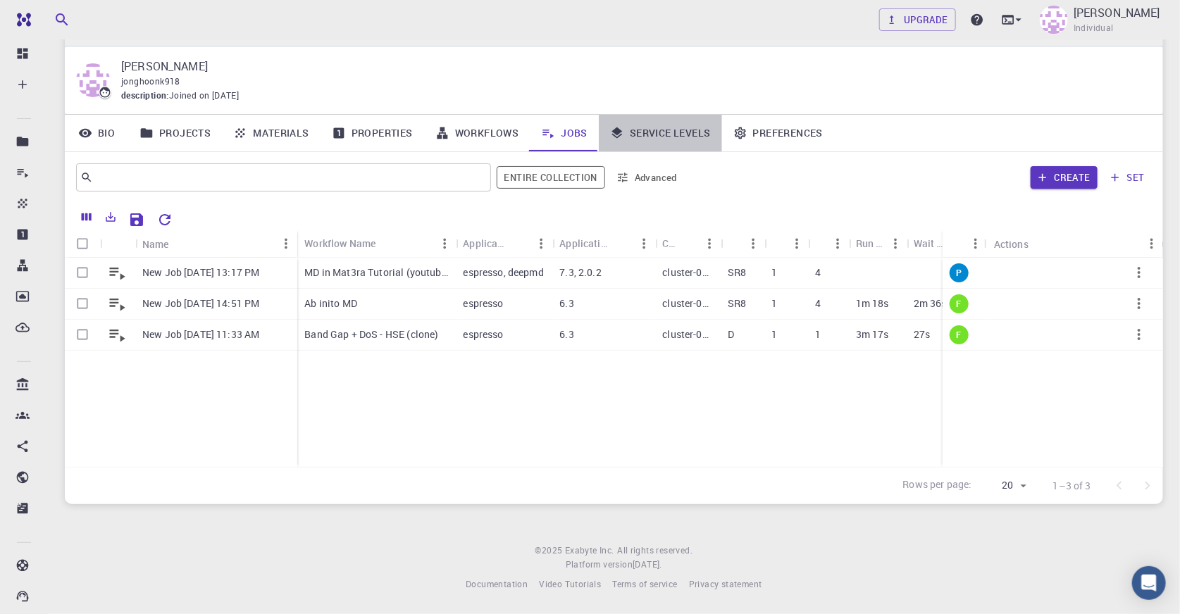
click at [651, 139] on link "Service Levels" at bounding box center [660, 133] width 123 height 37
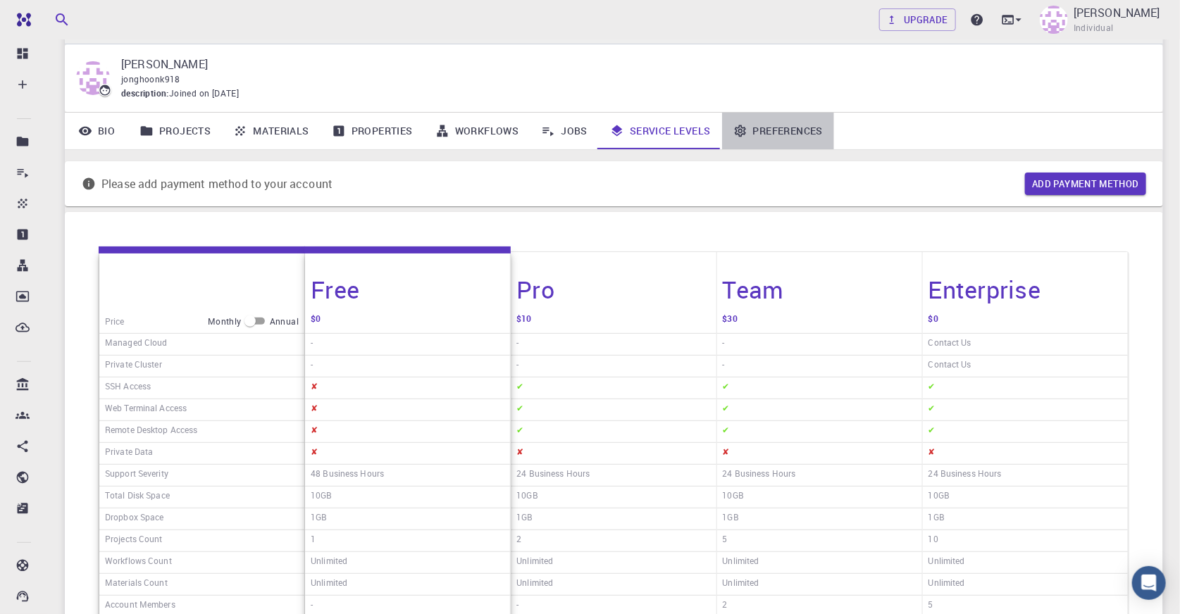
click at [784, 136] on link "Preferences" at bounding box center [778, 131] width 112 height 37
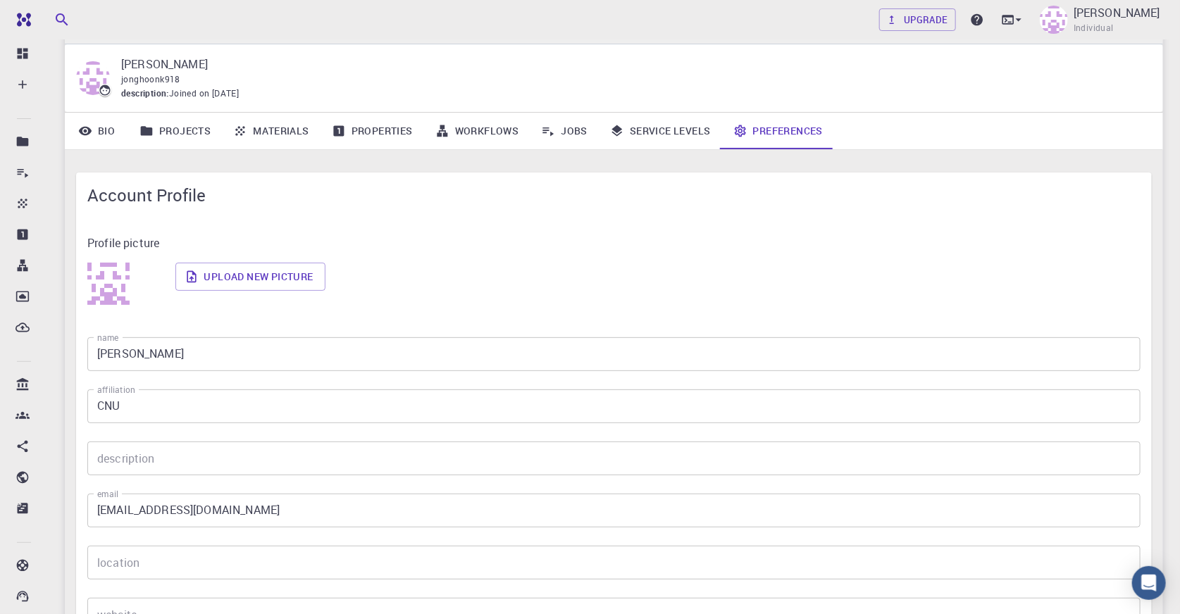
click at [672, 125] on link "Service Levels" at bounding box center [660, 131] width 123 height 37
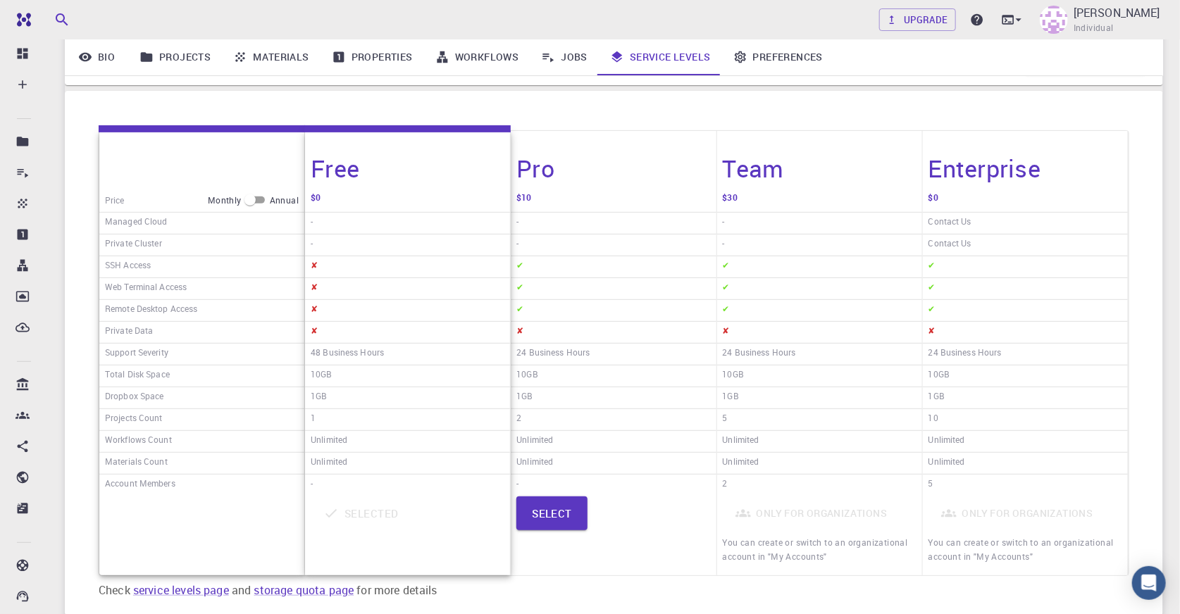
scroll to position [163, 0]
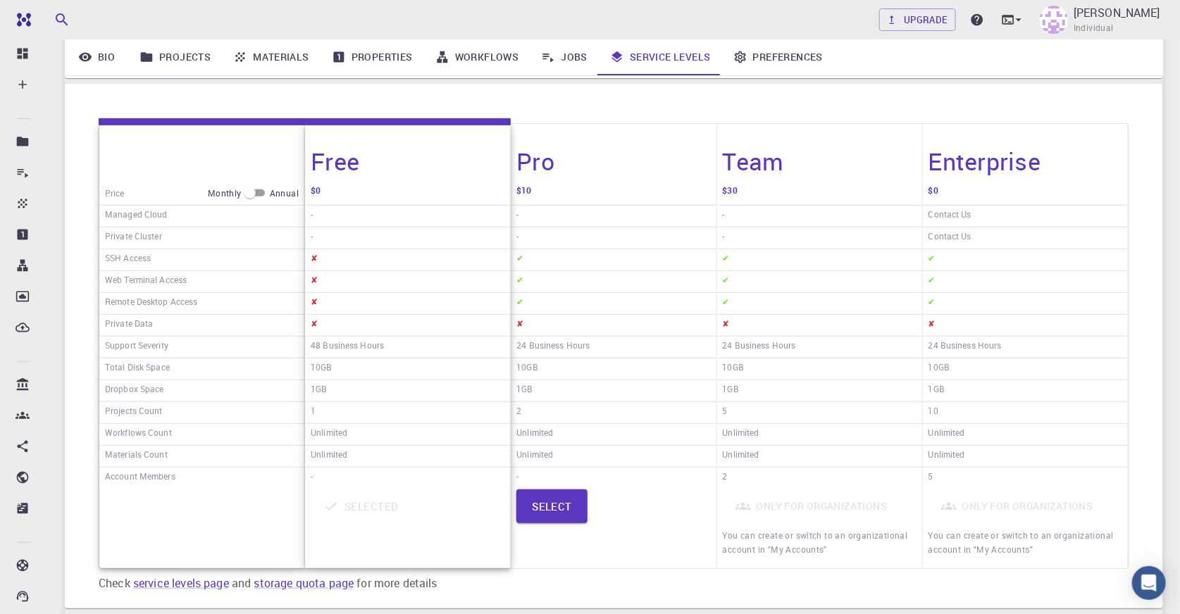
click at [325, 390] on h6 "1GB" at bounding box center [319, 391] width 16 height 18
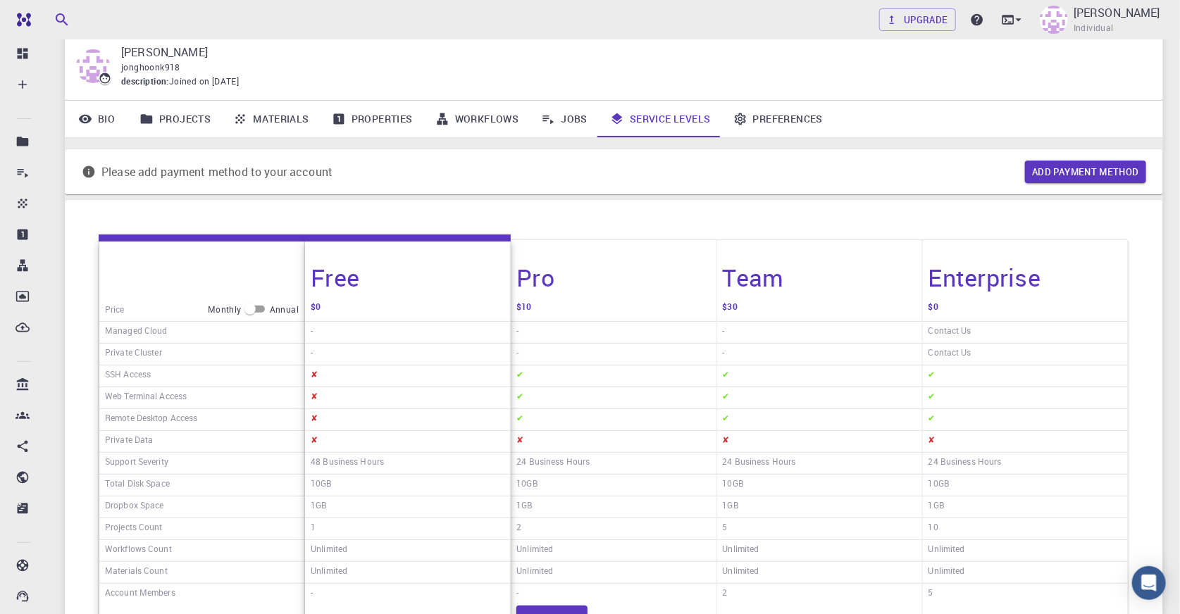
scroll to position [0, 0]
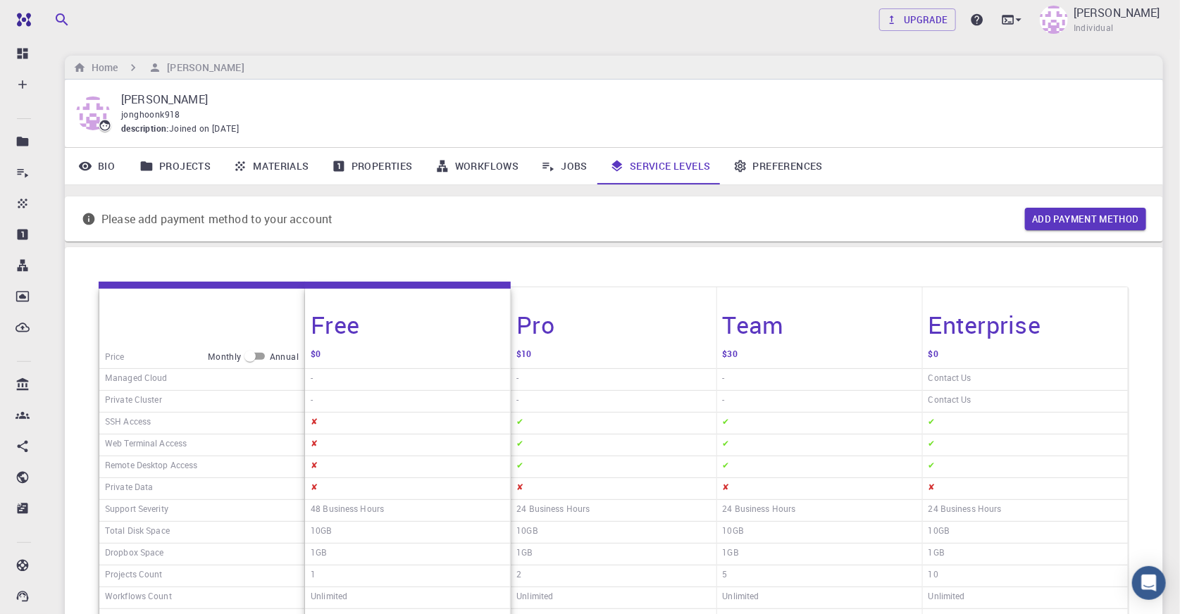
click at [84, 162] on icon at bounding box center [85, 166] width 13 height 9
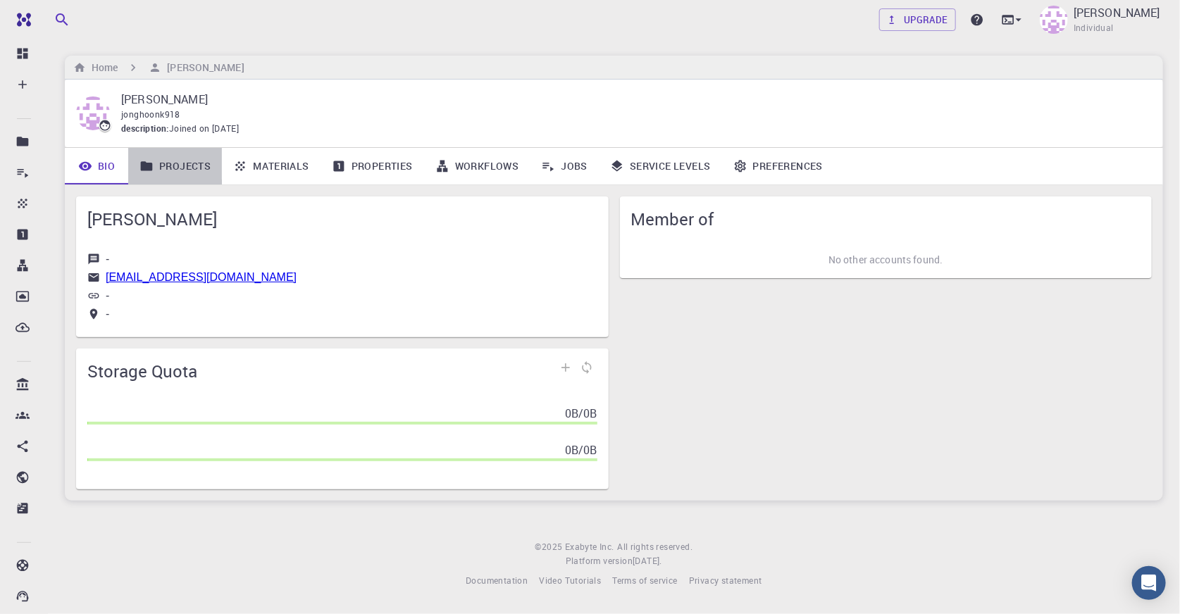
click at [161, 175] on link "Projects" at bounding box center [175, 166] width 94 height 37
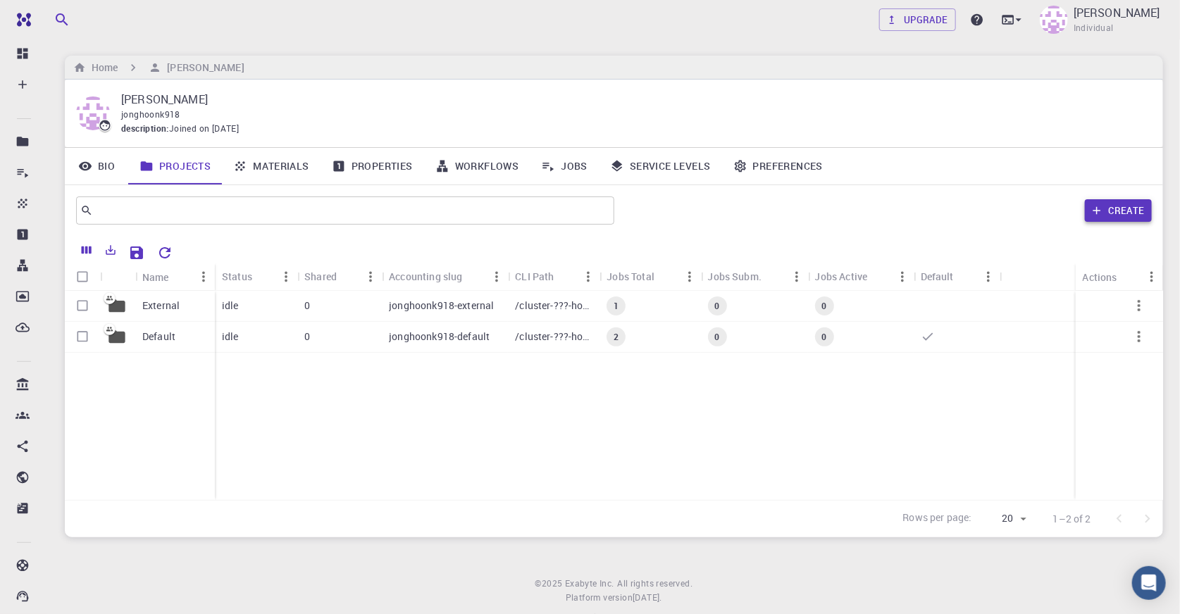
click at [1113, 207] on button "Create" at bounding box center [1118, 210] width 67 height 23
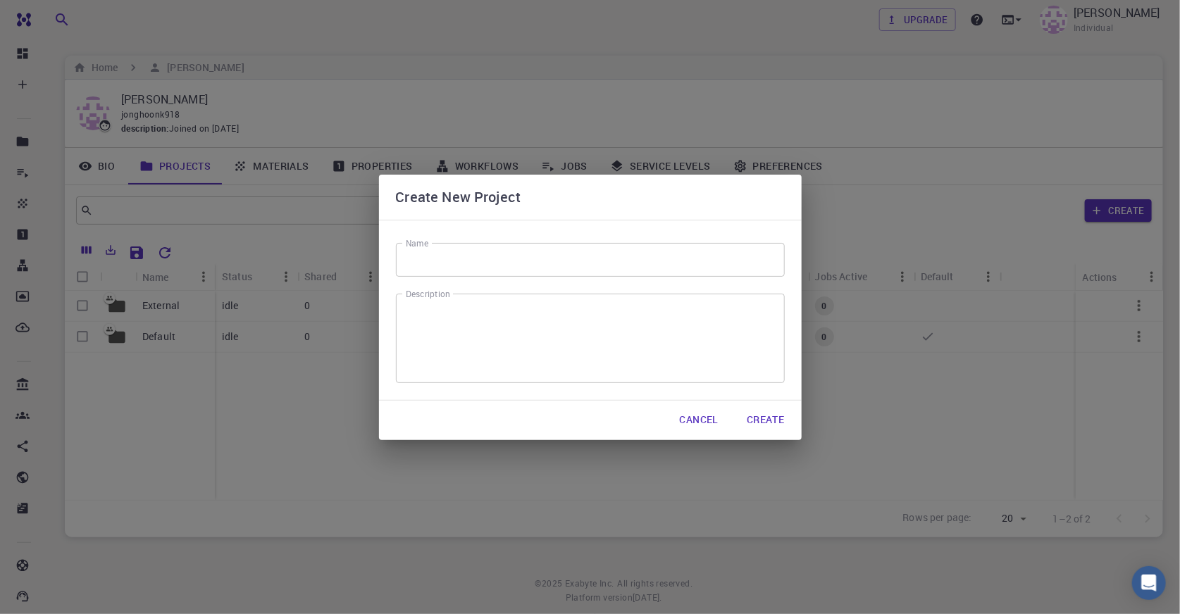
scroll to position [35, 0]
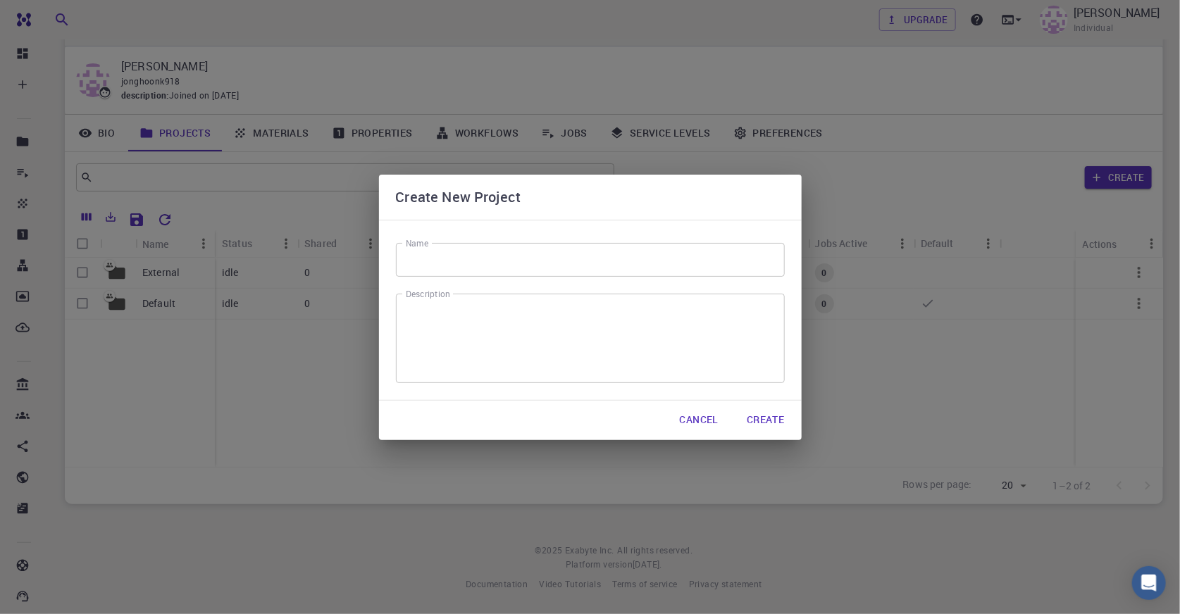
click at [484, 263] on input "Name" at bounding box center [590, 260] width 389 height 34
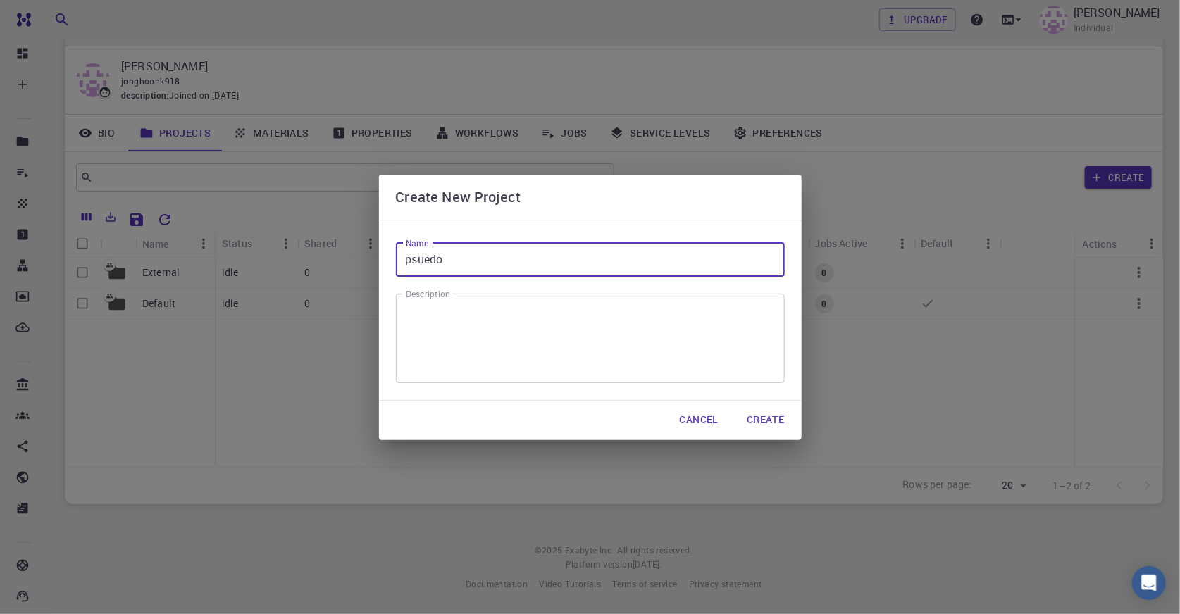
type input "psuedo"
drag, startPoint x: 773, startPoint y: 437, endPoint x: 772, endPoint y: 417, distance: 19.7
click at [773, 431] on div "Cancel Create" at bounding box center [590, 420] width 423 height 39
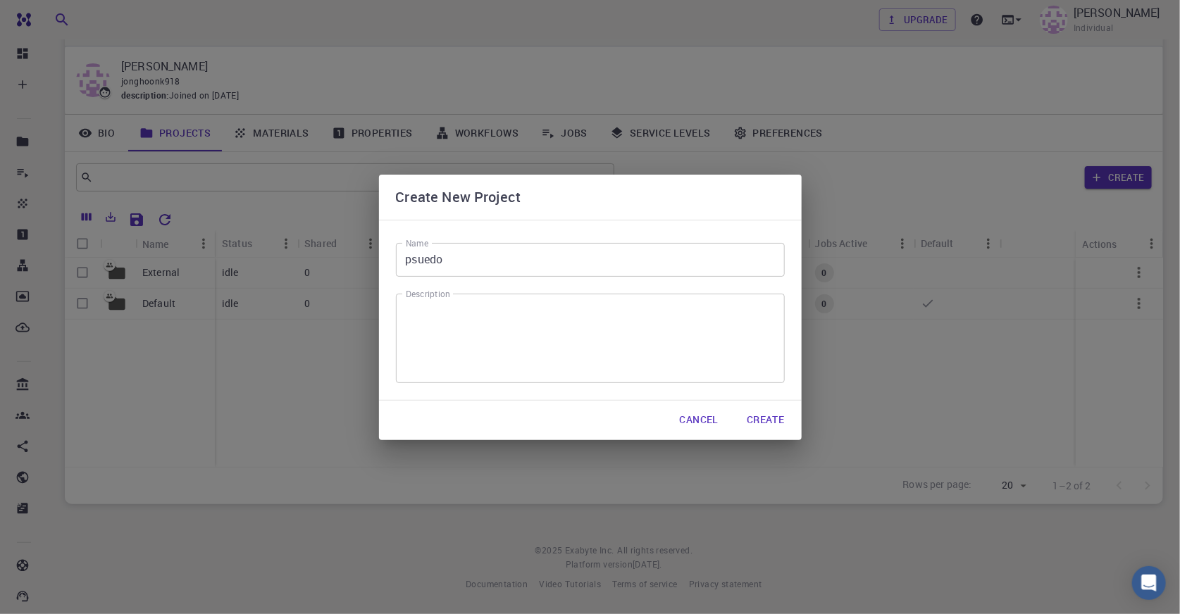
click at [772, 417] on button "Create" at bounding box center [766, 421] width 60 height 28
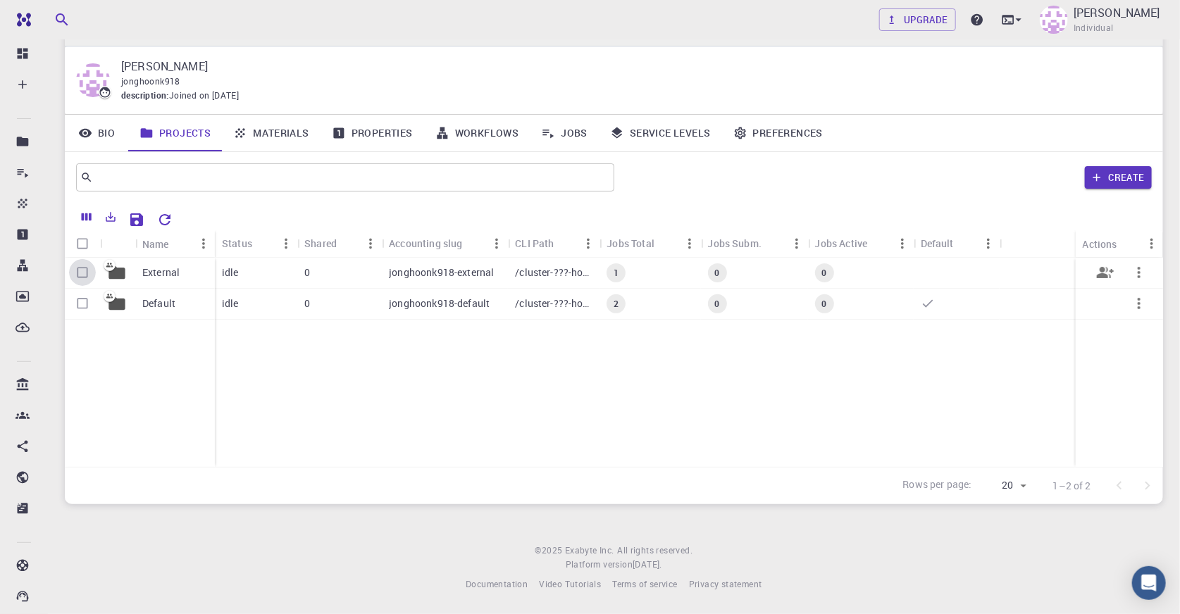
click at [79, 273] on input "Select row" at bounding box center [82, 272] width 27 height 27
checkbox input "true"
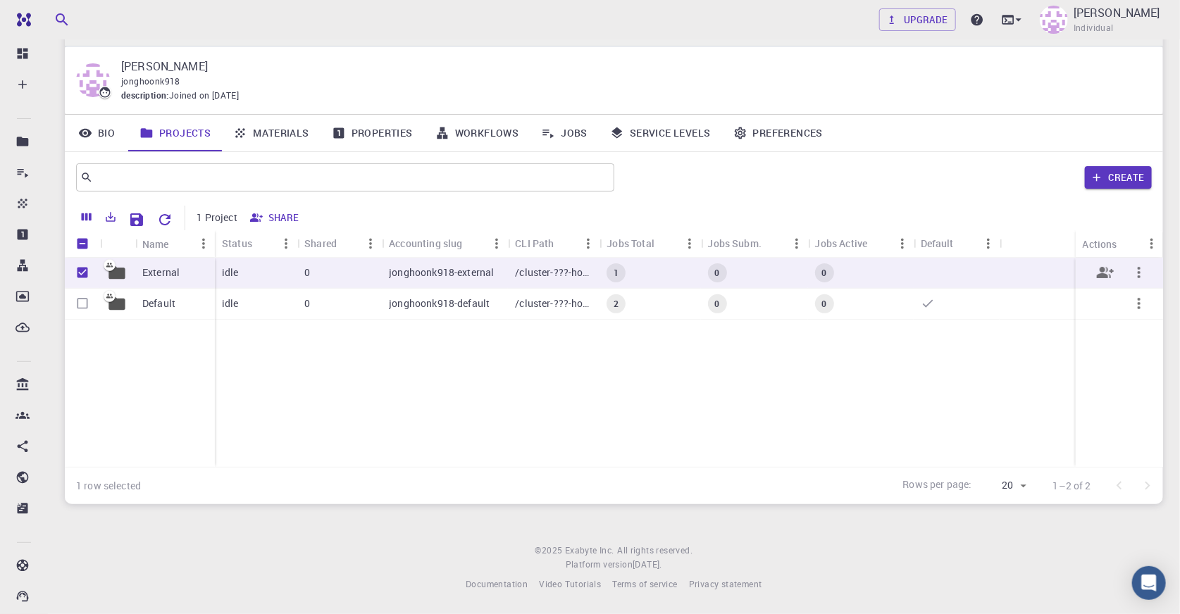
click at [1135, 273] on icon "button" at bounding box center [1139, 272] width 17 height 17
click at [842, 266] on div at bounding box center [590, 307] width 1180 height 614
click at [145, 268] on p "External" at bounding box center [160, 273] width 37 height 14
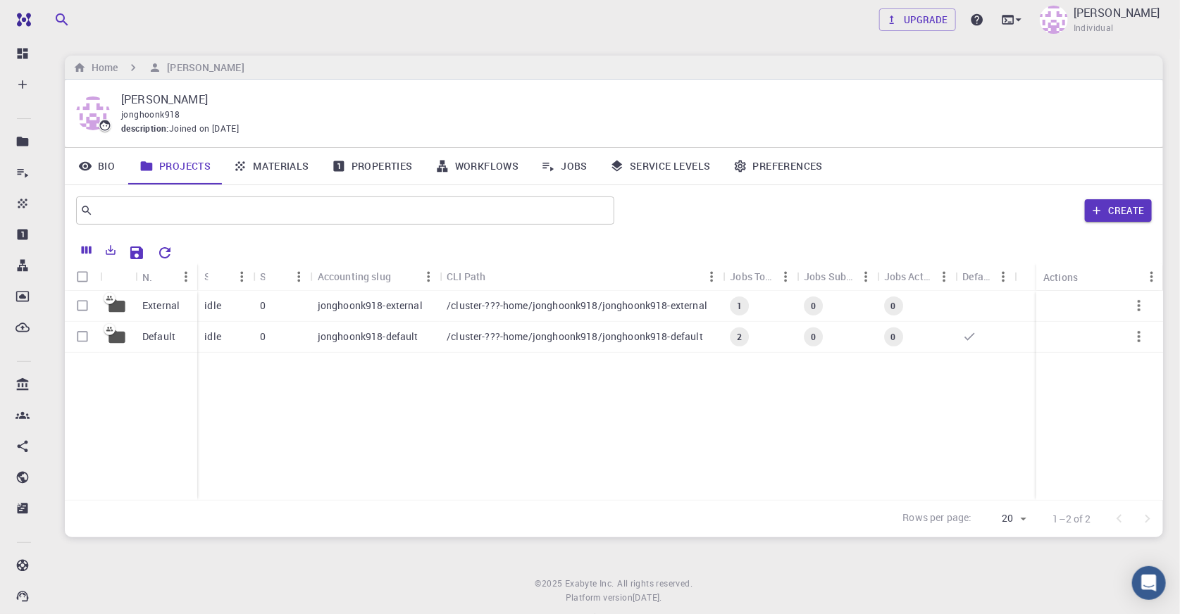
scroll to position [35, 0]
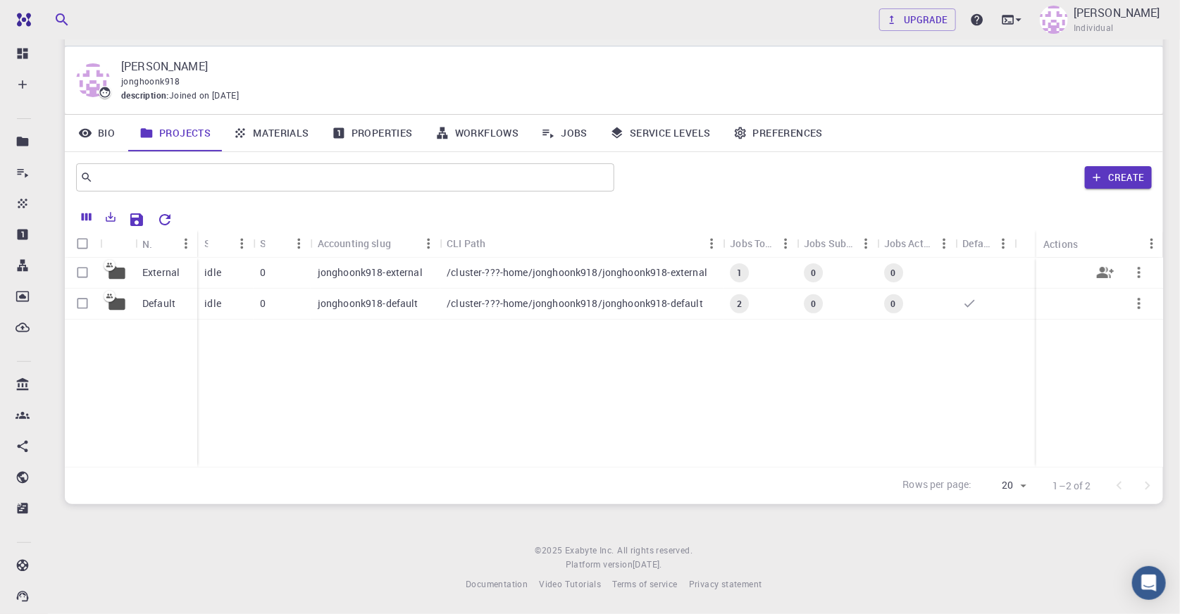
click at [78, 268] on input "Select row" at bounding box center [82, 272] width 27 height 27
checkbox input "true"
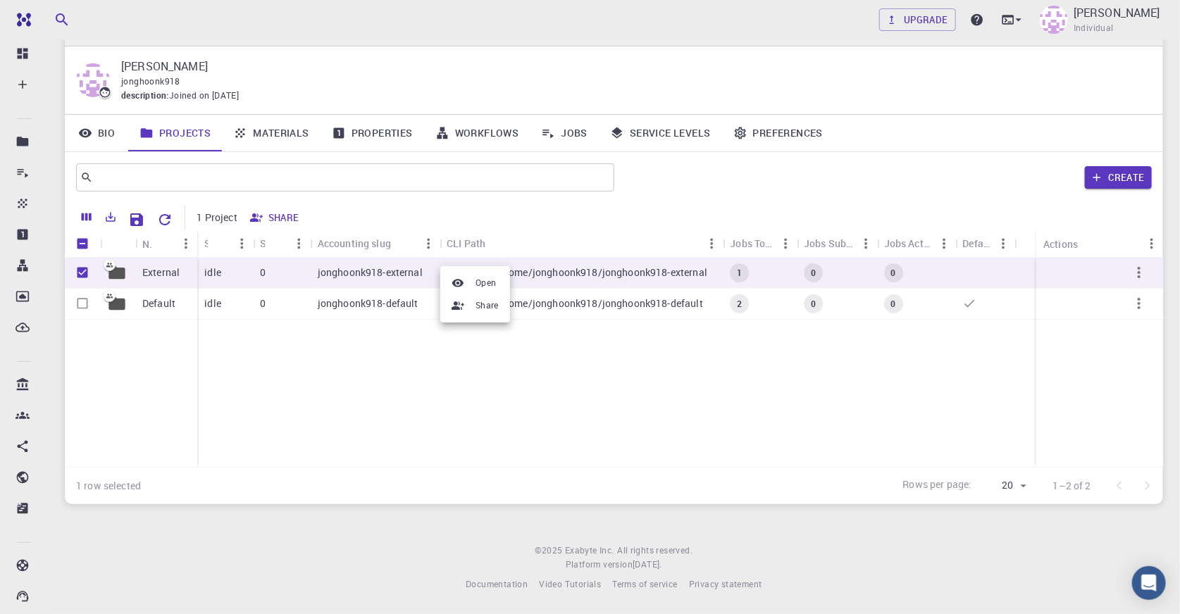
click at [691, 428] on div at bounding box center [590, 307] width 1180 height 614
click at [1139, 279] on icon "button" at bounding box center [1139, 272] width 17 height 17
click at [973, 402] on div at bounding box center [590, 307] width 1180 height 614
click at [198, 308] on div "idle" at bounding box center [225, 304] width 56 height 31
